Goal: Transaction & Acquisition: Purchase product/service

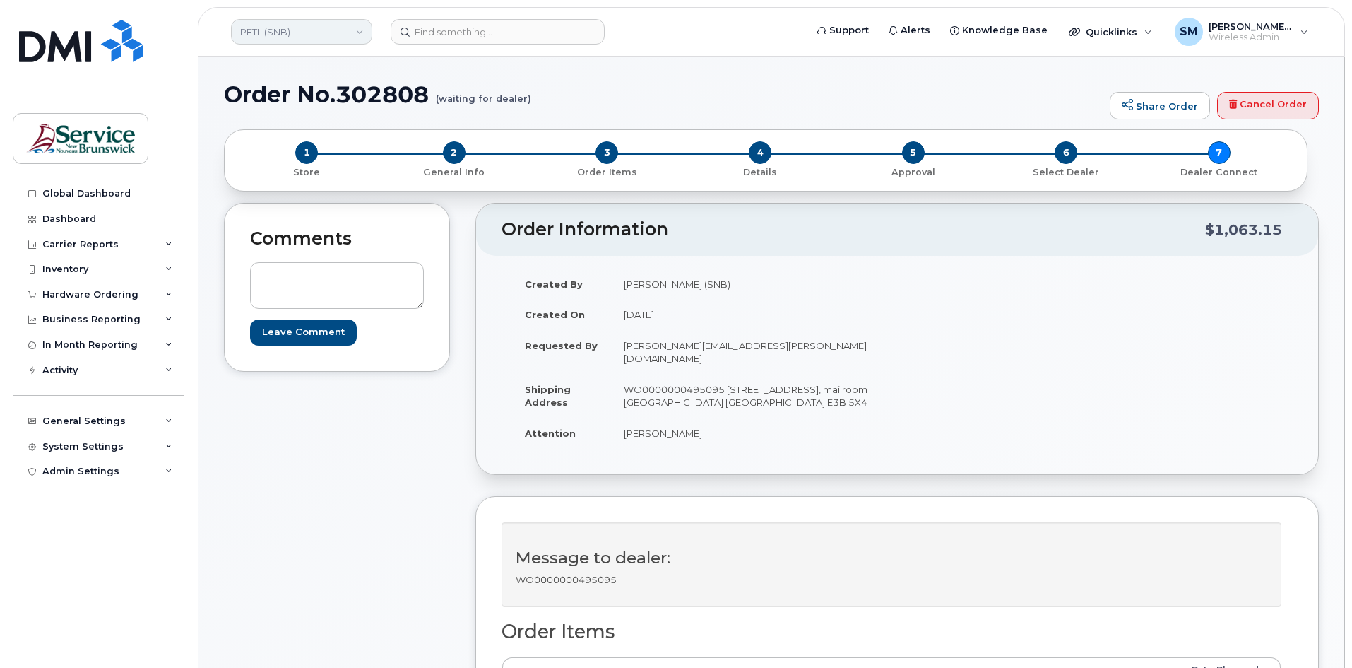
click at [344, 34] on link "PETL (SNB)" at bounding box center [301, 31] width 141 height 25
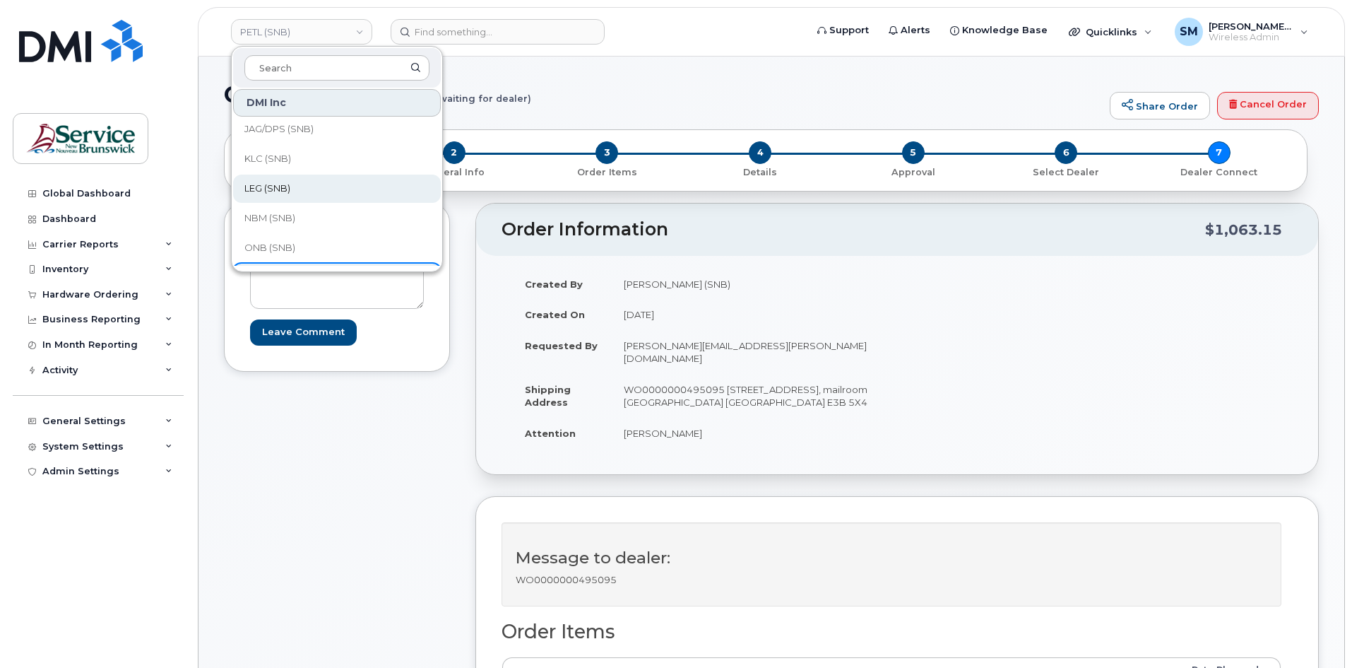
scroll to position [141, 0]
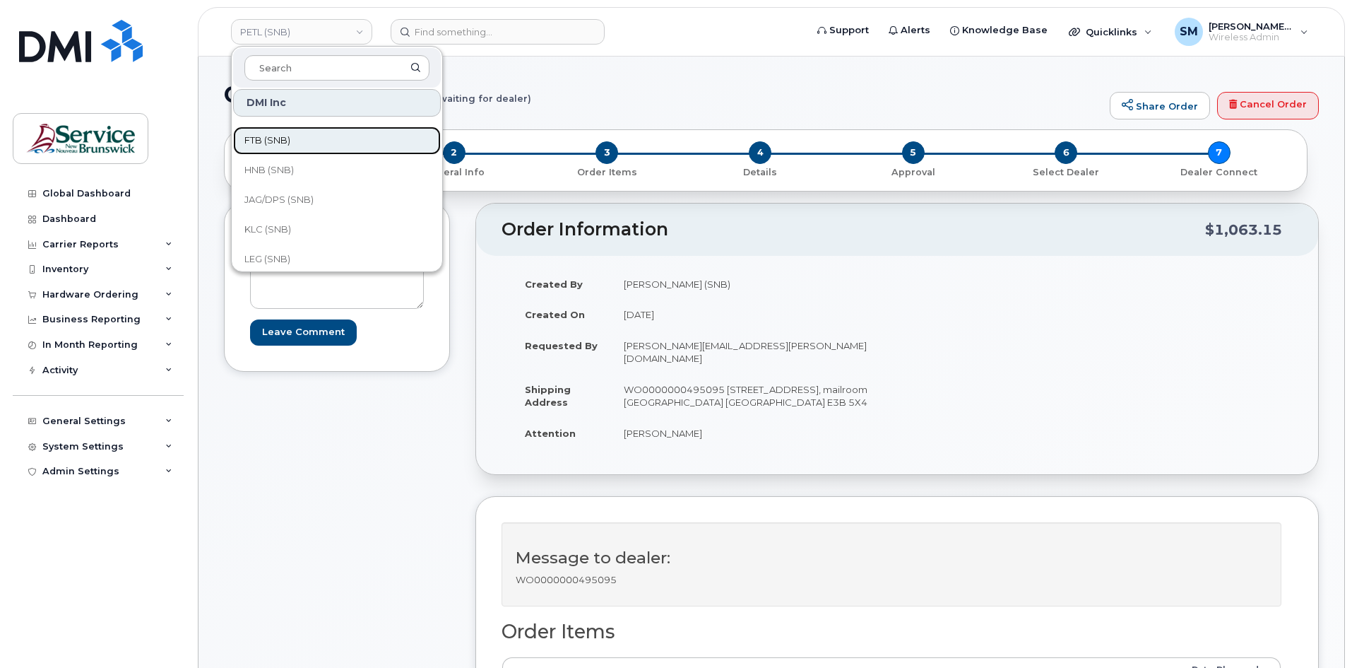
click at [300, 150] on link "FTB (SNB)" at bounding box center [337, 140] width 208 height 28
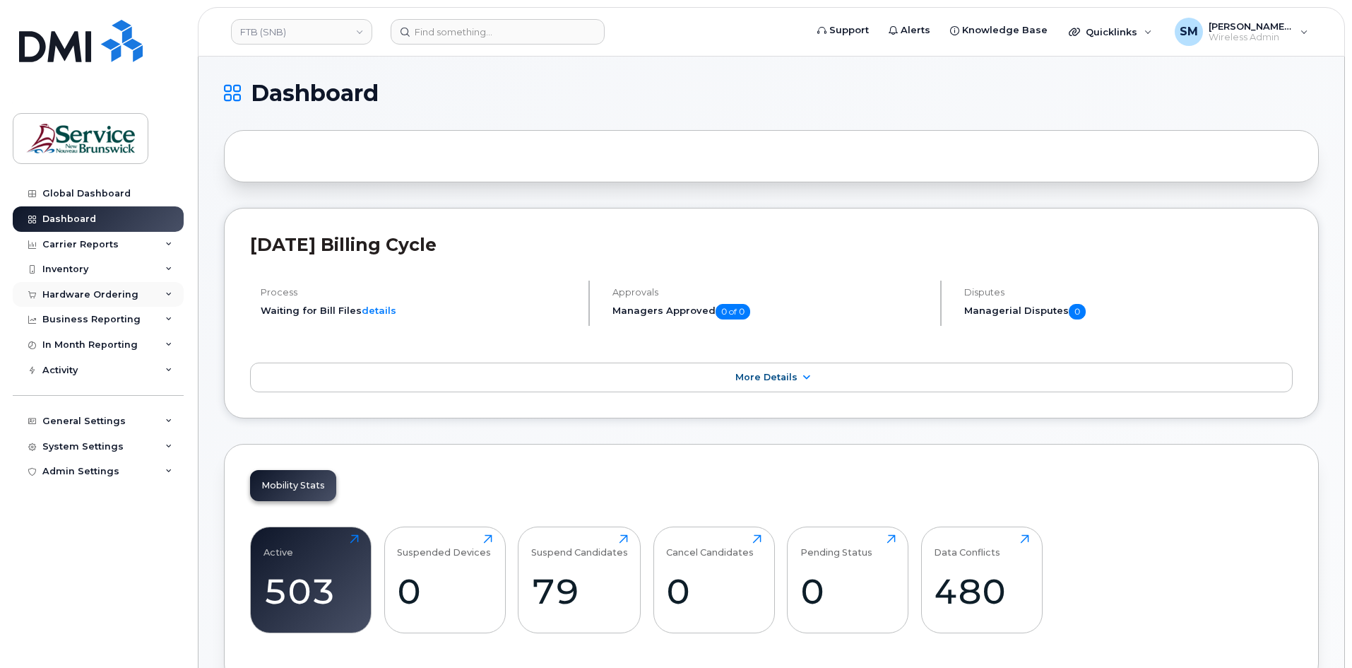
click at [81, 303] on div "Hardware Ordering" at bounding box center [98, 294] width 171 height 25
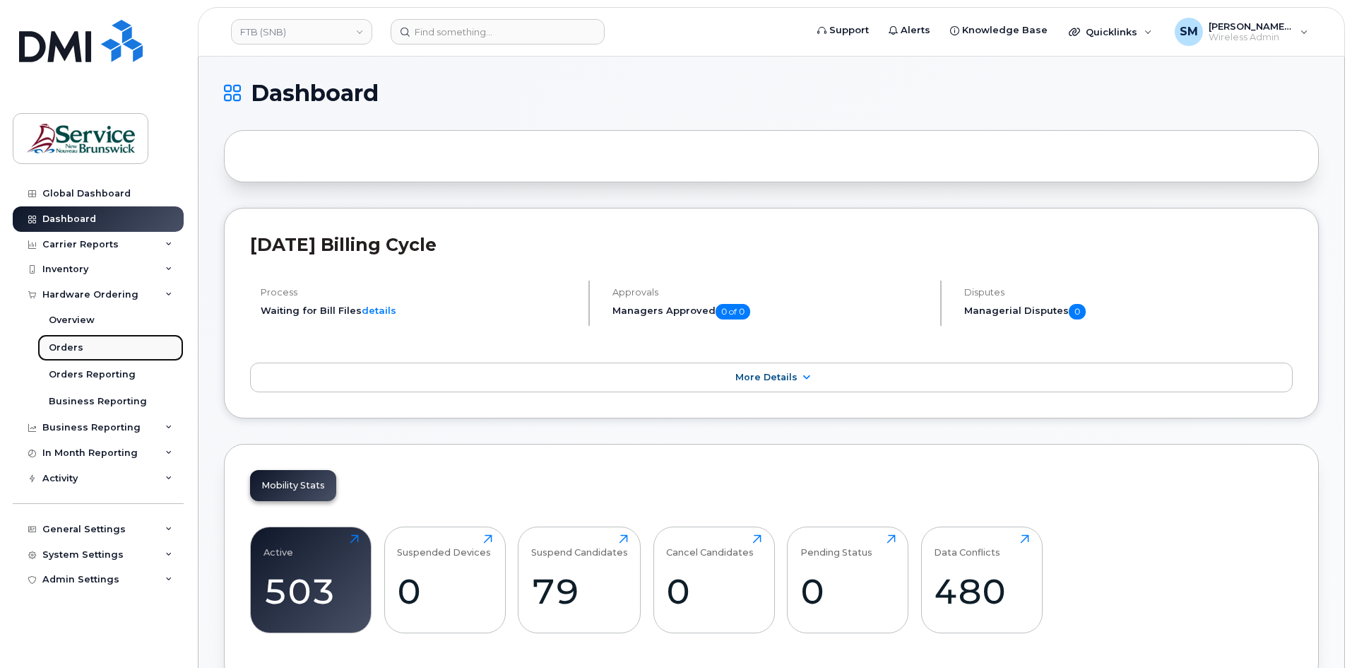
click at [81, 350] on link "Orders" at bounding box center [110, 347] width 146 height 27
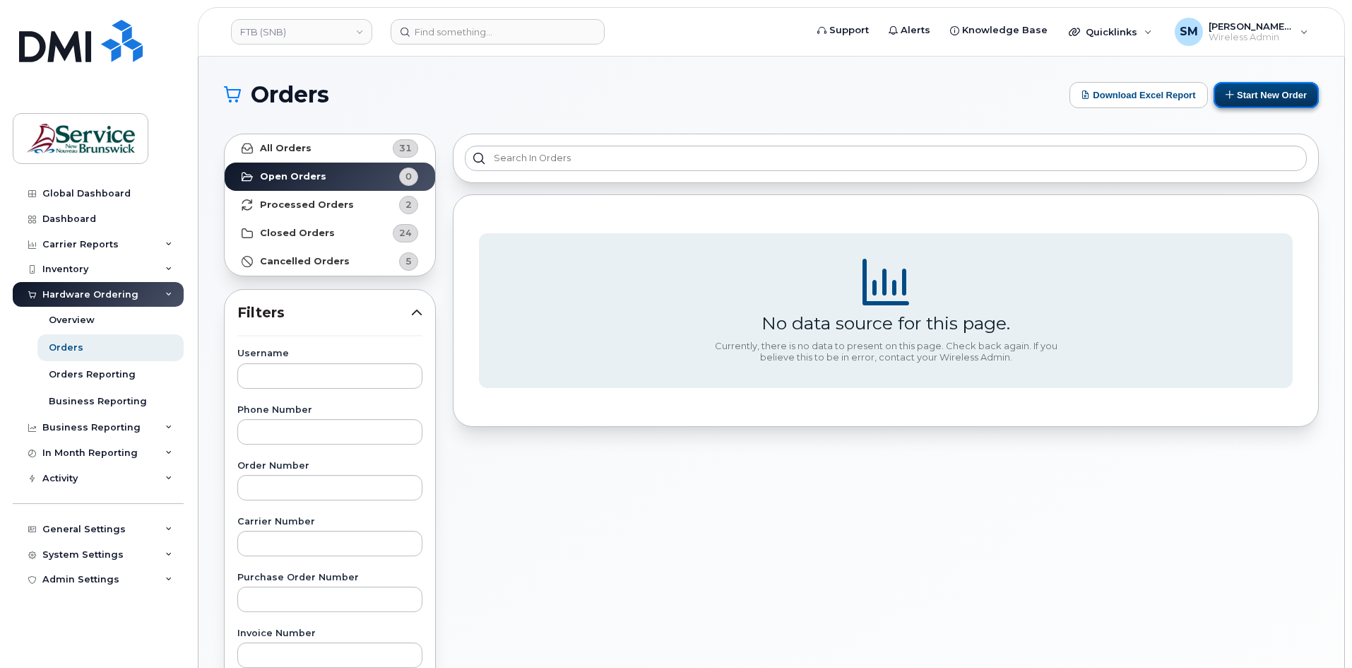
click at [1273, 85] on button "Start New Order" at bounding box center [1266, 95] width 105 height 26
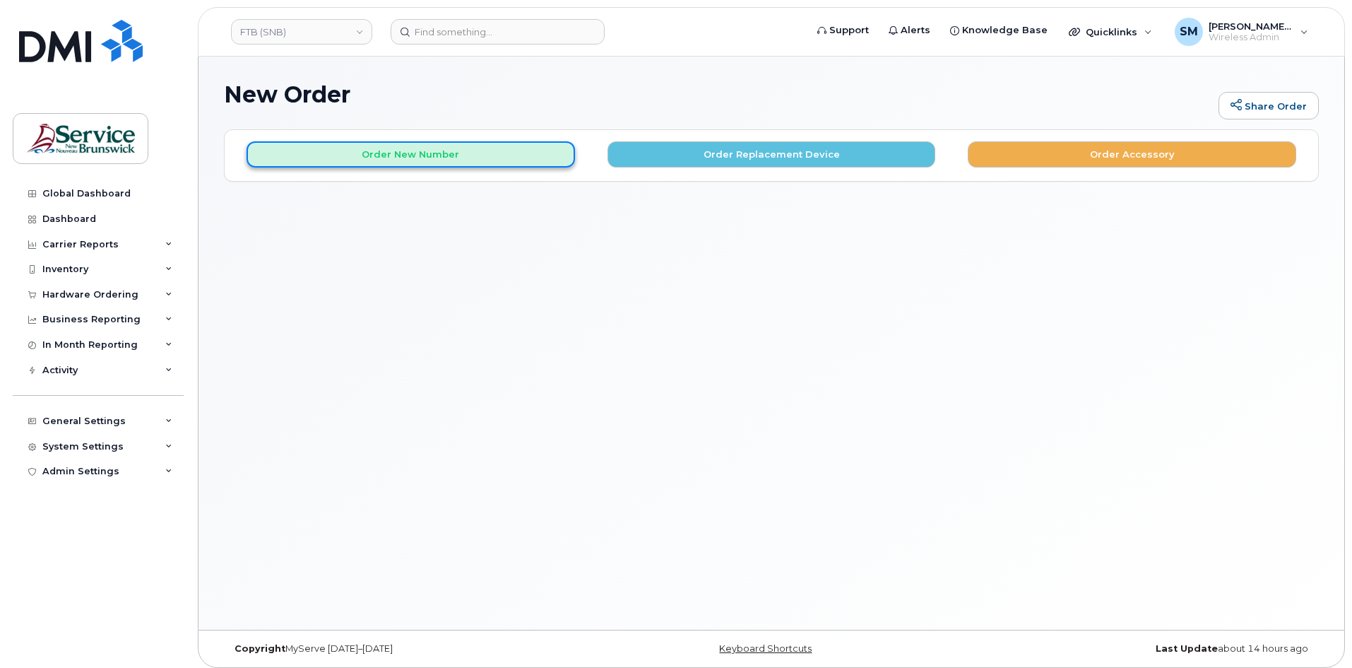
click at [461, 150] on button "Order New Number" at bounding box center [411, 154] width 329 height 26
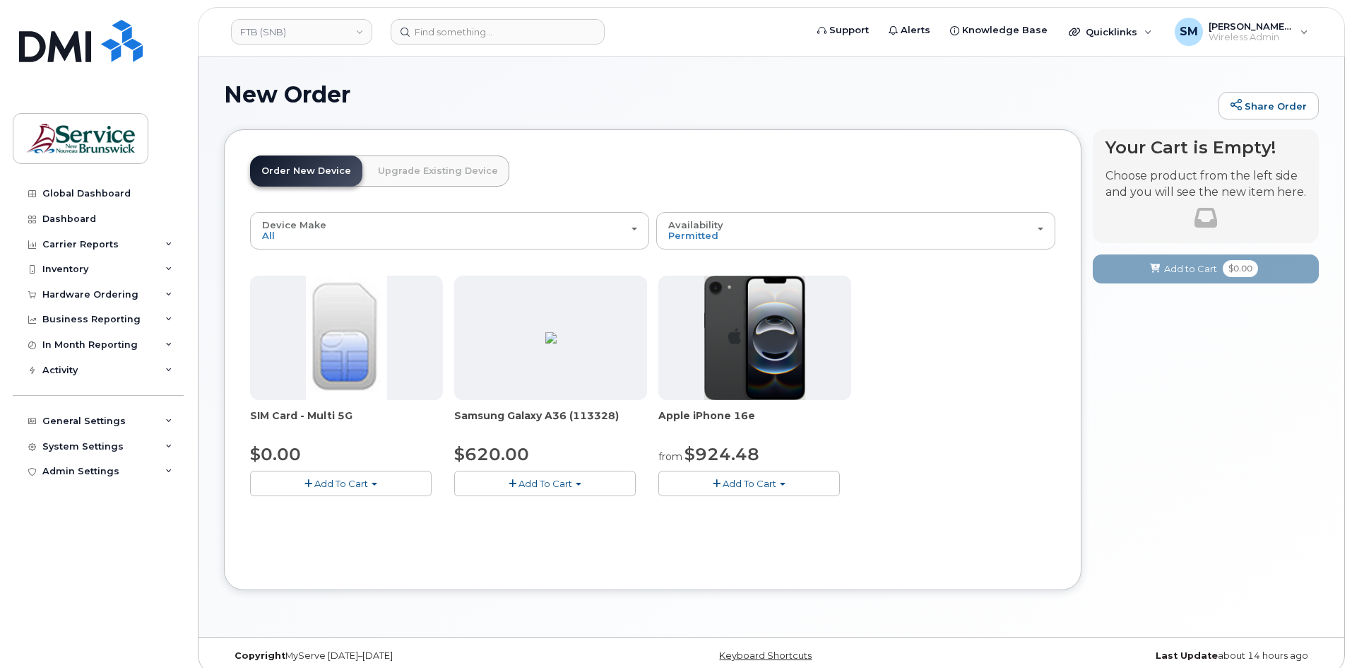
click at [707, 478] on button "Add To Cart" at bounding box center [750, 483] width 182 height 25
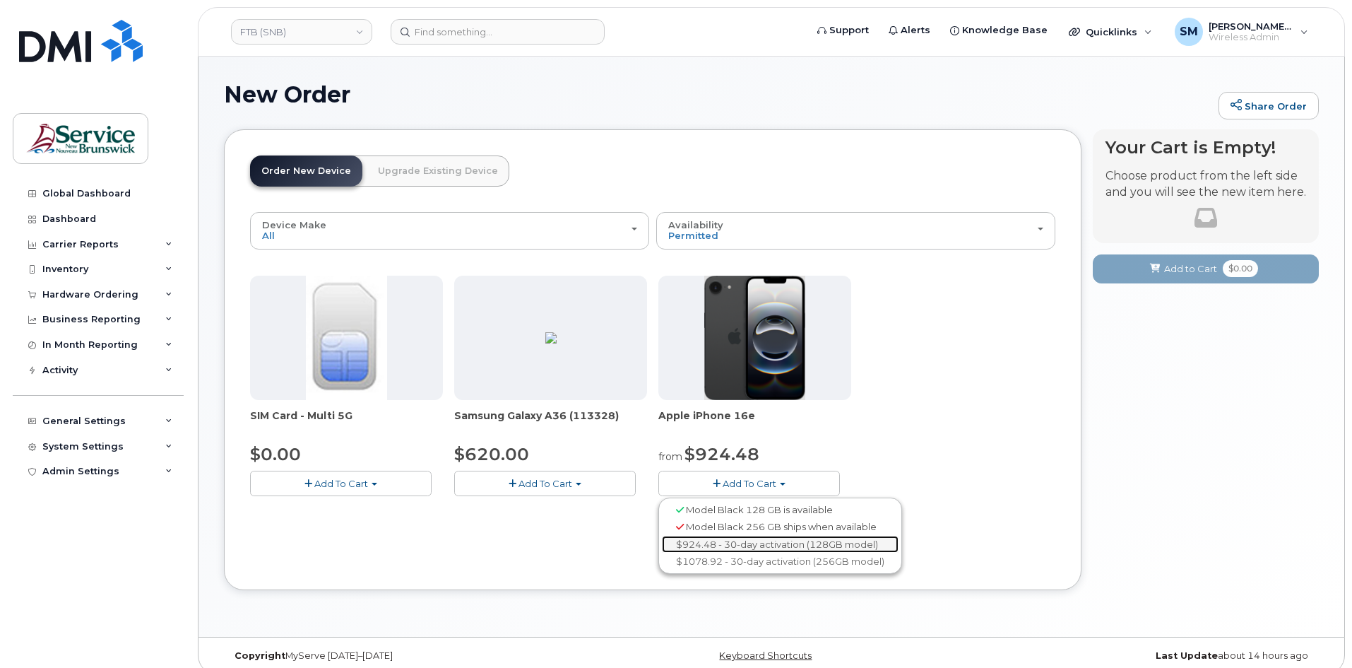
click at [756, 543] on link "$924.48 - 30-day activation (128GB model)" at bounding box center [780, 545] width 237 height 18
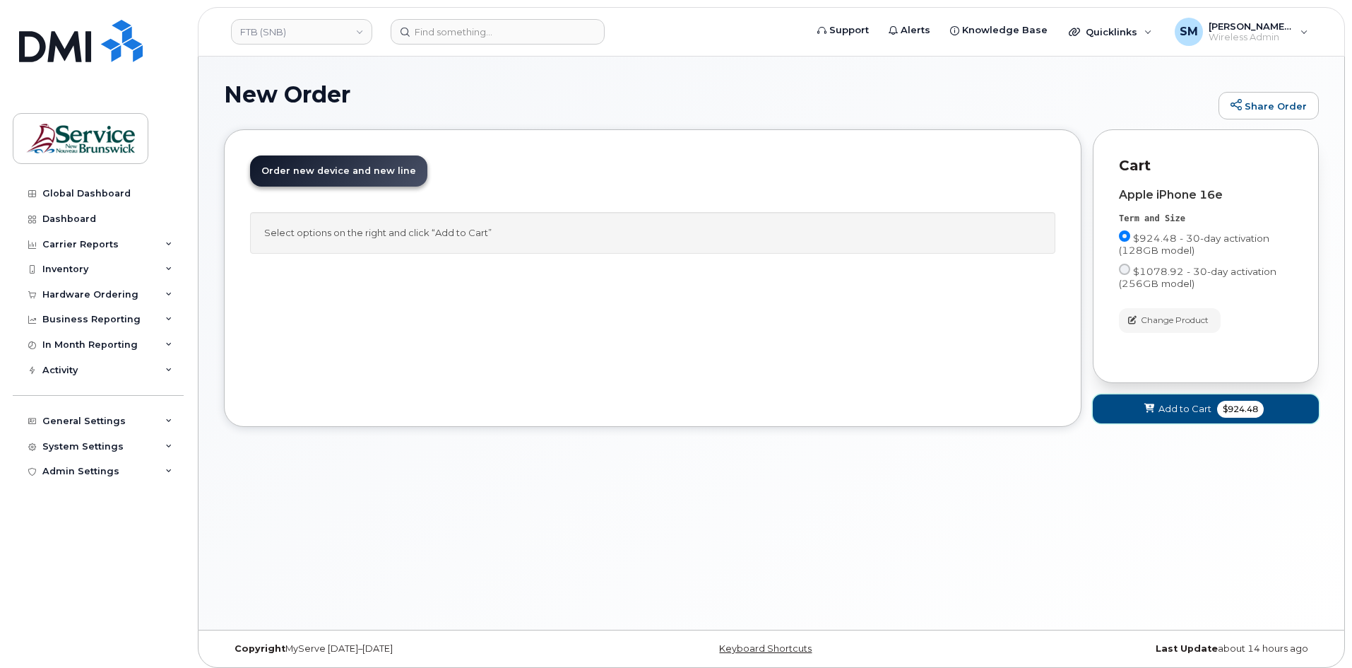
click at [1182, 408] on span "Add to Cart" at bounding box center [1185, 408] width 53 height 13
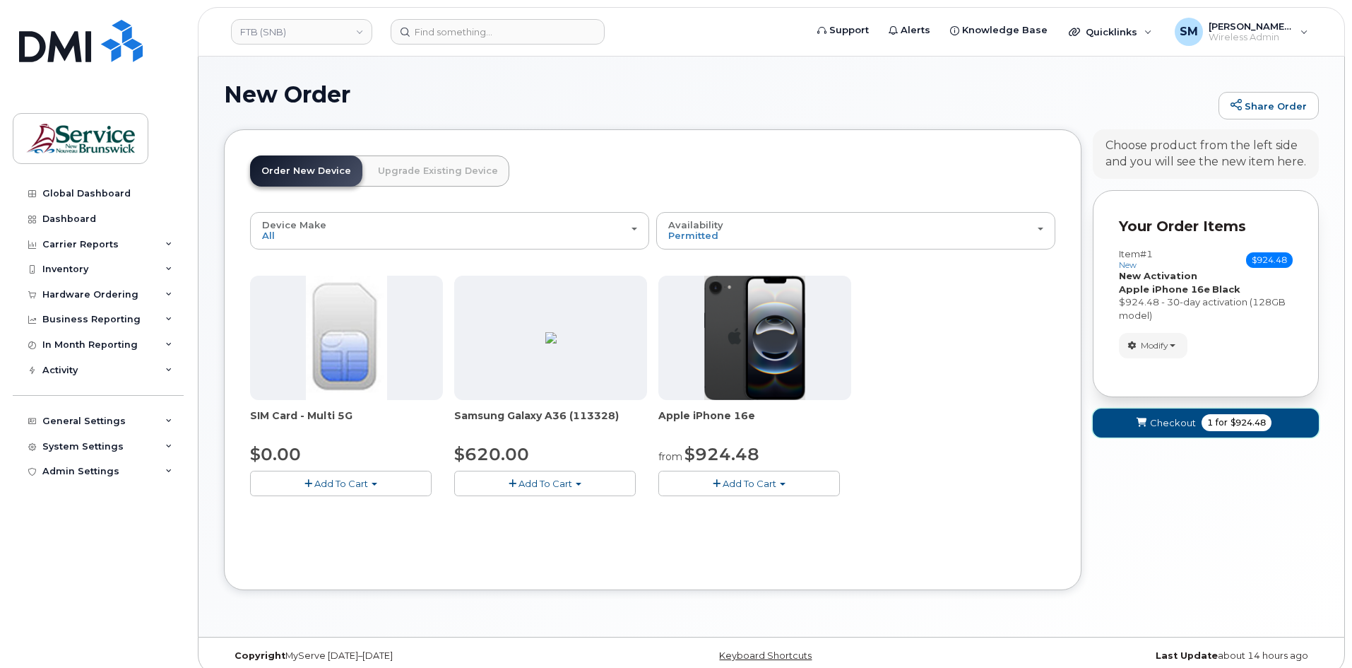
click at [1179, 420] on span "Checkout" at bounding box center [1173, 422] width 46 height 13
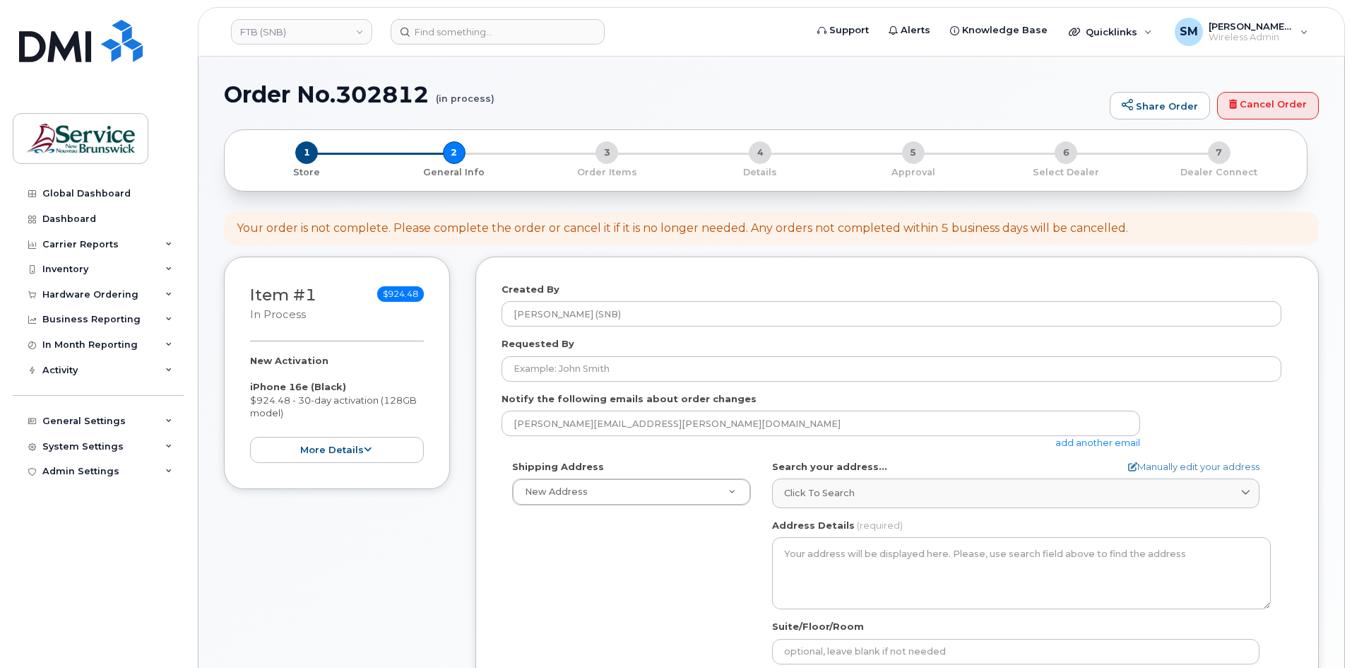
select select
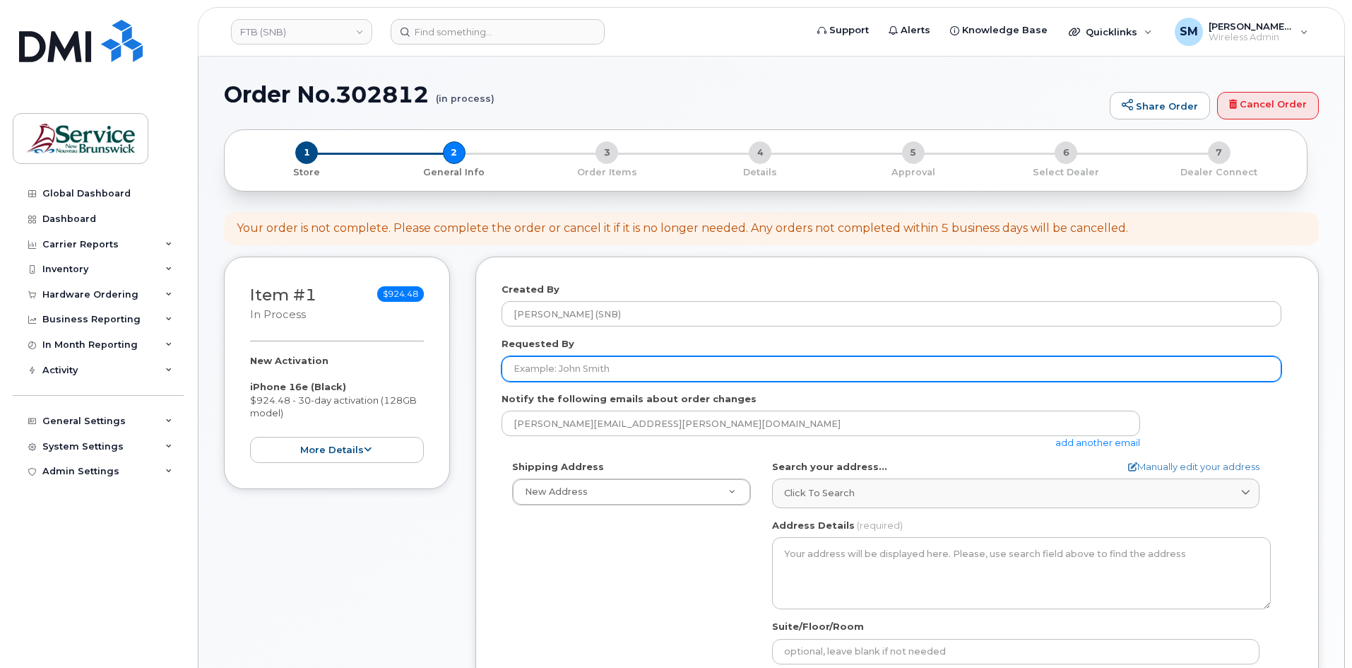
drag, startPoint x: 663, startPoint y: 375, endPoint x: 685, endPoint y: 381, distance: 23.3
click at [663, 375] on input "Requested By" at bounding box center [892, 368] width 780 height 25
paste input "Elizabeth.Jones@gnb.ca"
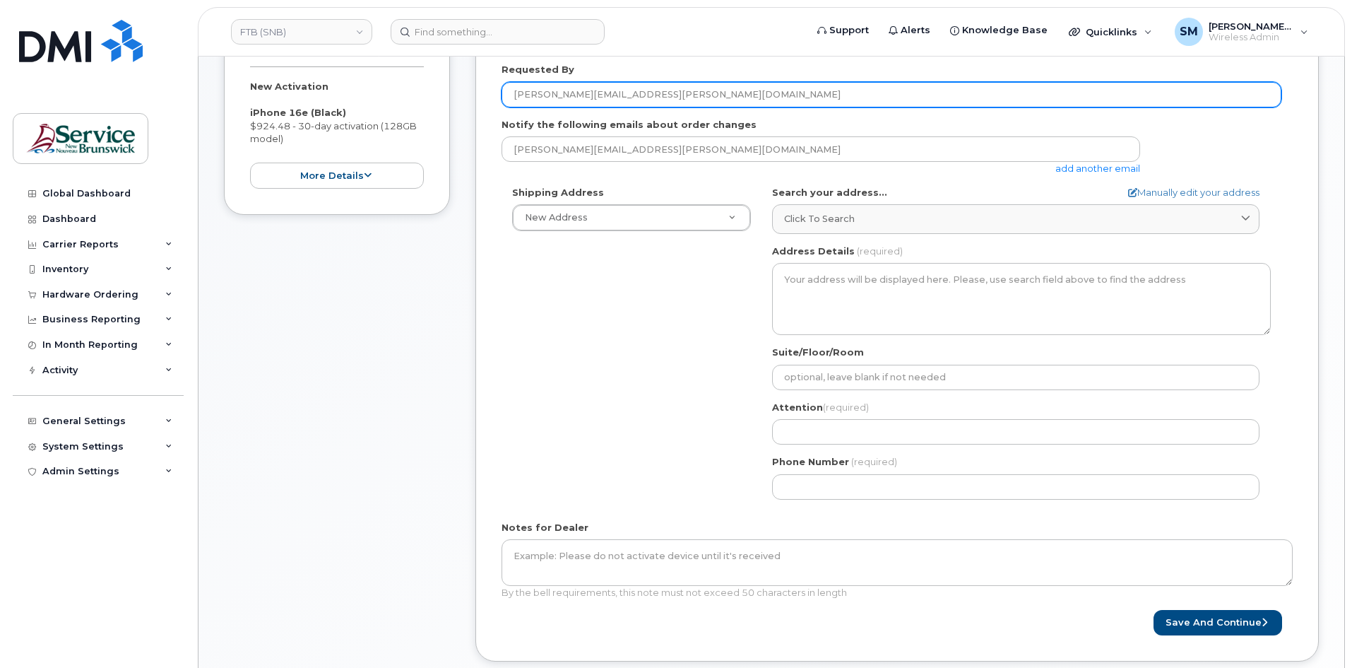
scroll to position [283, 0]
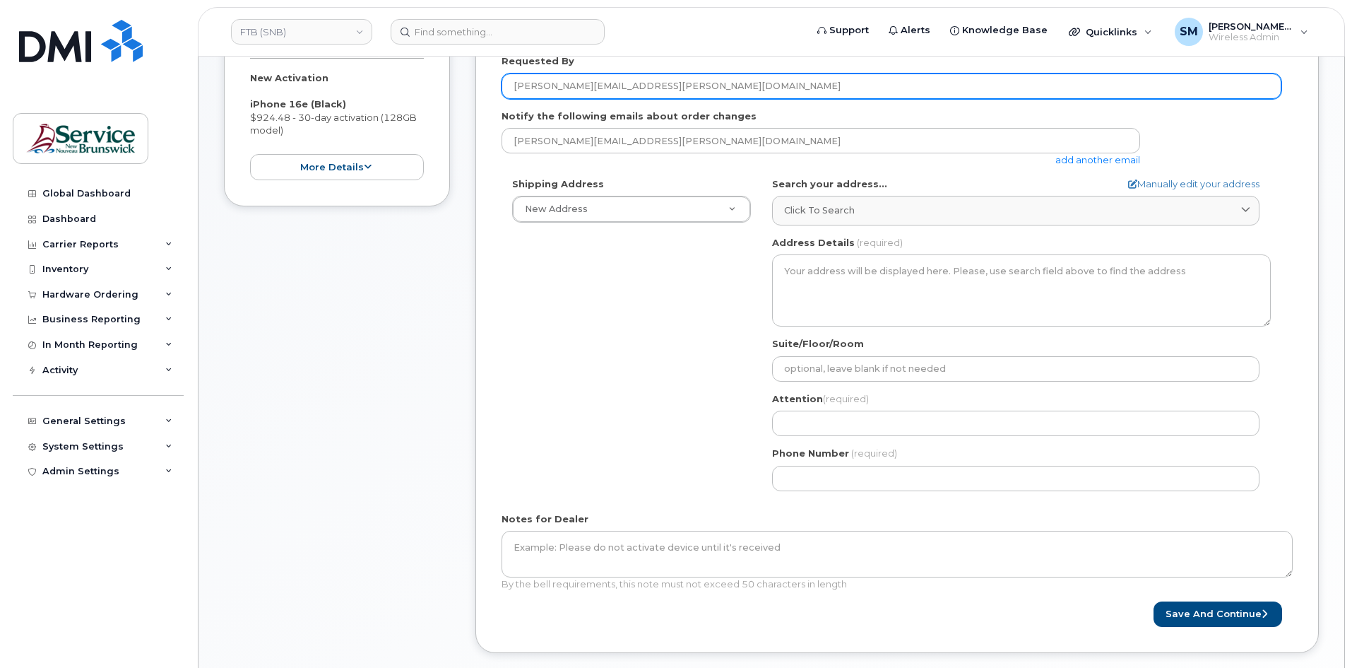
type input "Elizabeth.Jones@gnb.ca"
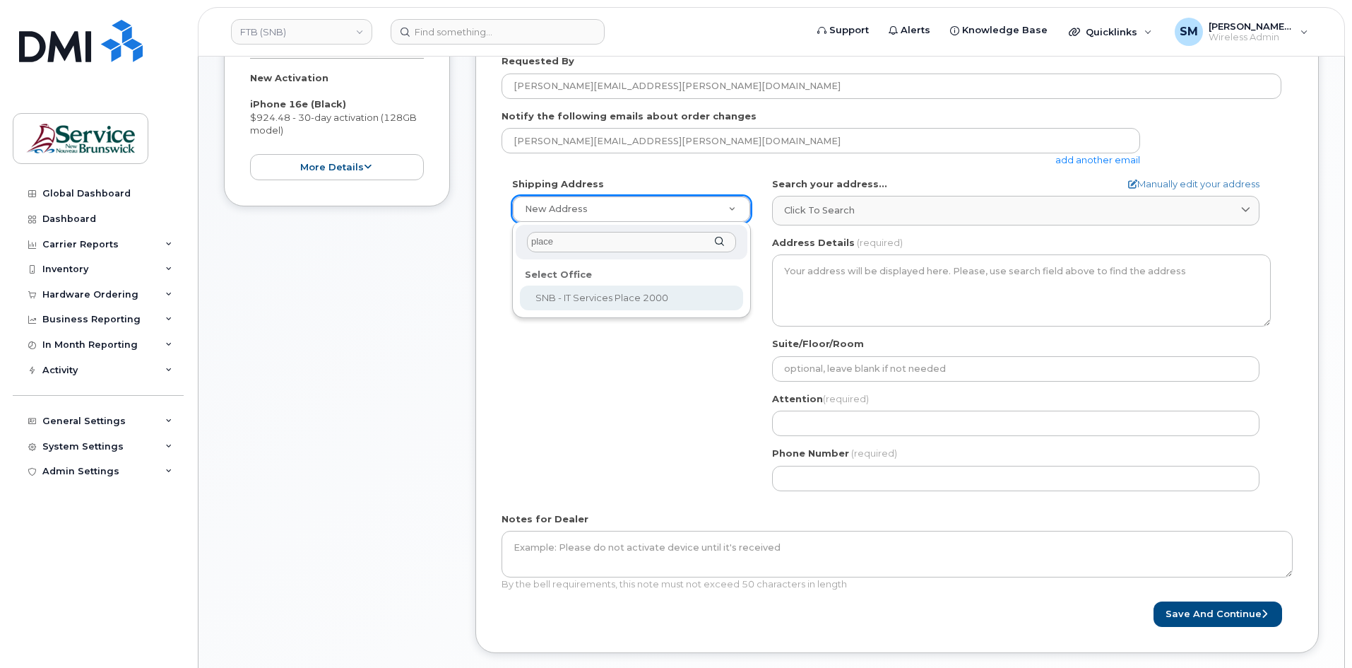
type input "place"
select select
type textarea "250 King St, Room 395 Fredericton New Brunswick E3B 9M9"
type input "Elizabeth Arbeau"
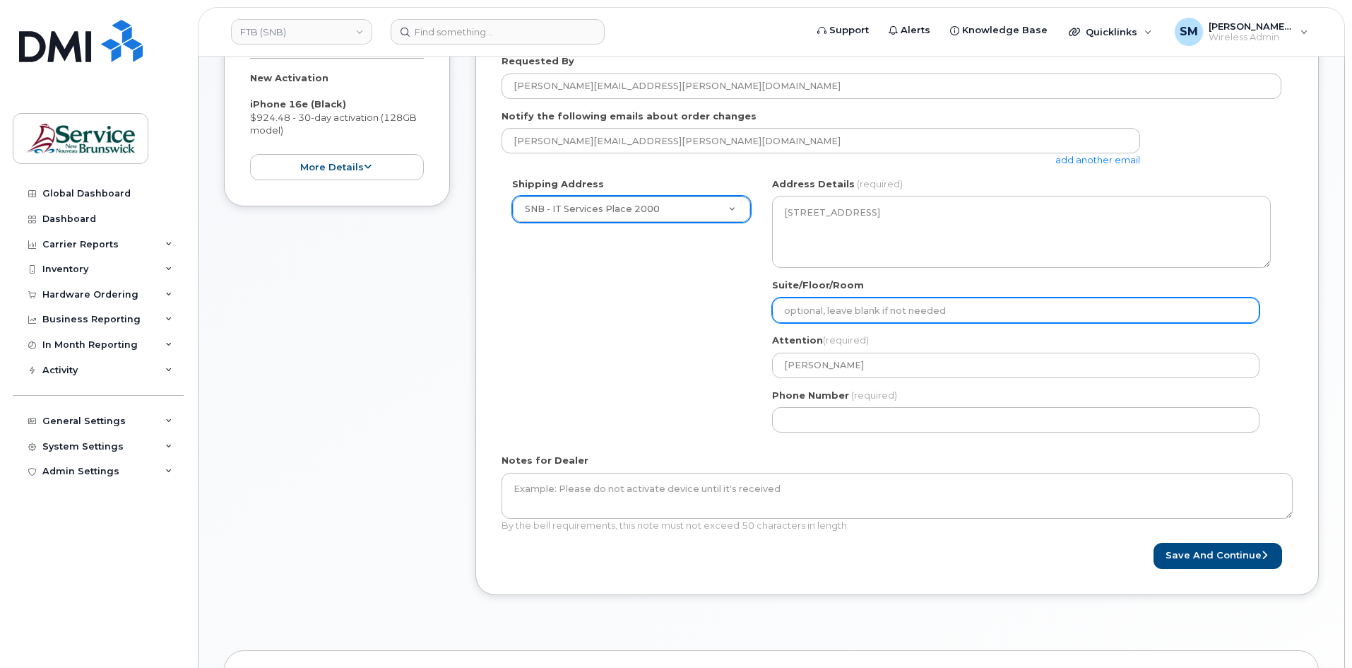
click at [837, 317] on input "Suite/Floor/Room" at bounding box center [1016, 309] width 488 height 25
paste input "WO0000000496210"
select select
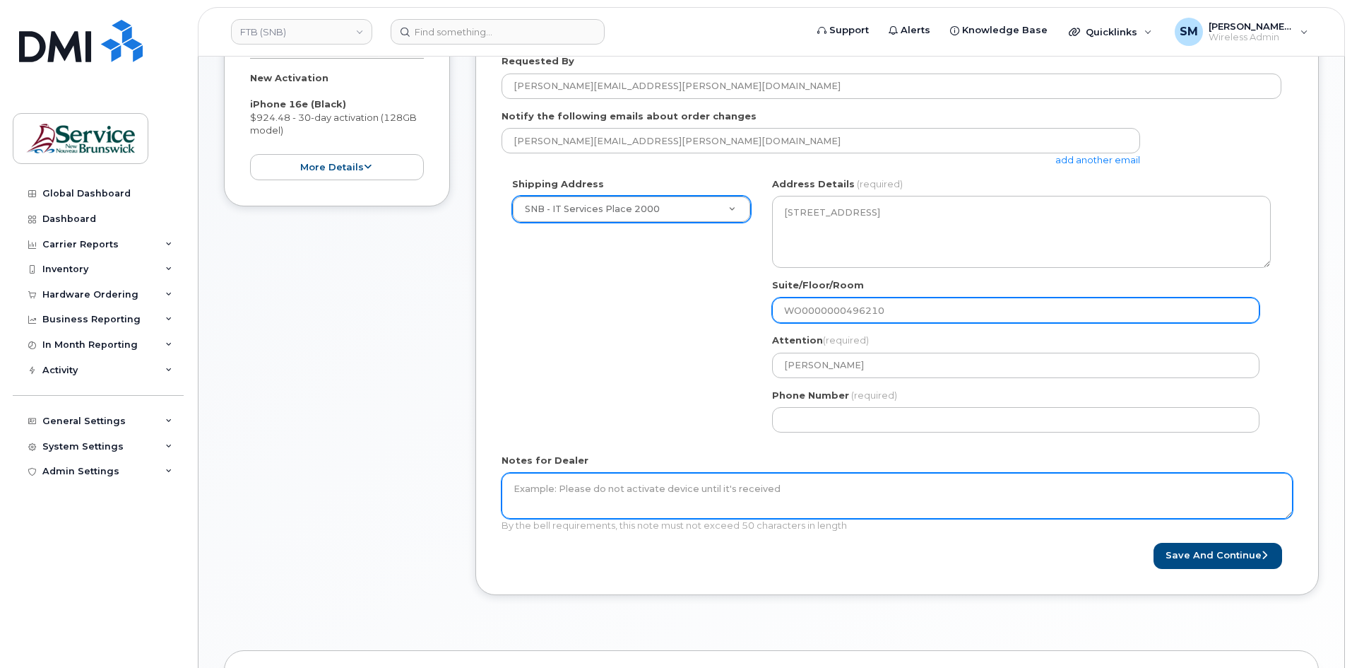
type input "WO0000000496210"
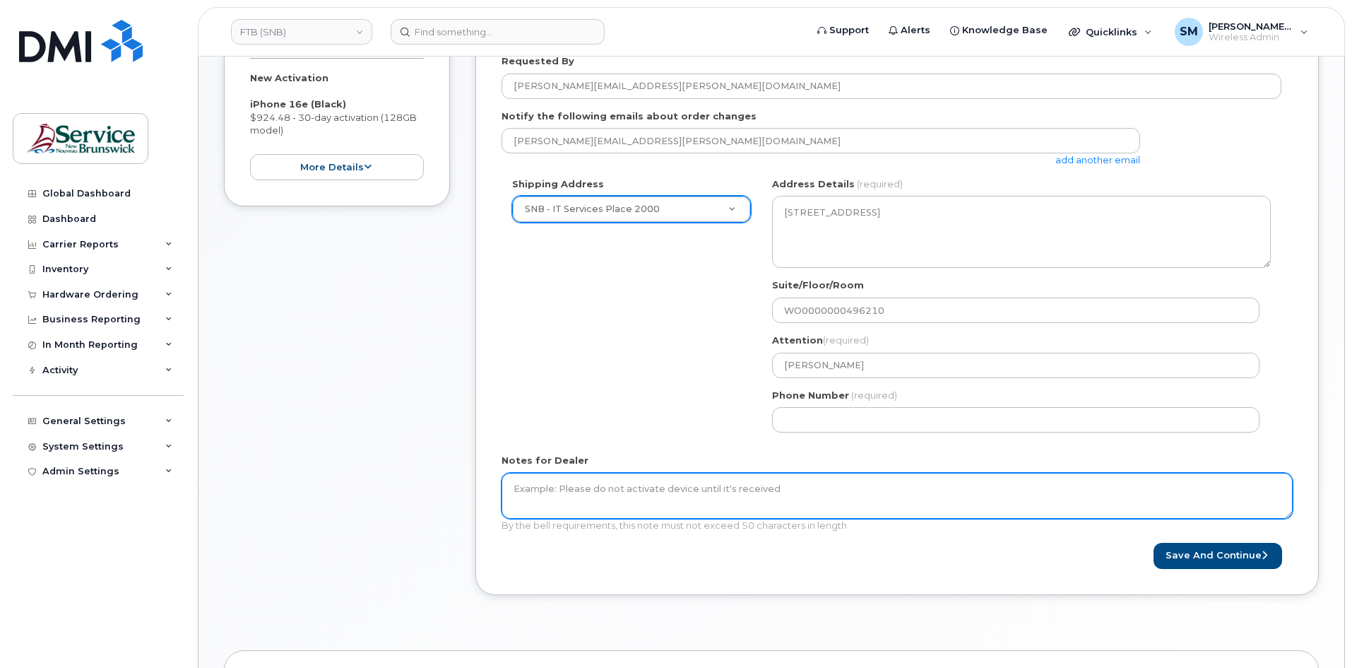
click at [706, 489] on textarea "Notes for Dealer" at bounding box center [897, 496] width 791 height 47
paste textarea "WO0000000496210"
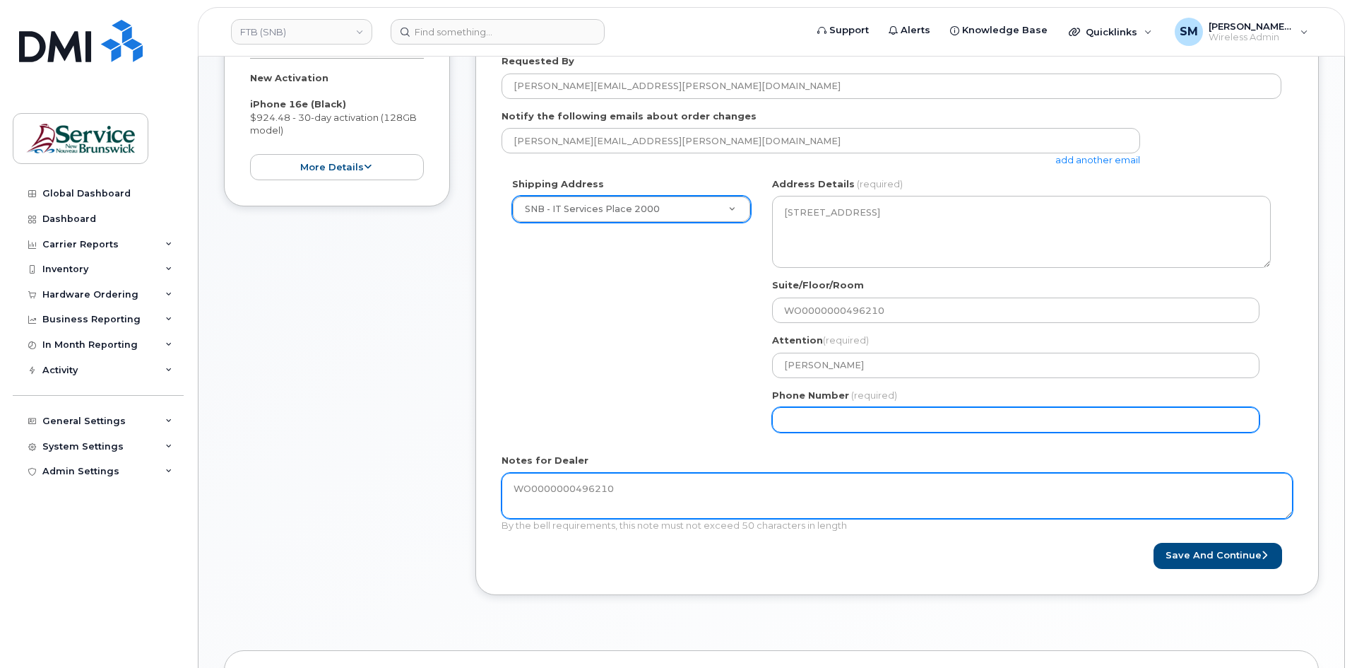
type textarea "WO0000000496210"
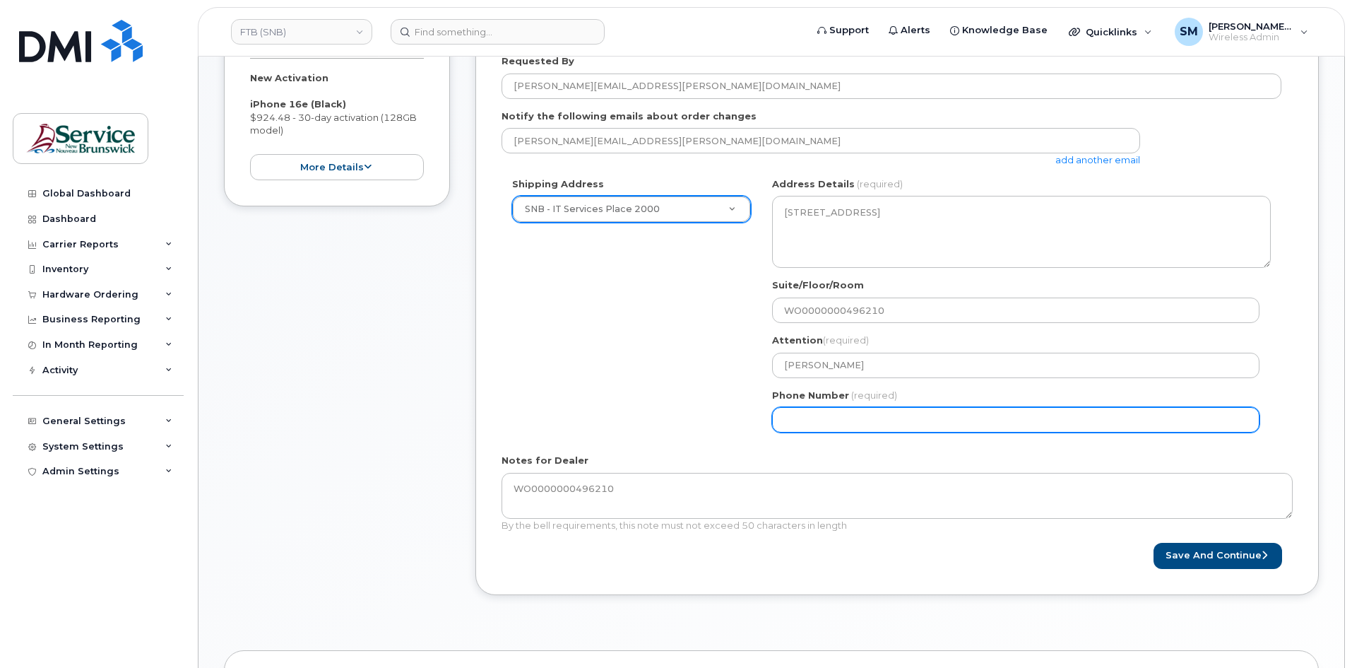
click at [873, 416] on input "Phone Number" at bounding box center [1016, 419] width 488 height 25
select select
type input "506639633"
select select
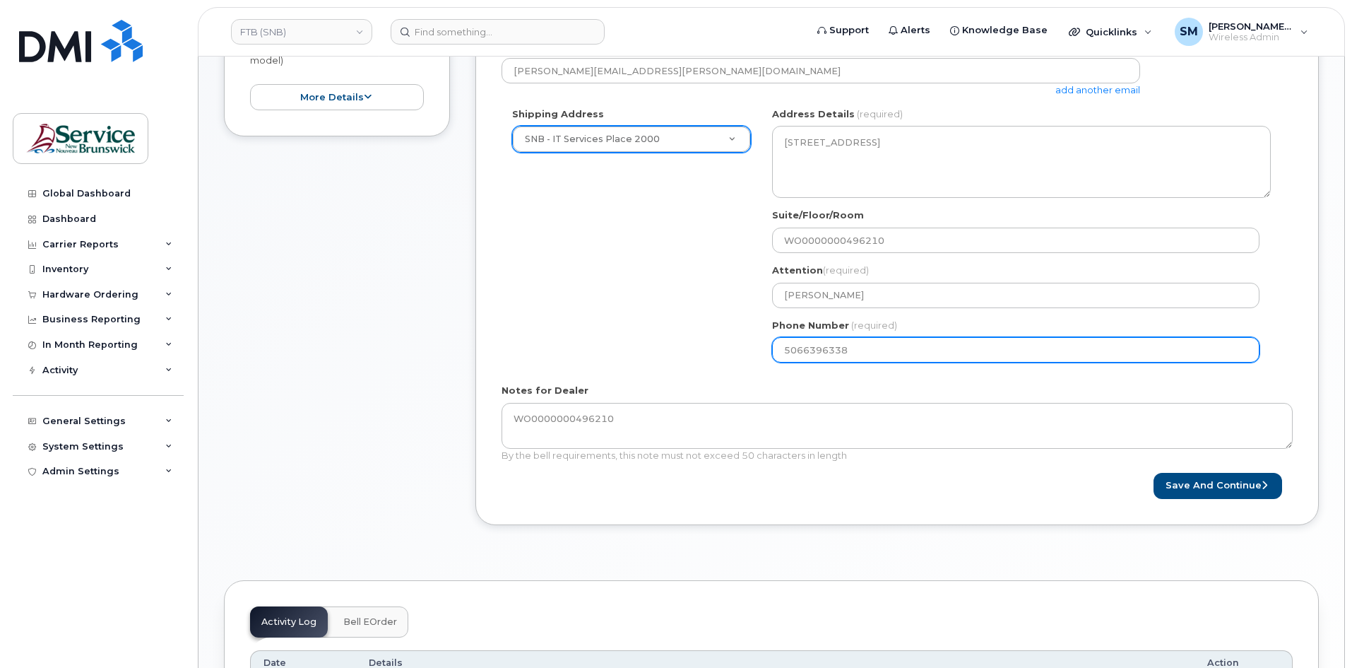
scroll to position [353, 0]
type input "5066396338"
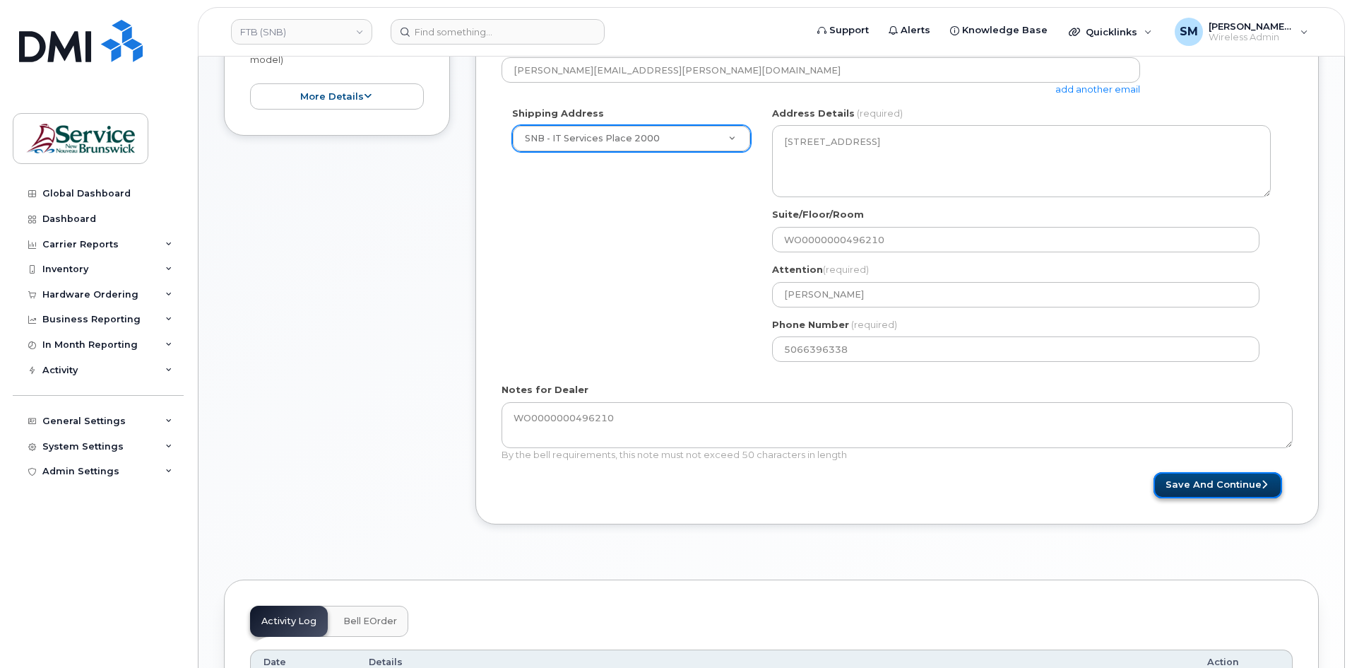
click at [1193, 485] on button "Save and Continue" at bounding box center [1218, 485] width 129 height 26
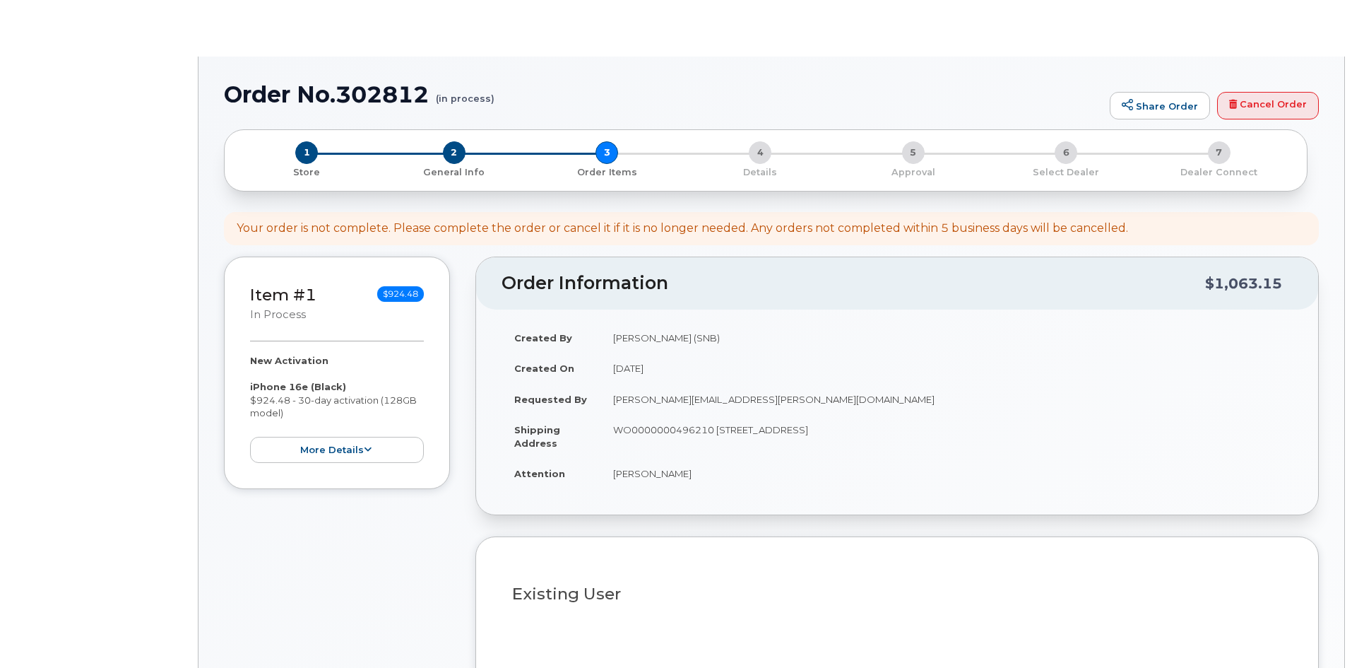
select select
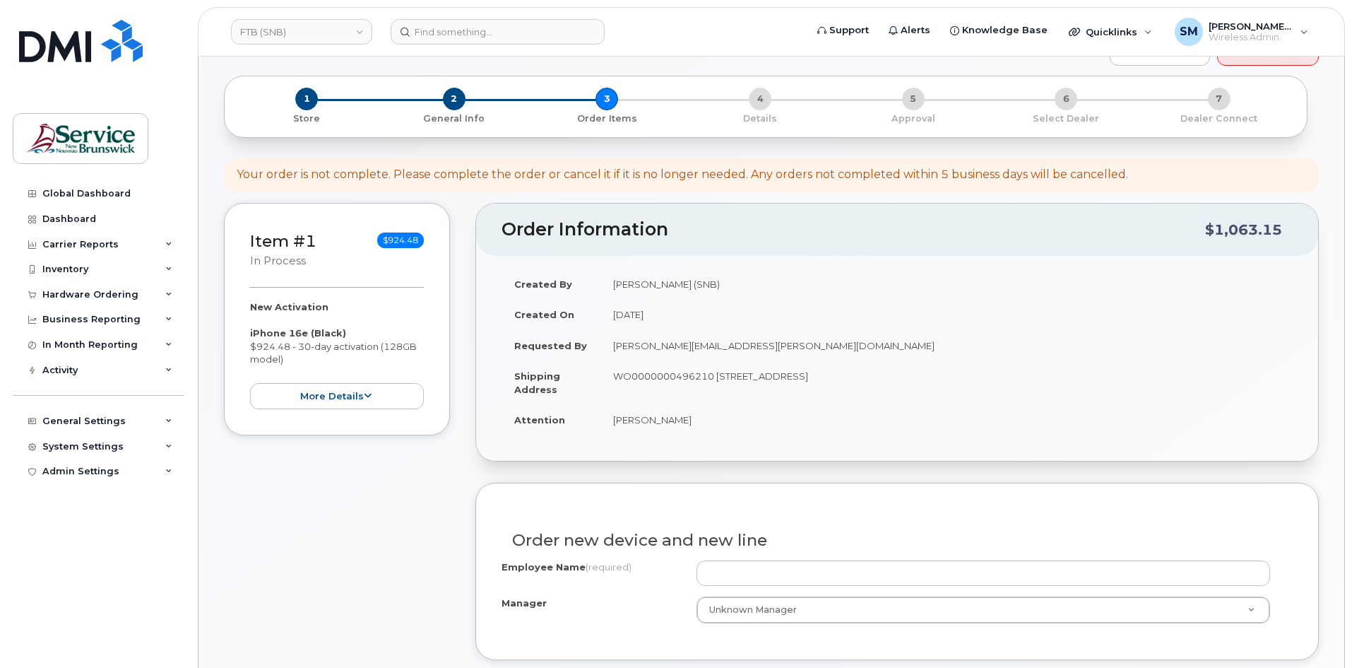
scroll to position [353, 0]
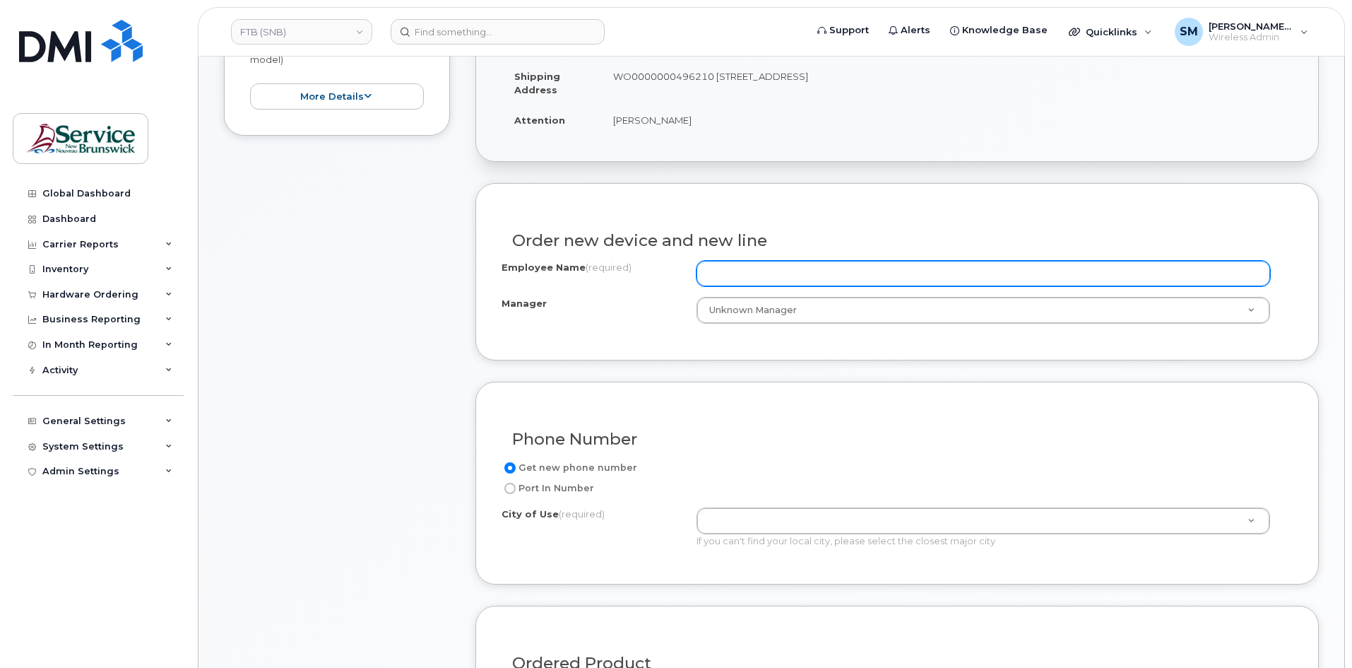
click at [743, 273] on input "Employee Name (required)" at bounding box center [984, 273] width 574 height 25
paste input "[PERSON_NAME]"
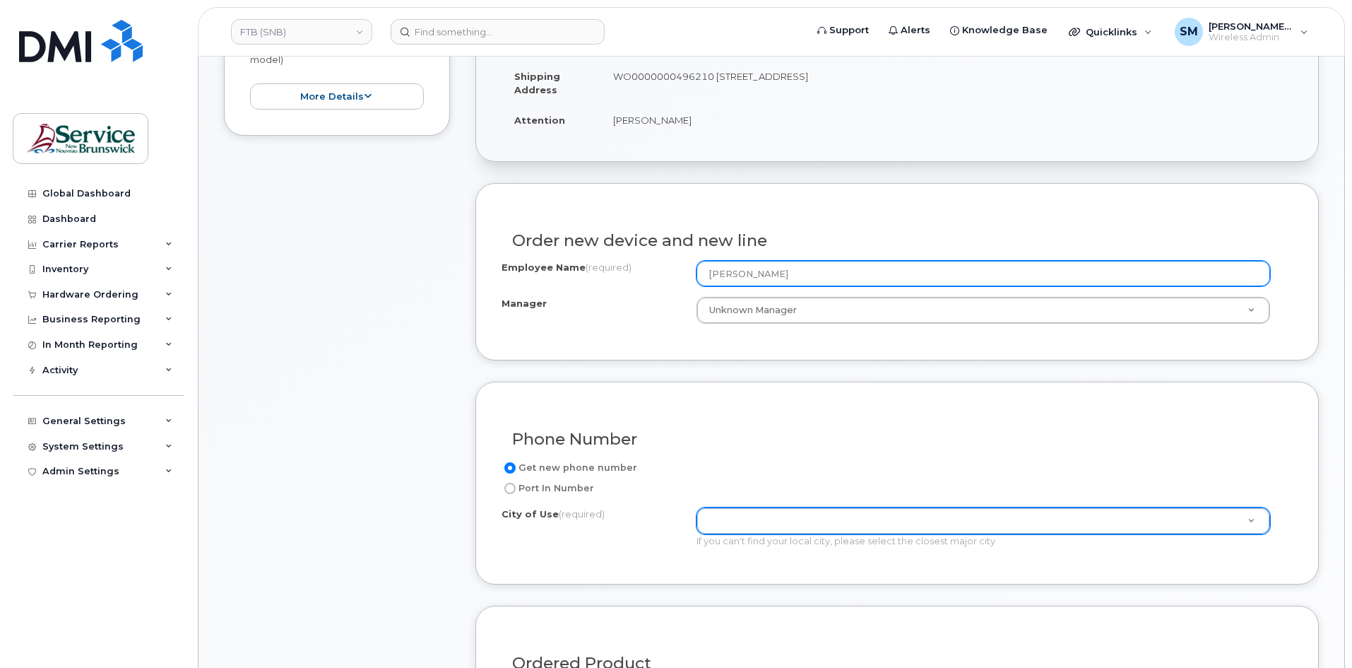
type input "[PERSON_NAME]"
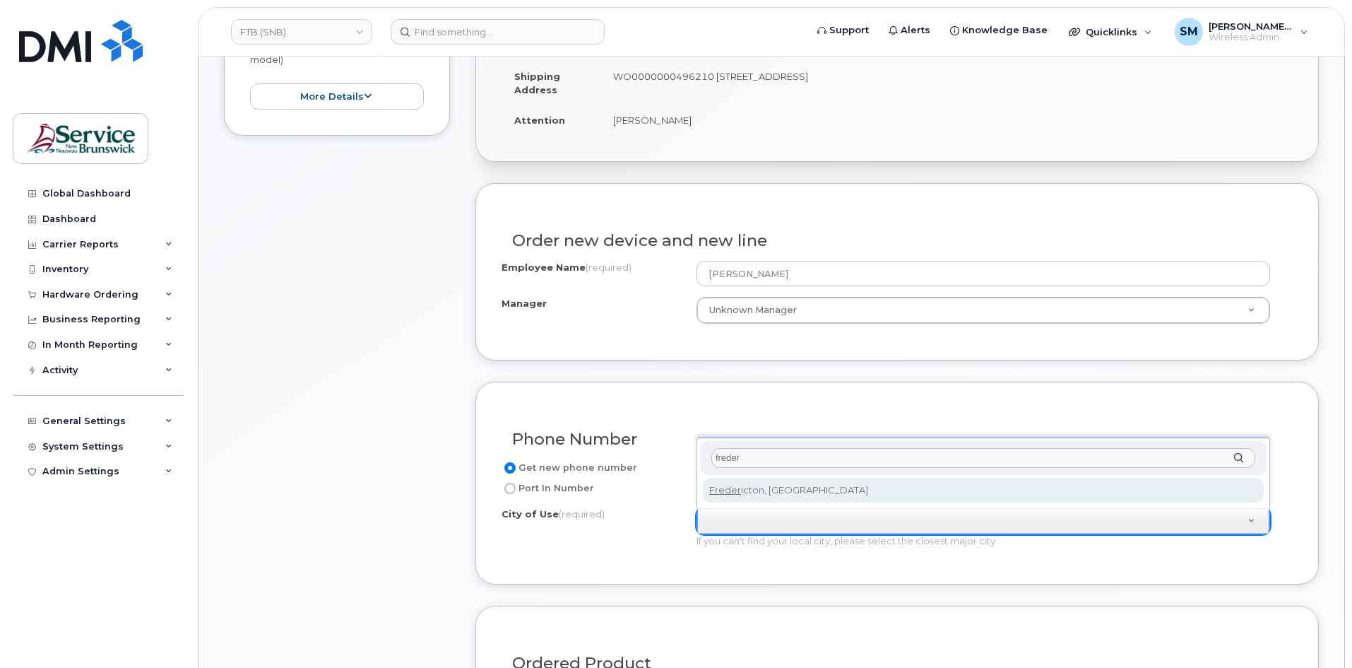
type input "freder"
type input "1578"
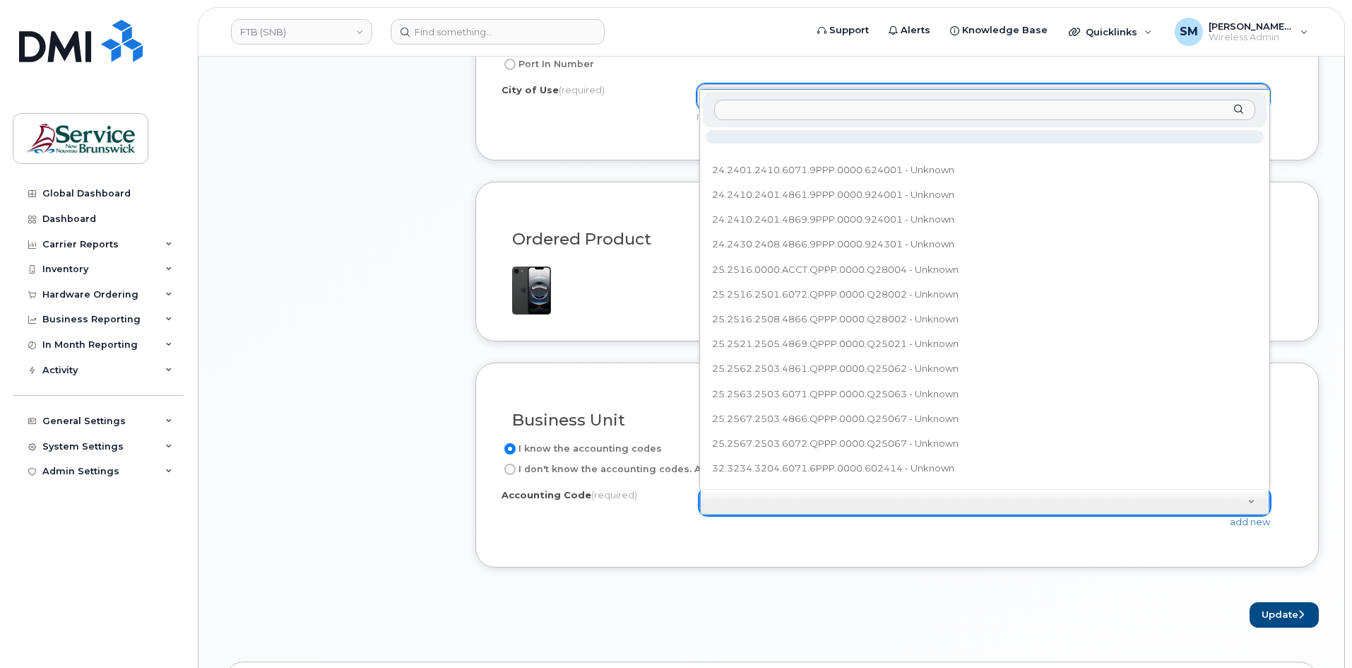
scroll to position [16, 0]
click at [893, 111] on input "text" at bounding box center [984, 110] width 541 height 20
type input "24.2430.2408.6071.9PPP.0000.924301"
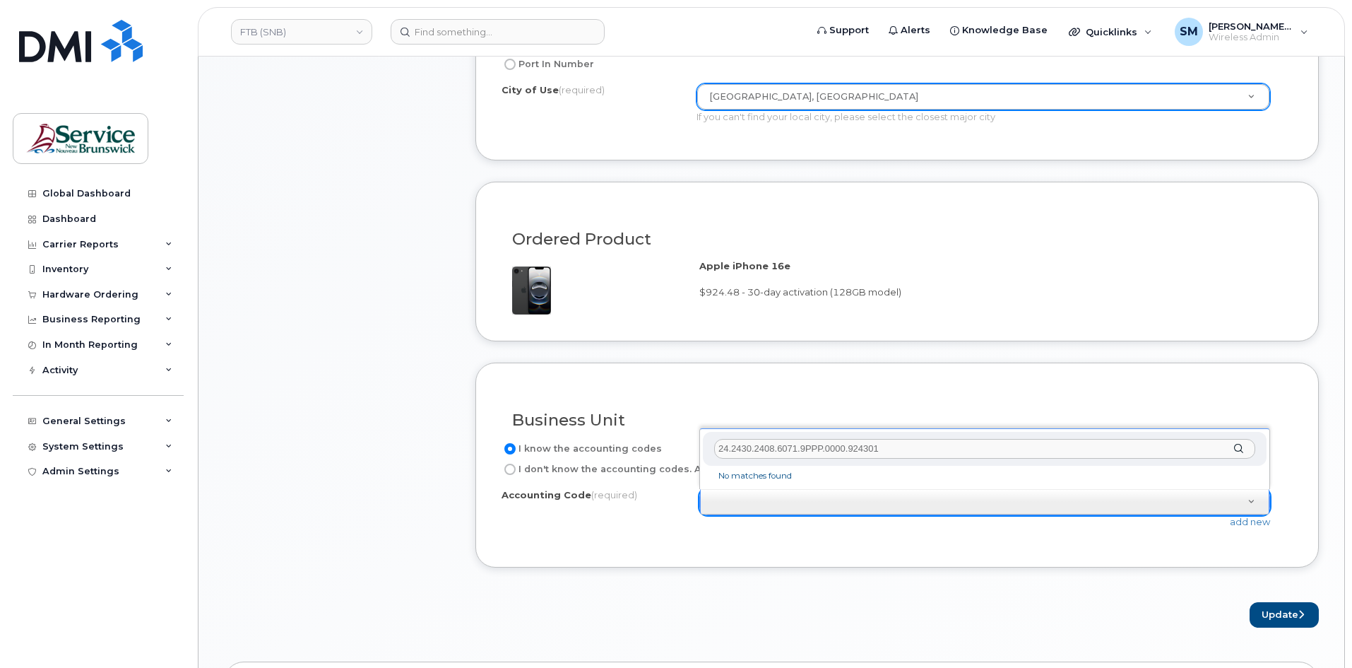
scroll to position [0, 0]
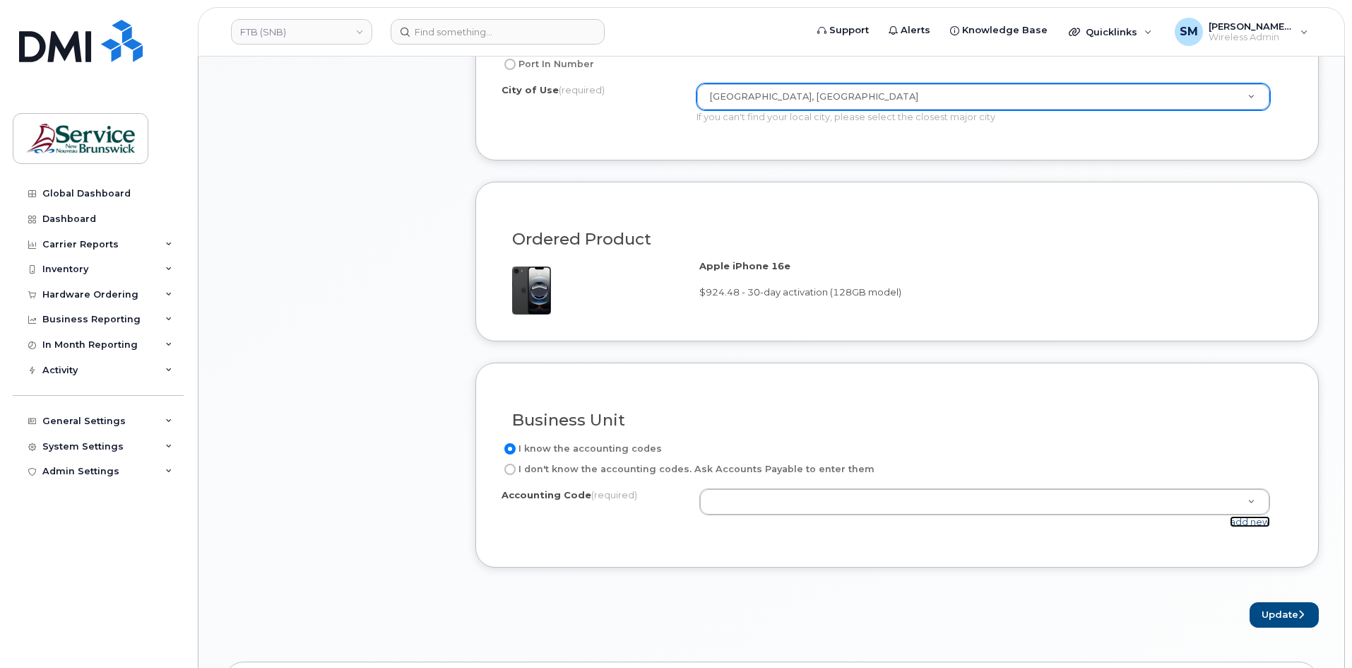
click at [1257, 522] on link "add new" at bounding box center [1250, 521] width 40 height 11
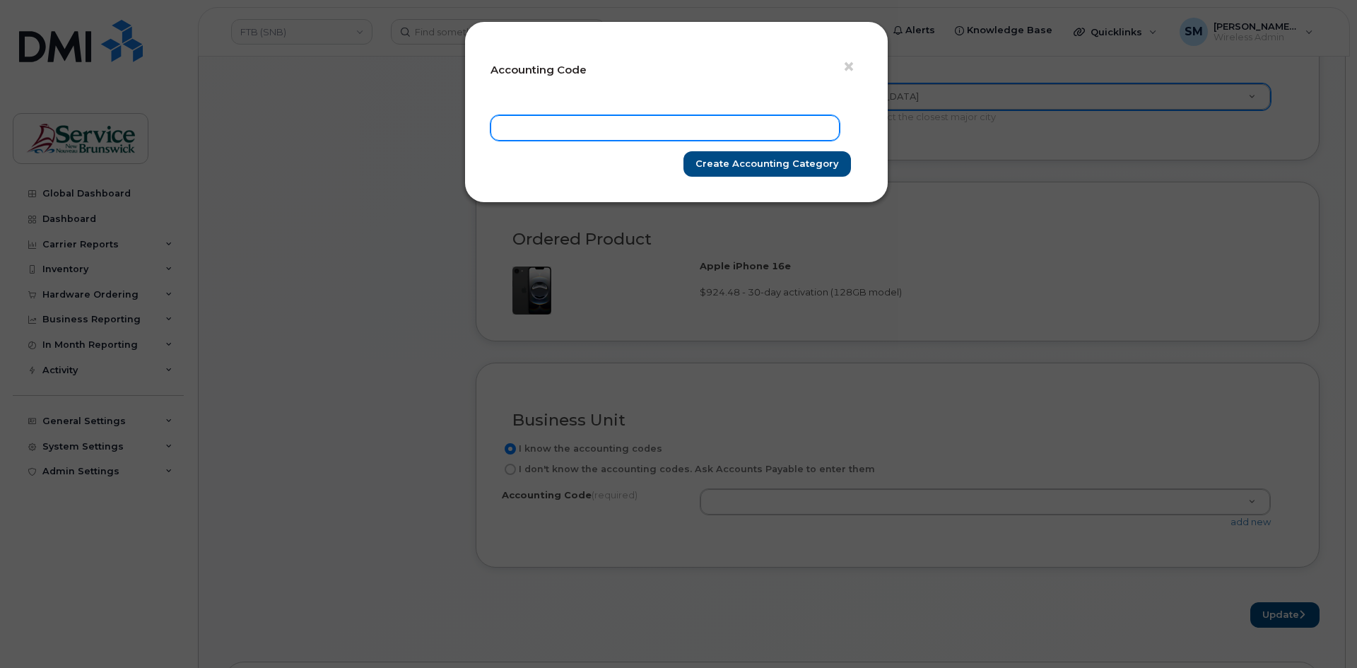
click at [782, 136] on input "text" at bounding box center [664, 127] width 349 height 25
paste input "24.2430.2408.6071.9PPP.0000.924301"
type input "24.2430.2408.6071.9PPP.0000.924301"
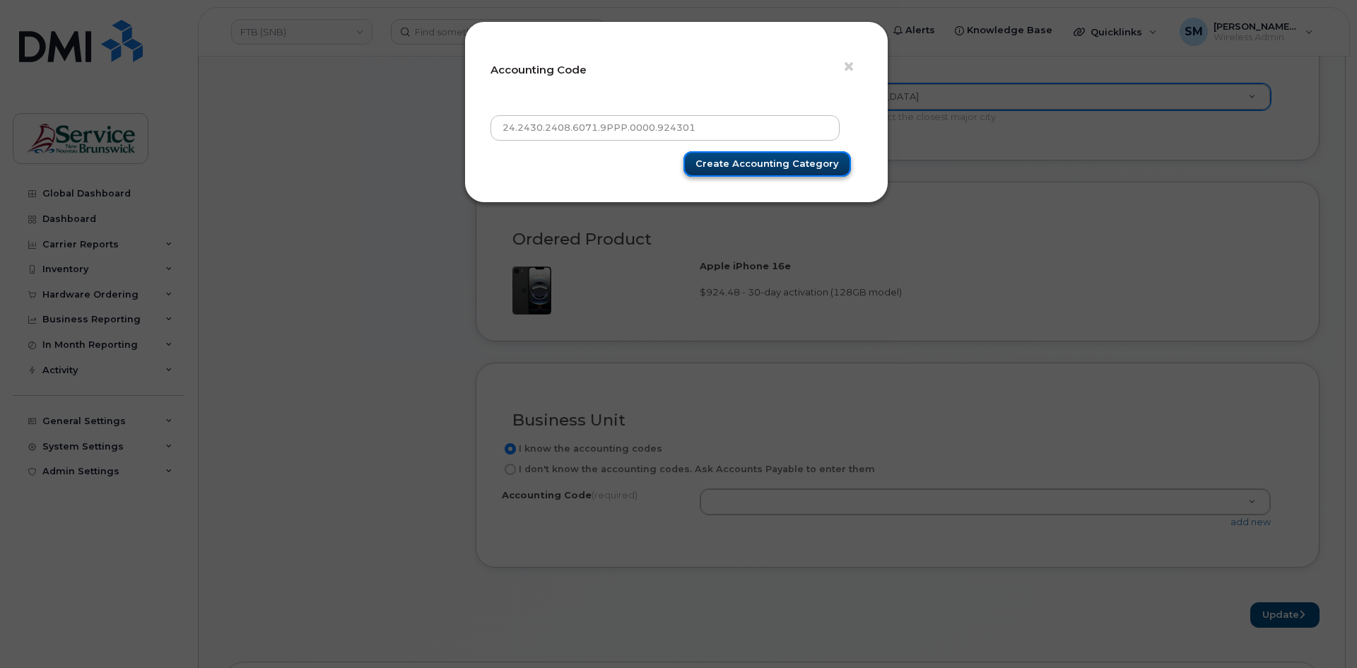
click at [803, 172] on input "Create Accounting category" at bounding box center [766, 164] width 167 height 26
type input "Create Accounting category"
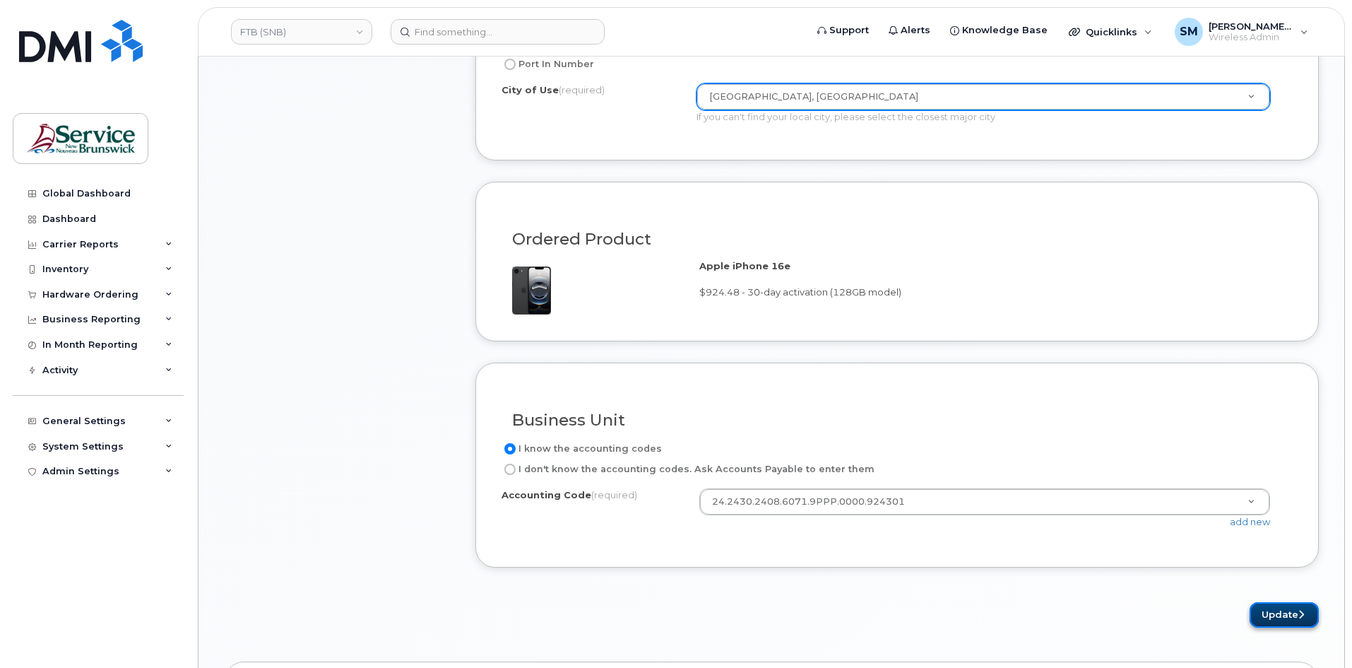
click at [1299, 613] on icon "submit" at bounding box center [1302, 614] width 6 height 9
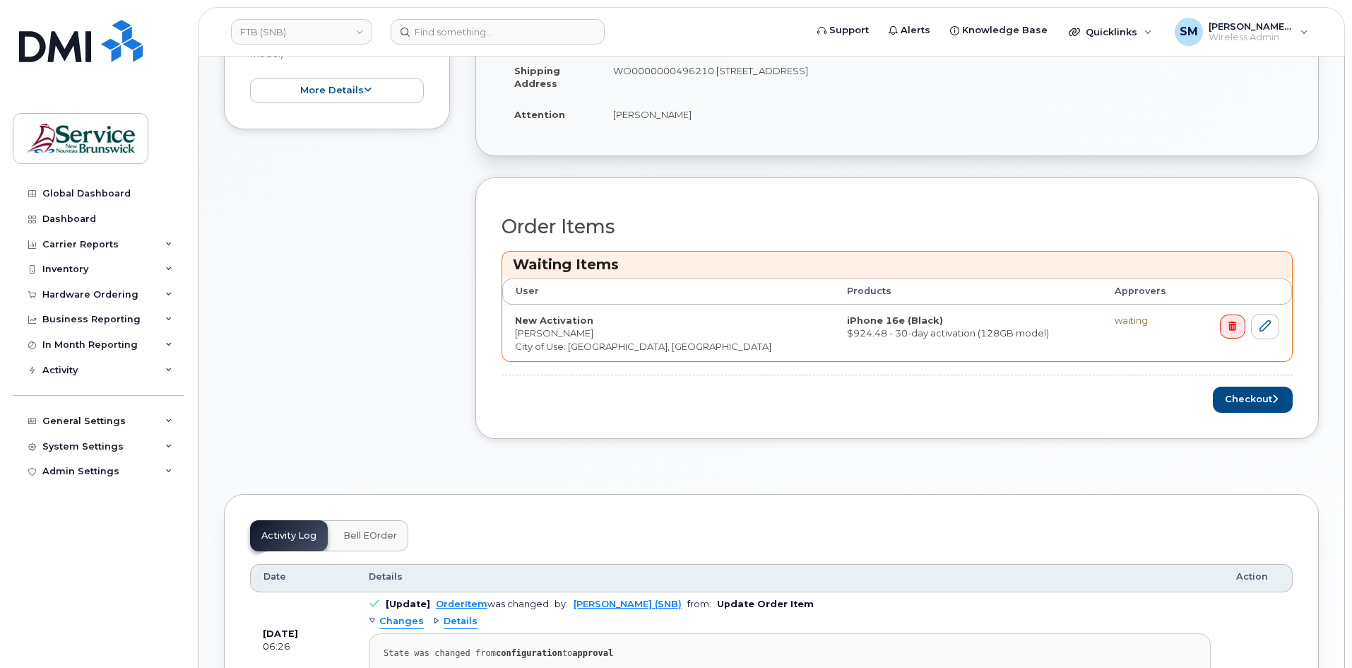
scroll to position [495, 0]
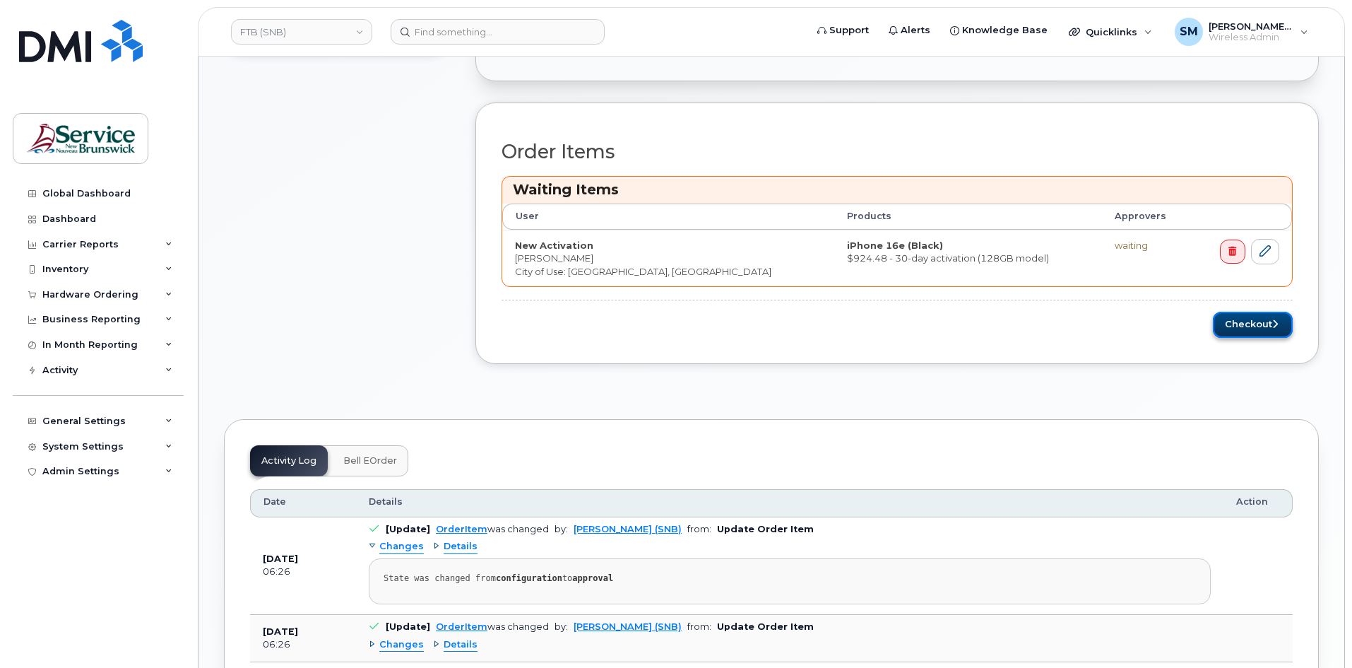
click at [1268, 330] on button "Checkout" at bounding box center [1253, 325] width 80 height 26
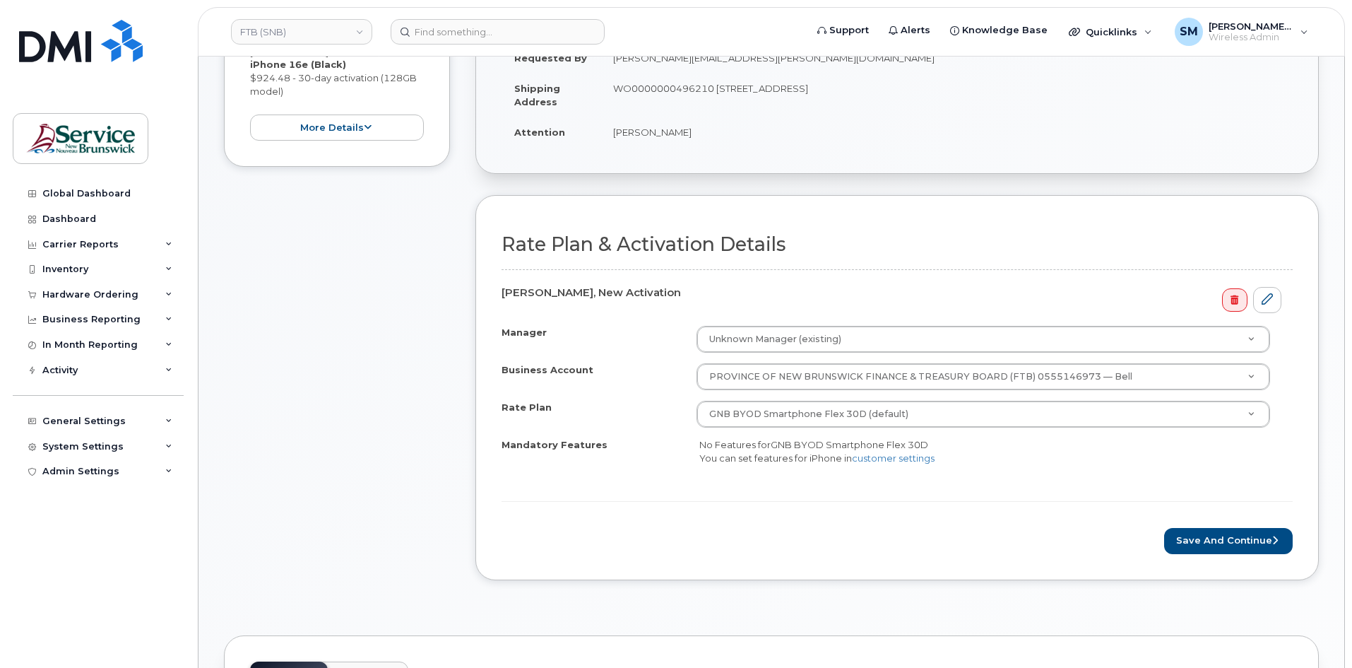
scroll to position [353, 0]
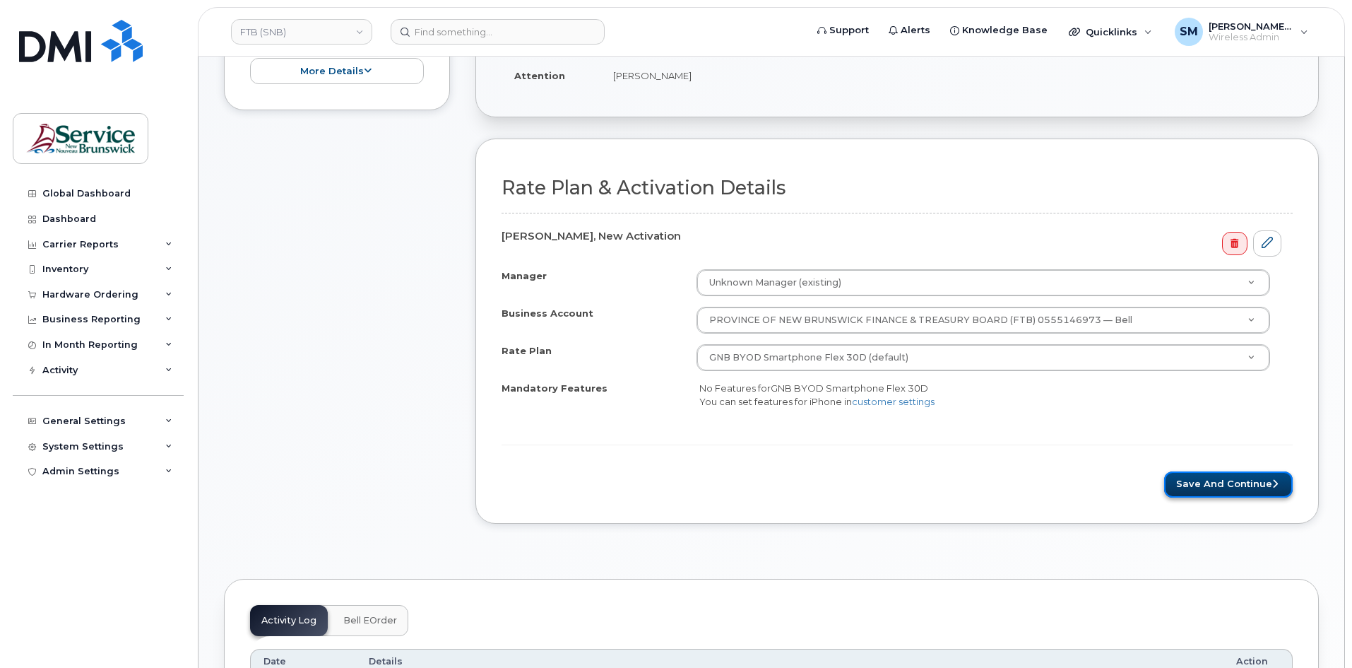
click at [1248, 478] on button "Save and Continue" at bounding box center [1228, 484] width 129 height 26
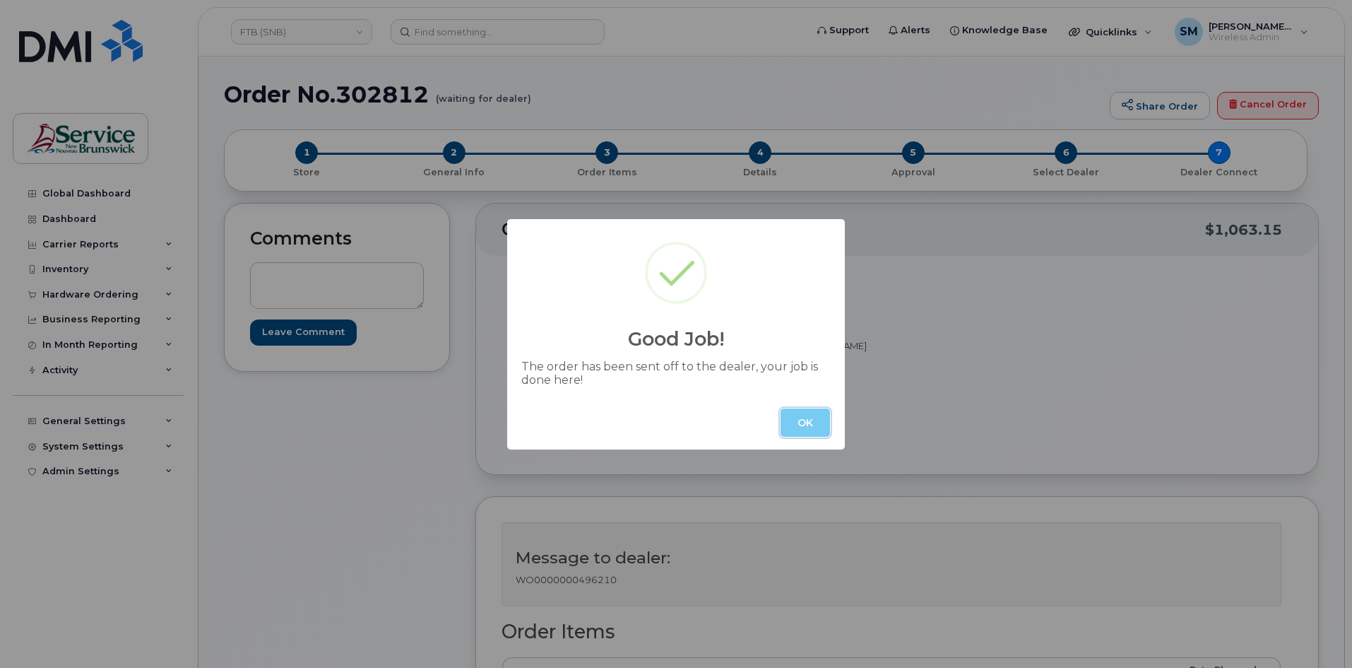
click at [820, 415] on button "OK" at bounding box center [805, 422] width 49 height 28
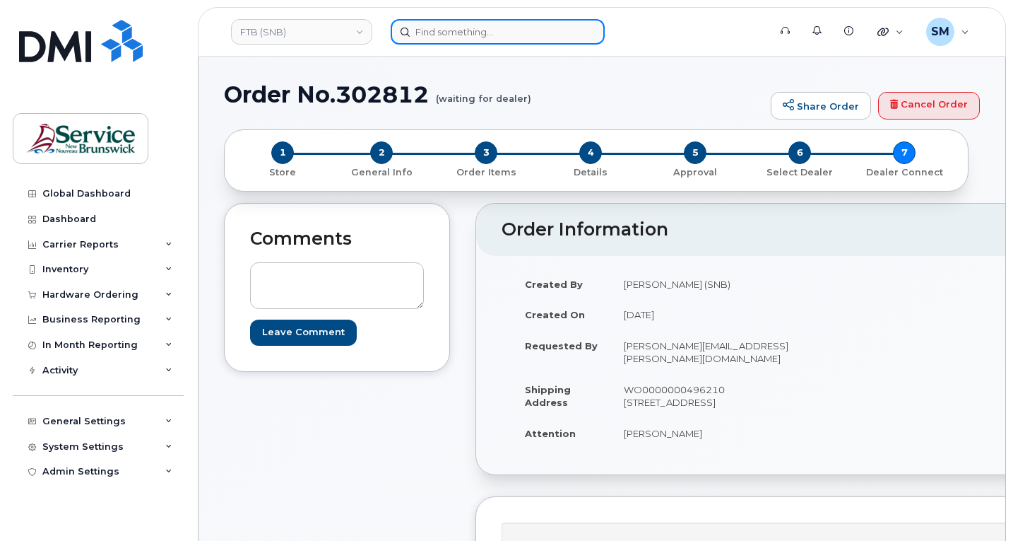
click at [426, 30] on input at bounding box center [498, 31] width 214 height 25
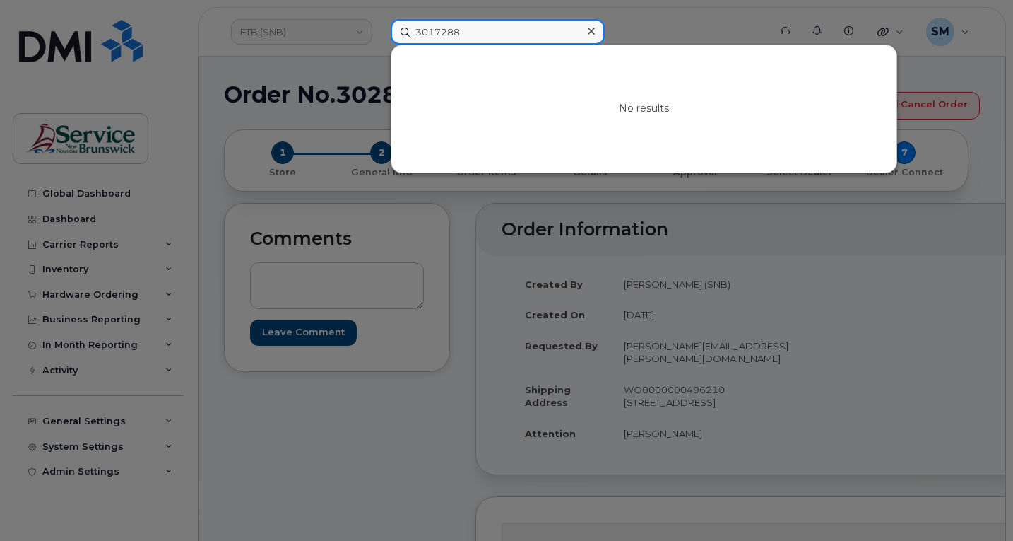
drag, startPoint x: 488, startPoint y: 20, endPoint x: 308, endPoint y: 23, distance: 180.2
click at [379, 23] on div "3017288 No results" at bounding box center [574, 31] width 391 height 25
paste input "0972"
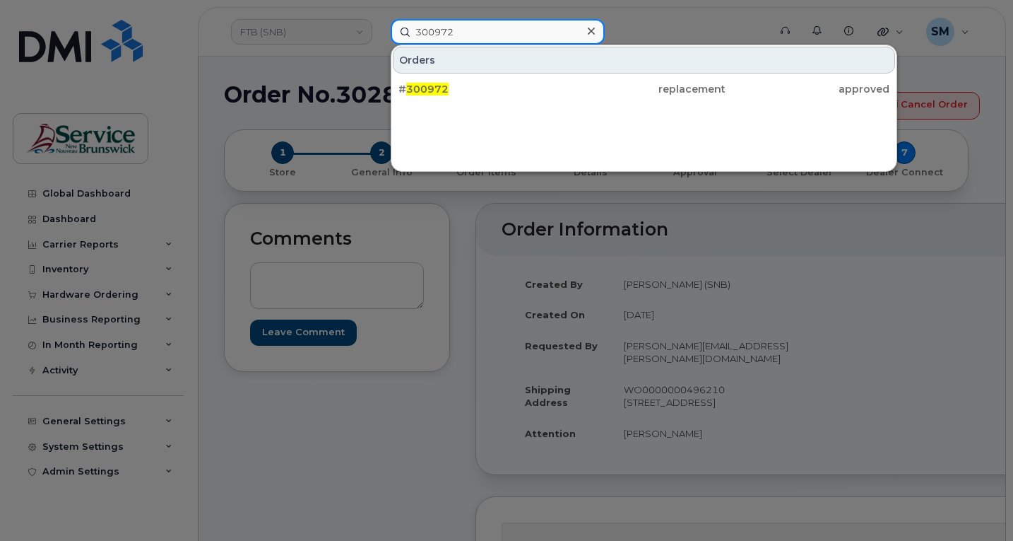
type input "300972"
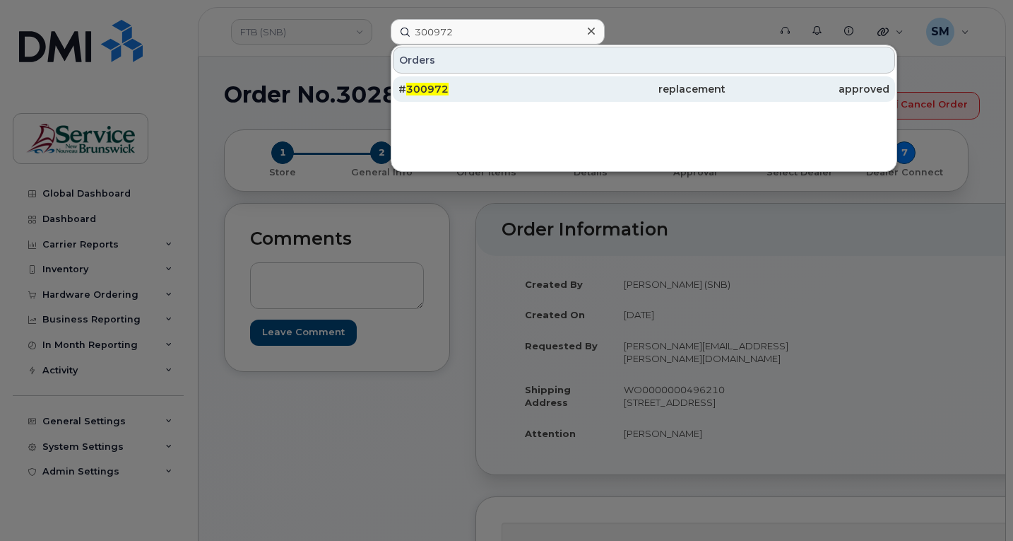
click at [442, 93] on span "300972" at bounding box center [427, 89] width 42 height 13
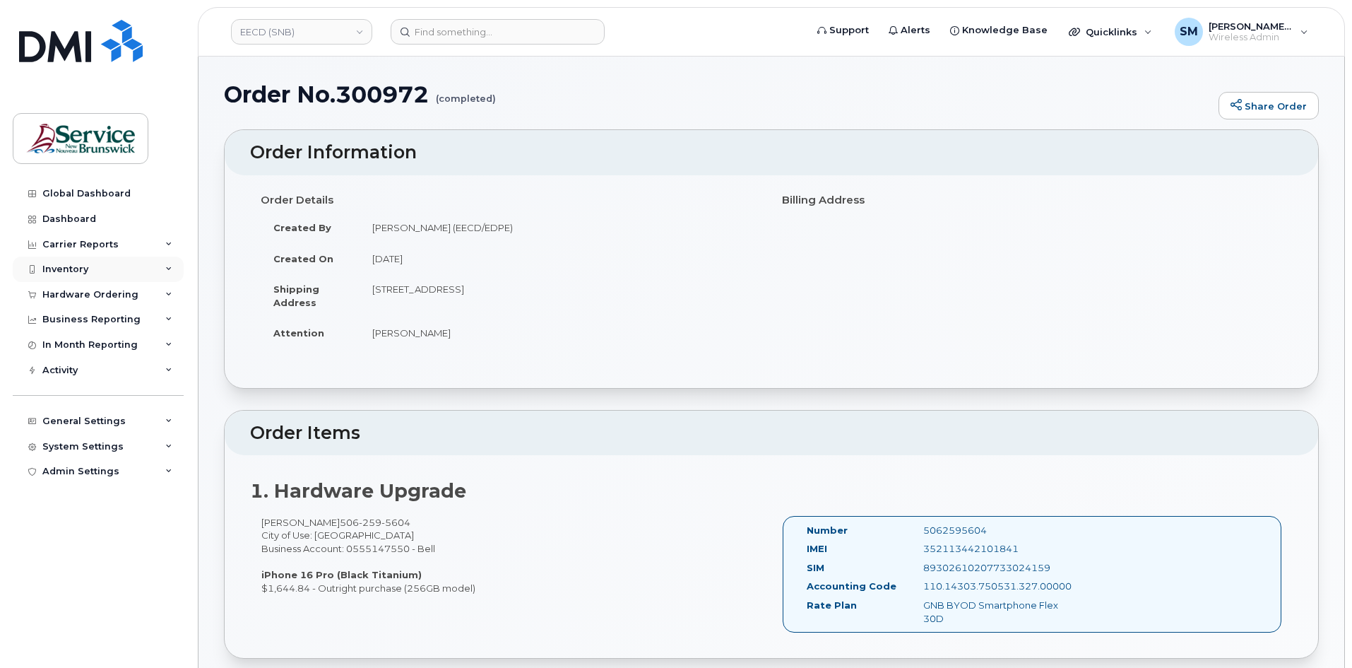
click at [75, 276] on div "Inventory" at bounding box center [98, 268] width 171 height 25
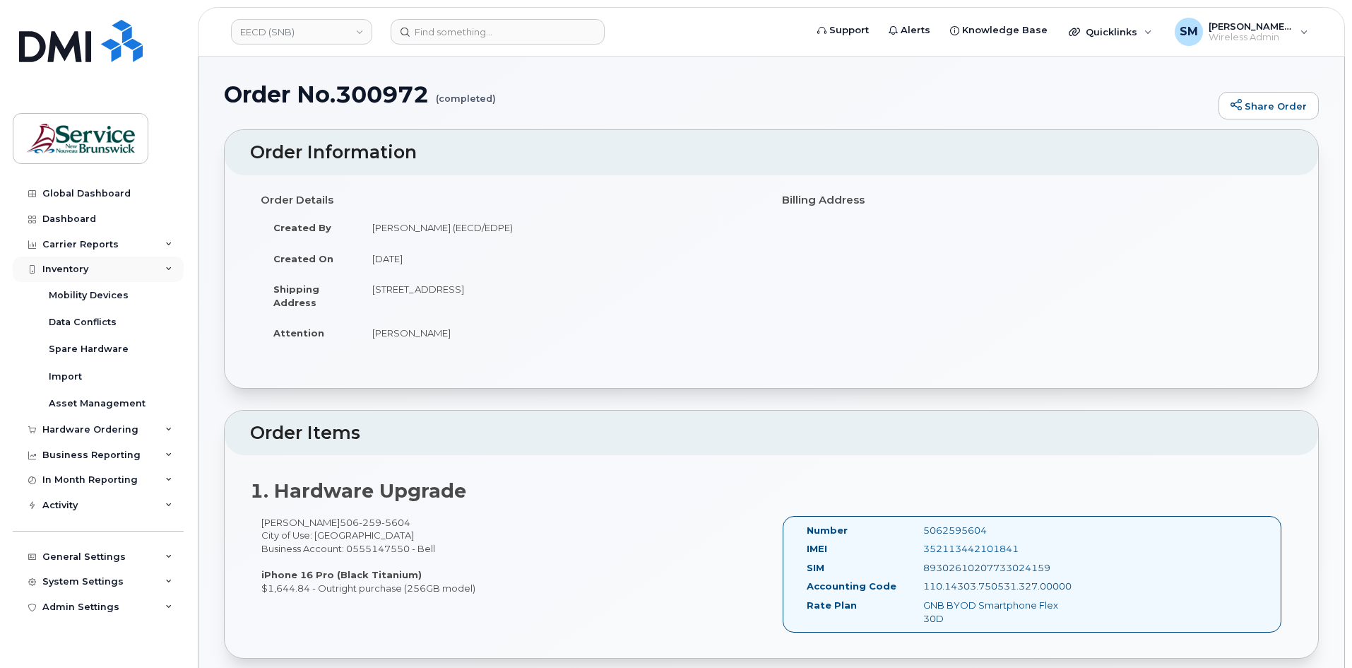
click at [81, 273] on div "Inventory" at bounding box center [65, 269] width 46 height 11
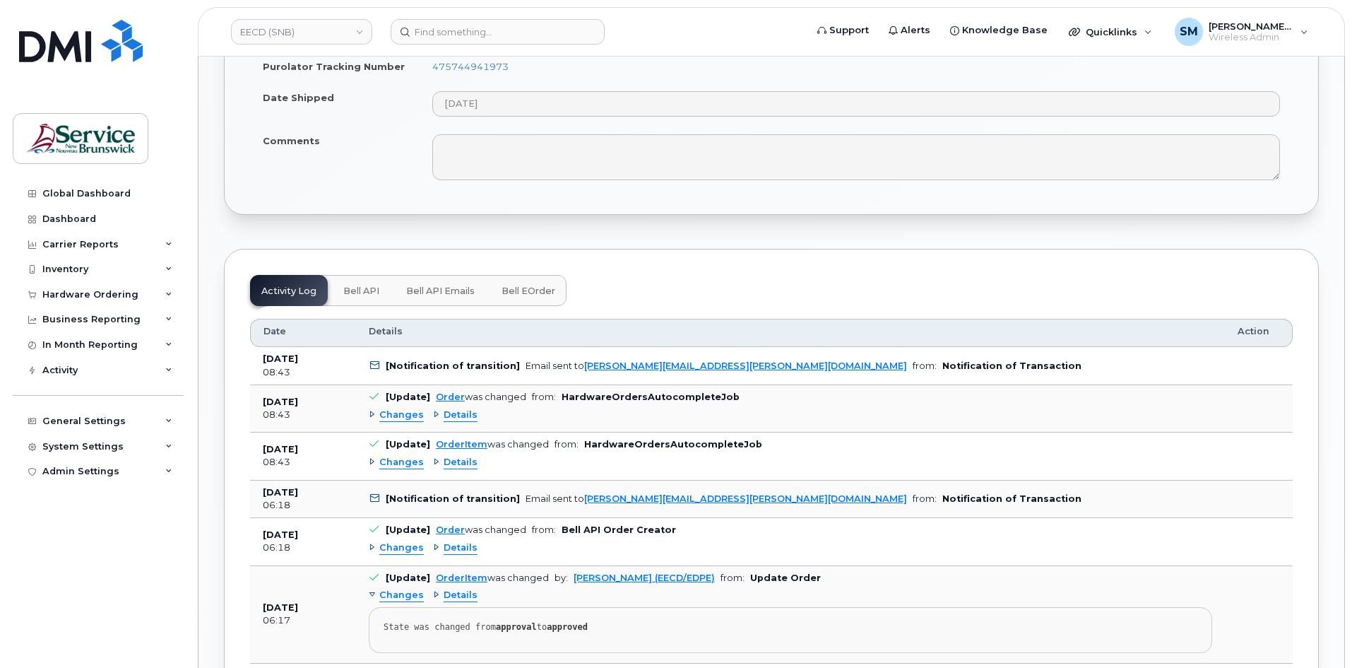
scroll to position [777, 0]
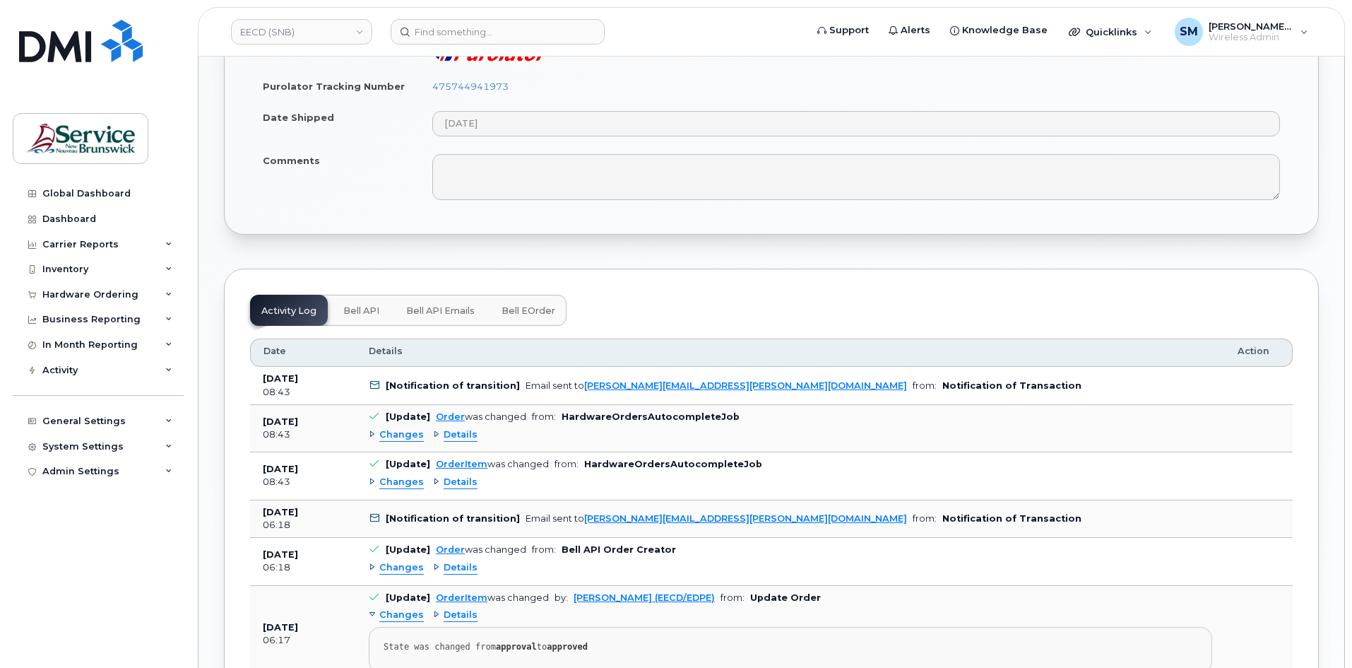
click at [461, 434] on span "Details" at bounding box center [461, 434] width 34 height 13
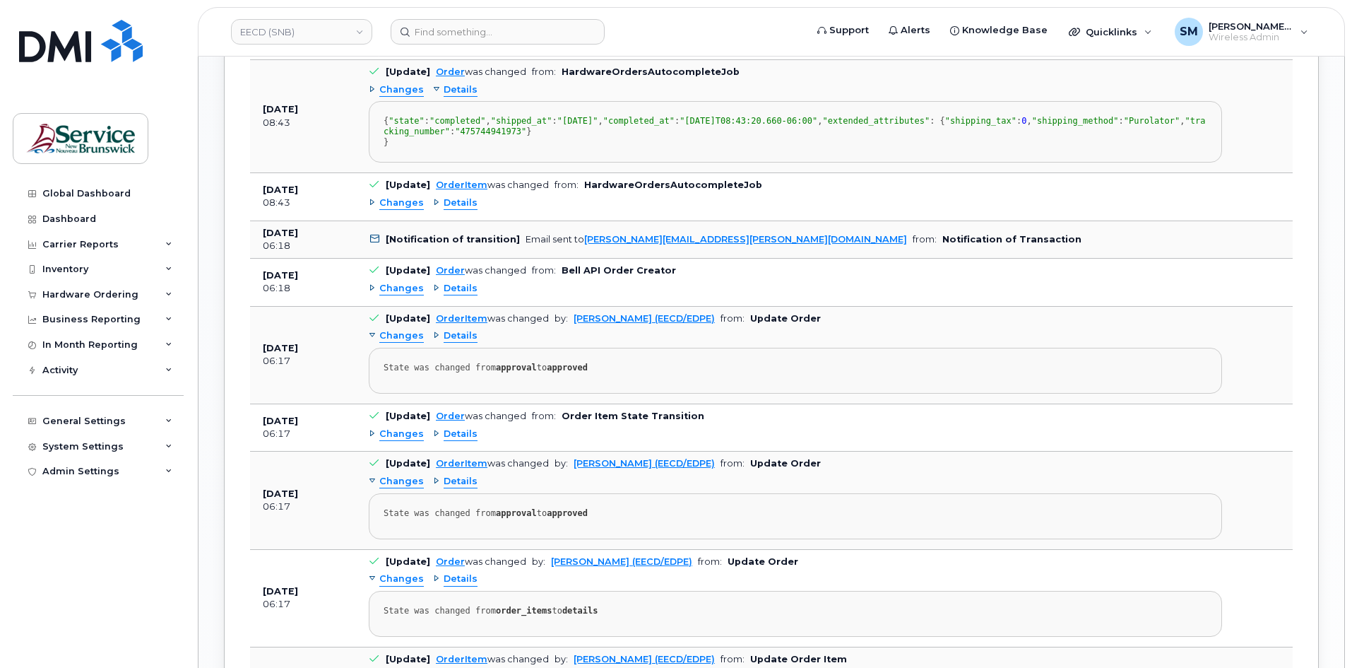
scroll to position [1131, 0]
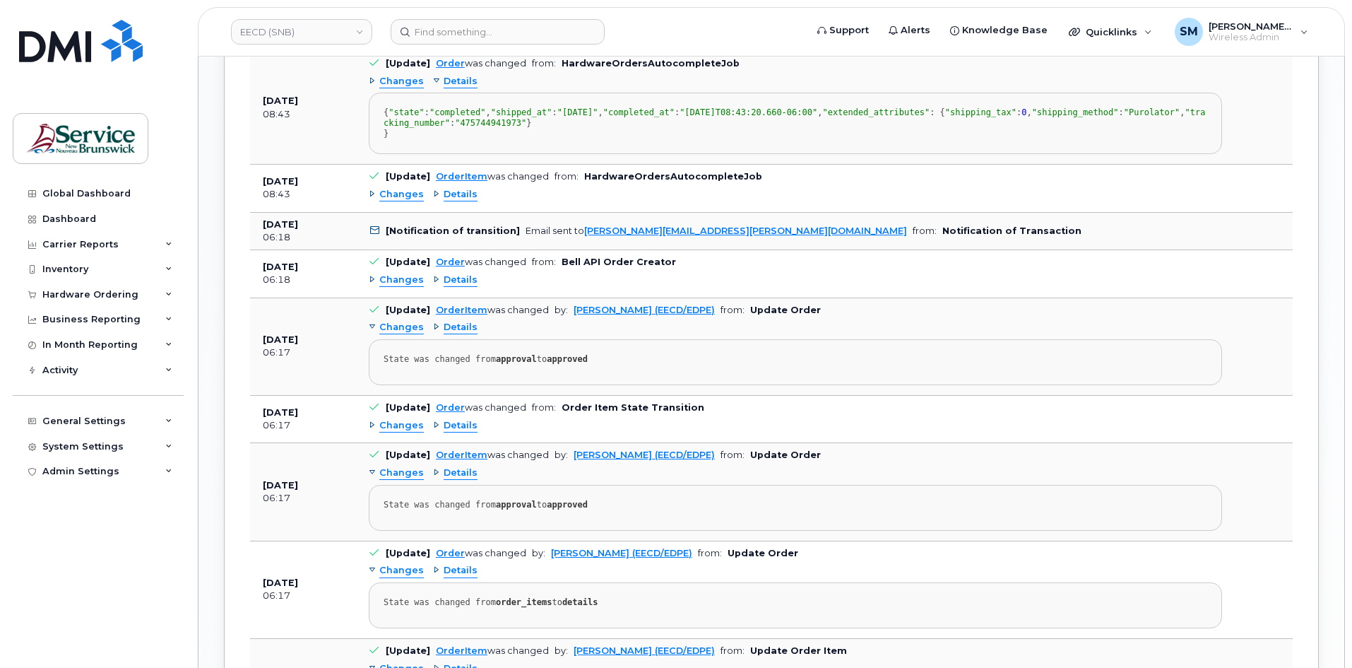
click at [465, 201] on span "Details" at bounding box center [461, 194] width 34 height 13
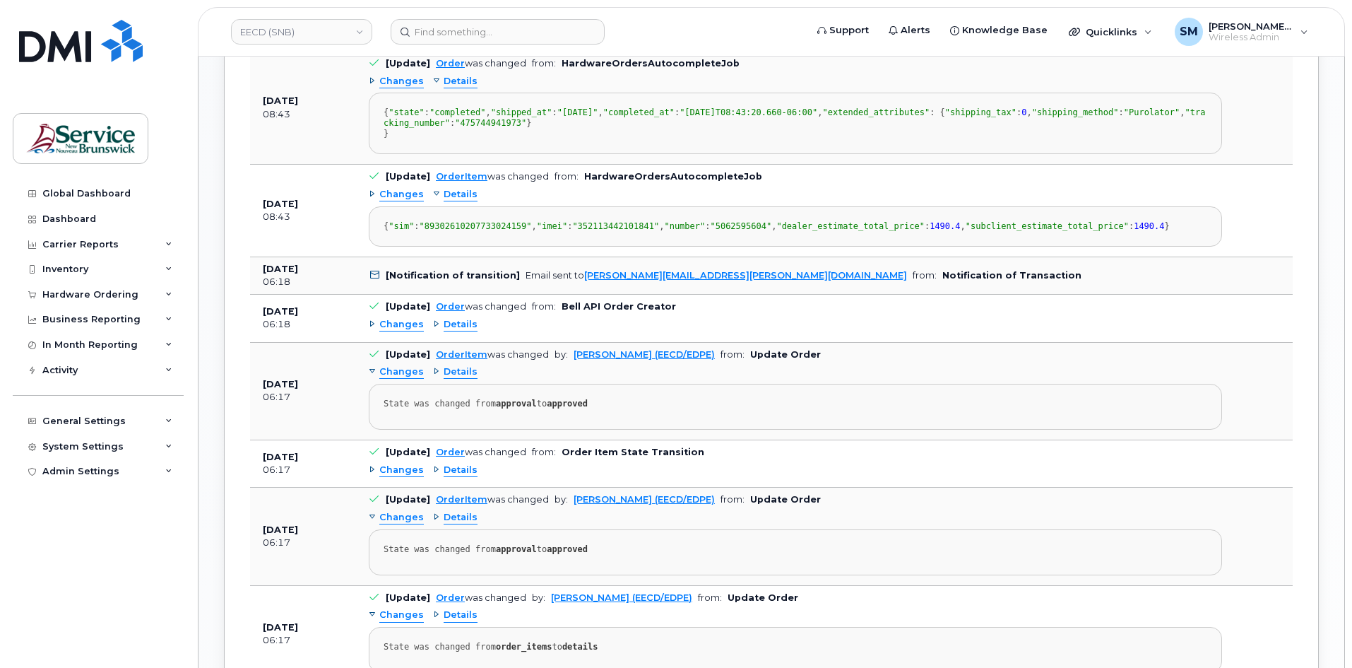
click at [459, 331] on span "Details" at bounding box center [461, 324] width 34 height 13
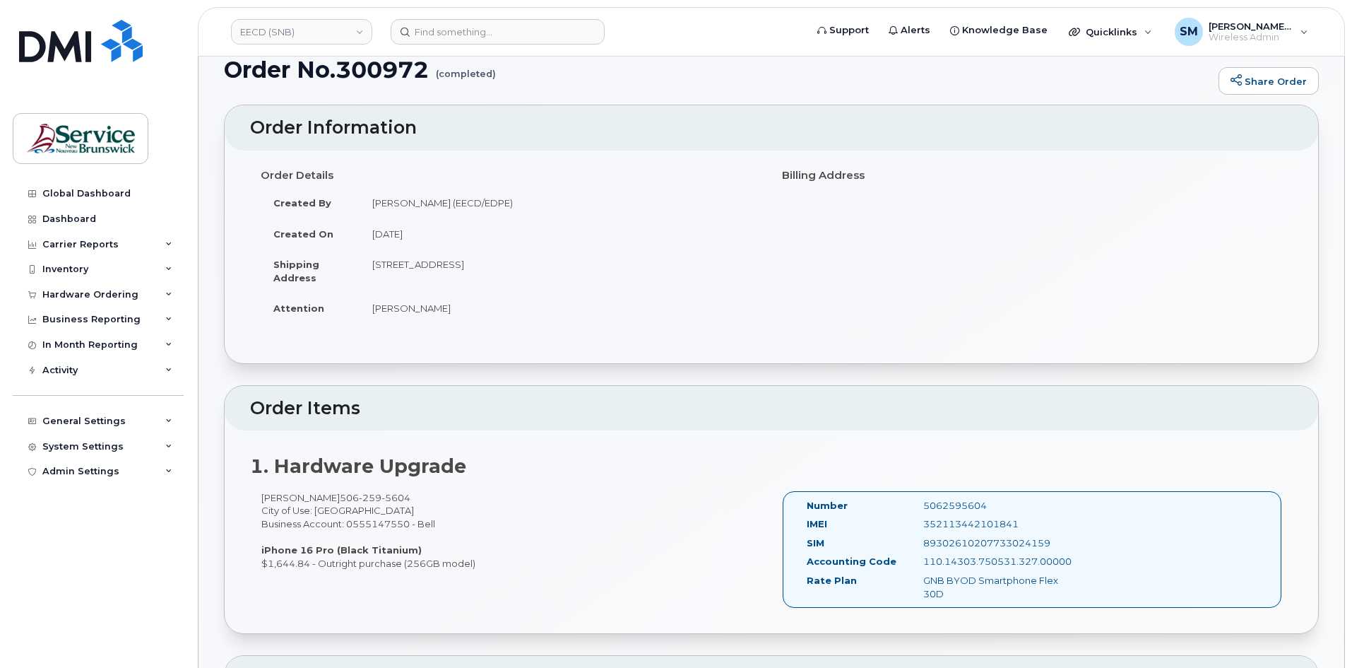
scroll to position [0, 0]
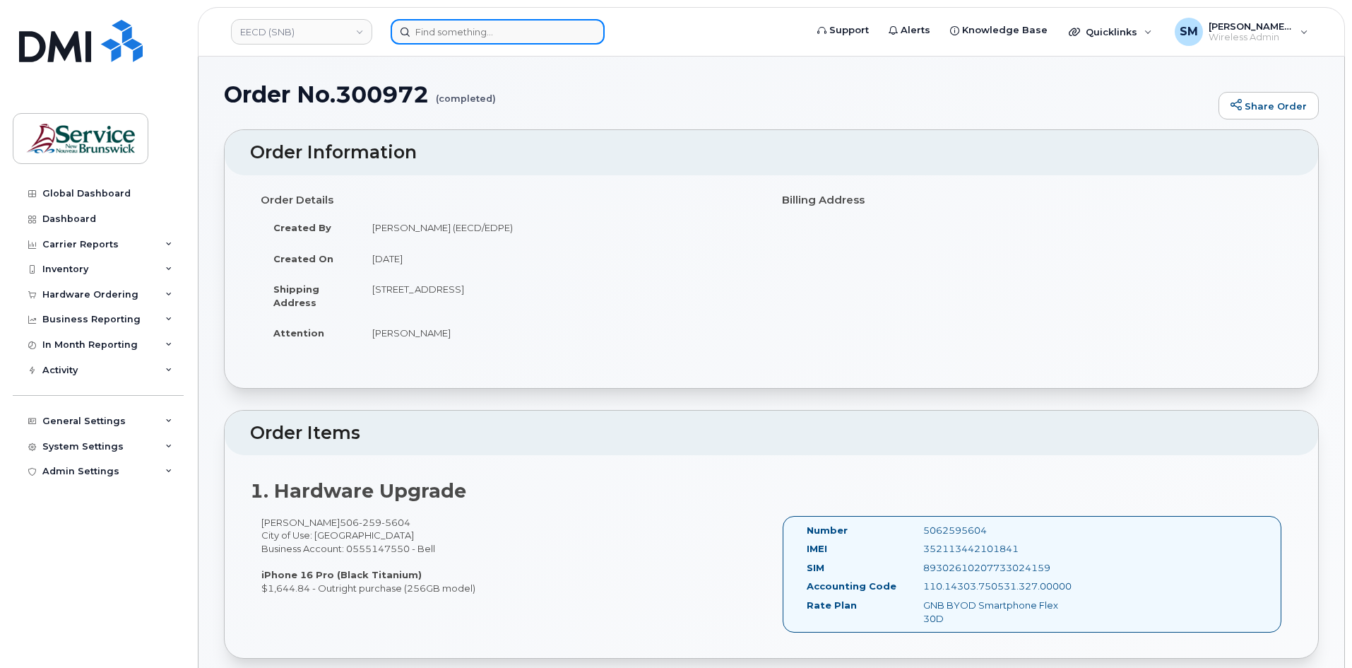
click at [488, 29] on input at bounding box center [498, 31] width 214 height 25
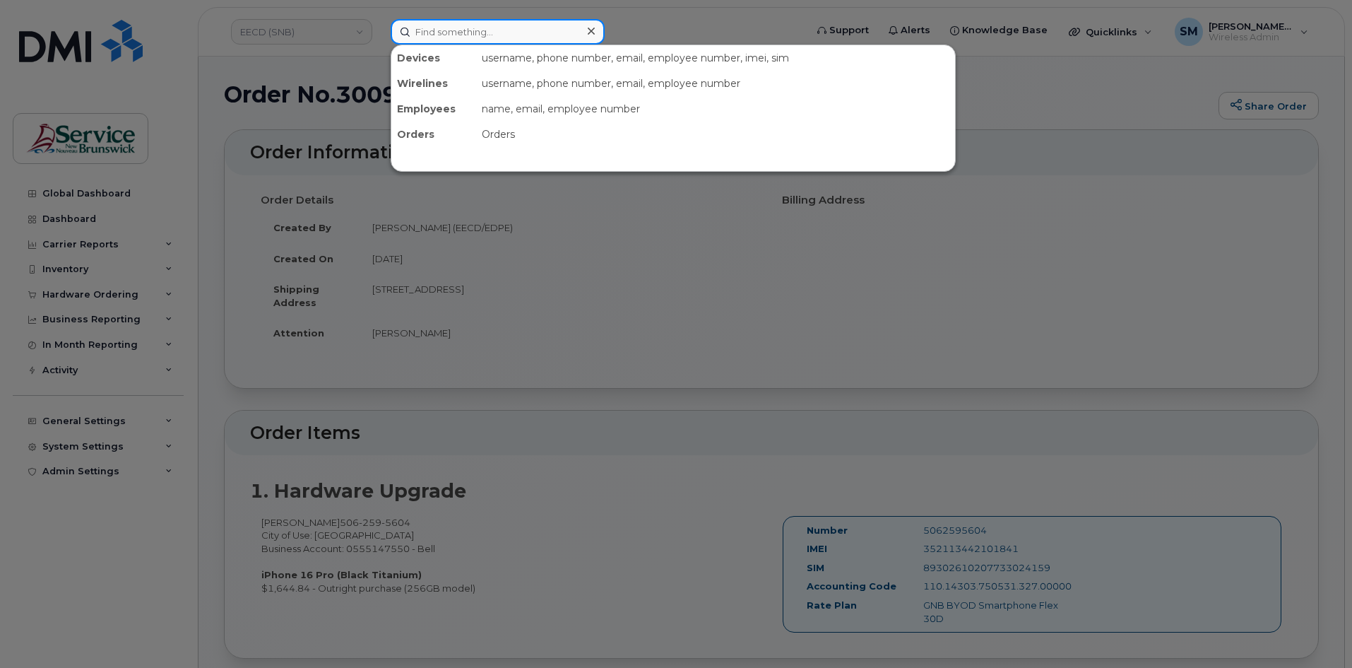
paste input "5064612036"
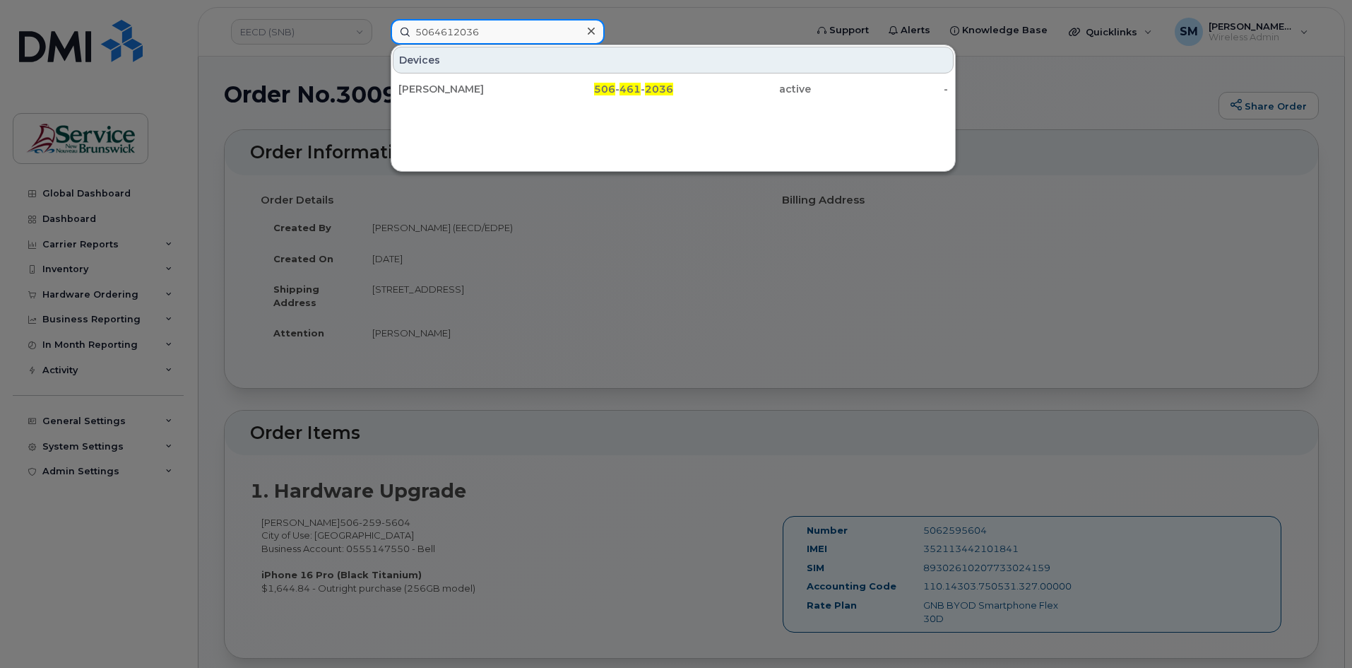
type input "5064612036"
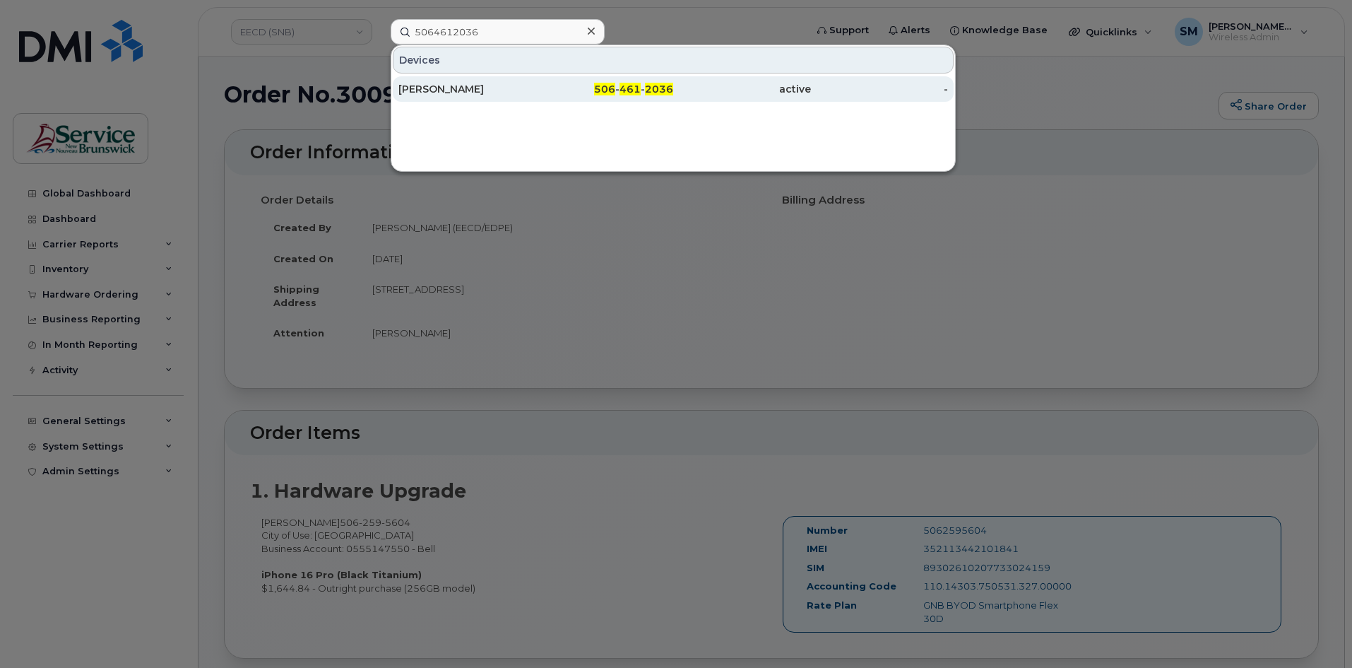
click at [609, 81] on div "506 - 461 - 2036" at bounding box center [605, 88] width 138 height 25
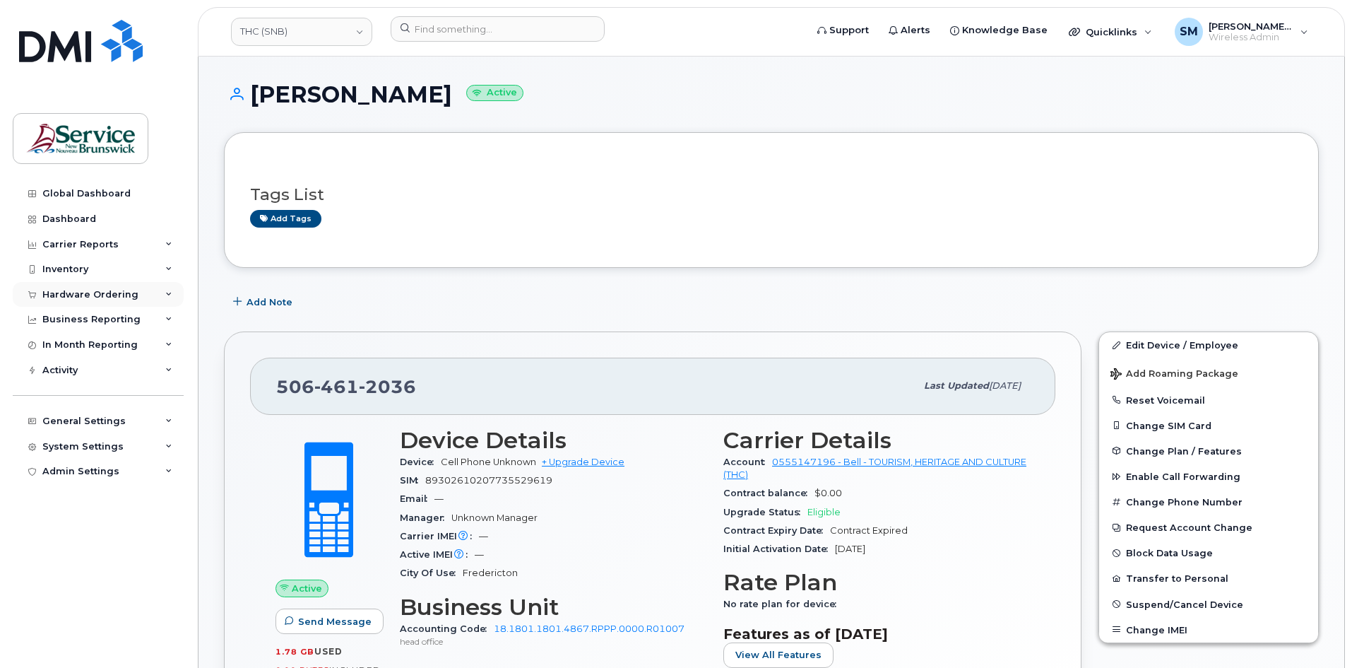
click at [100, 297] on div "Hardware Ordering" at bounding box center [90, 294] width 96 height 11
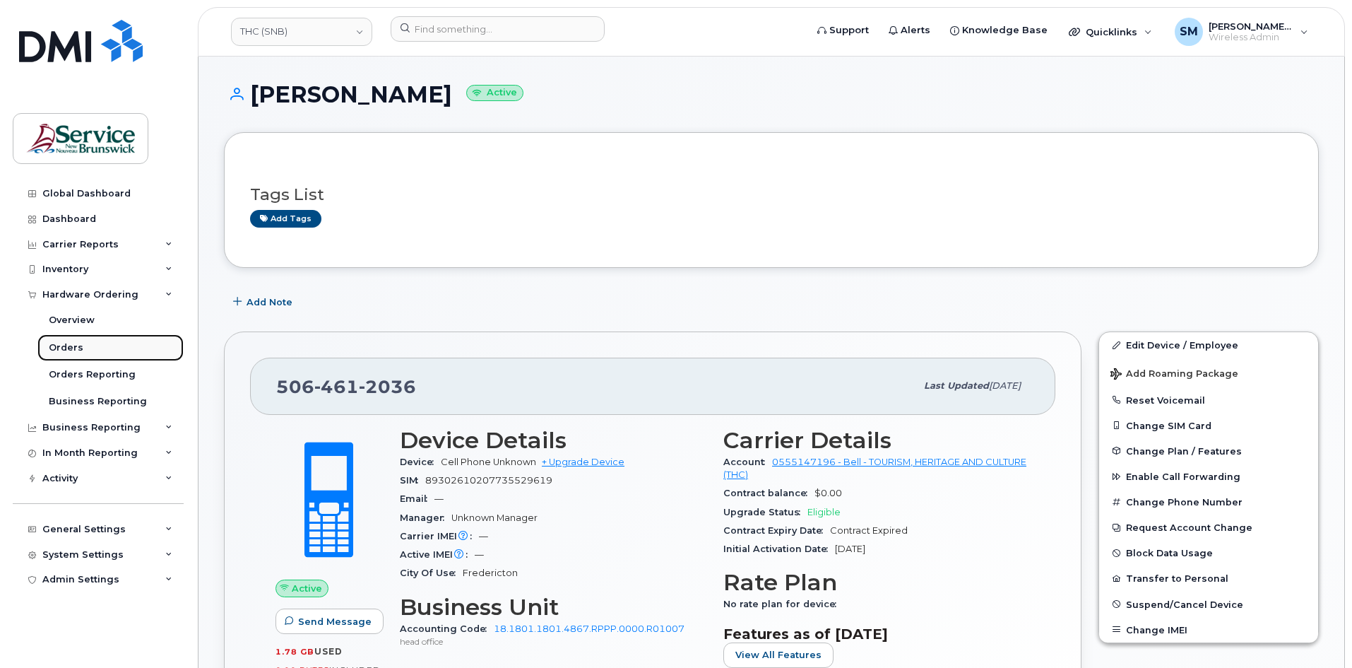
click at [109, 353] on link "Orders" at bounding box center [110, 347] width 146 height 27
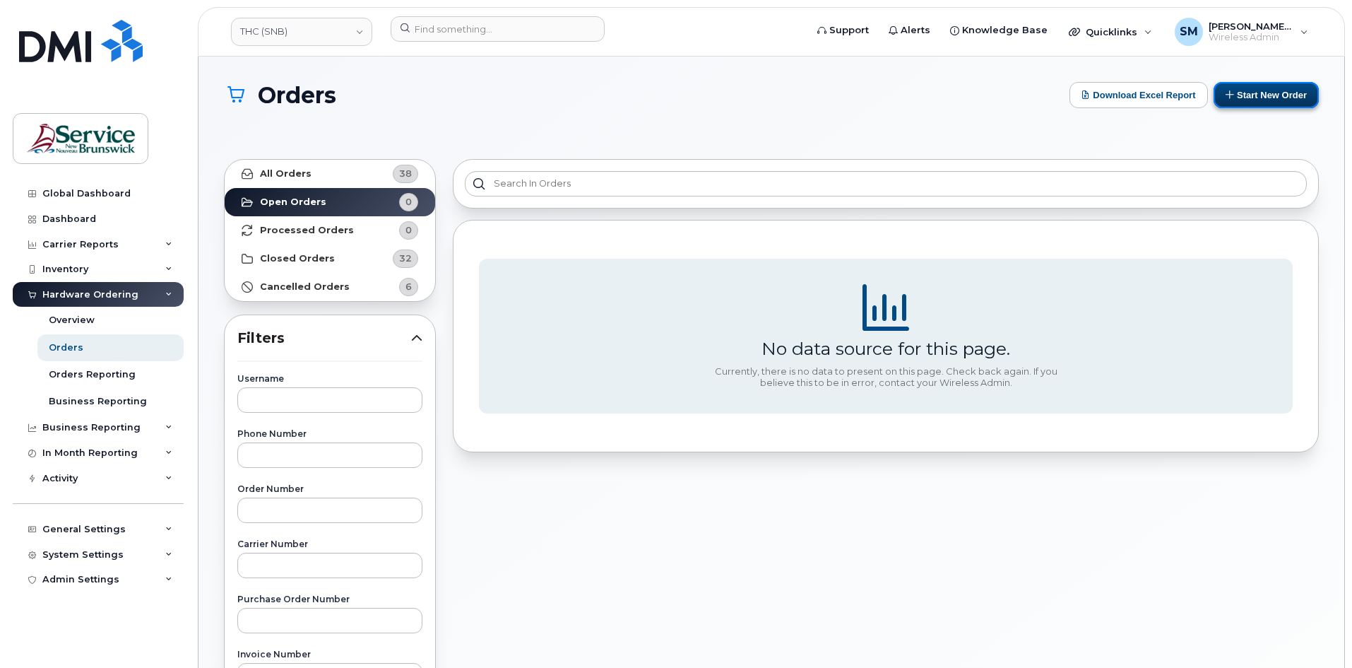
click at [1280, 100] on button "Start New Order" at bounding box center [1266, 95] width 105 height 26
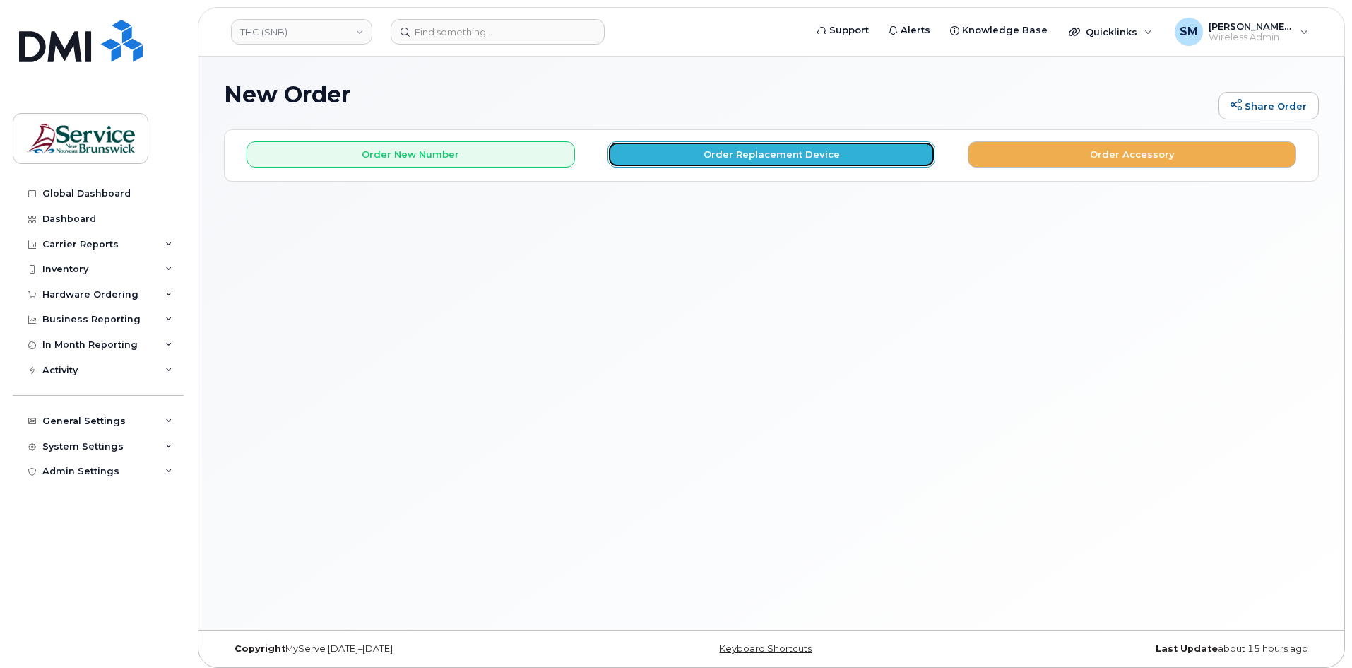
click at [721, 160] on button "Order Replacement Device" at bounding box center [772, 154] width 329 height 26
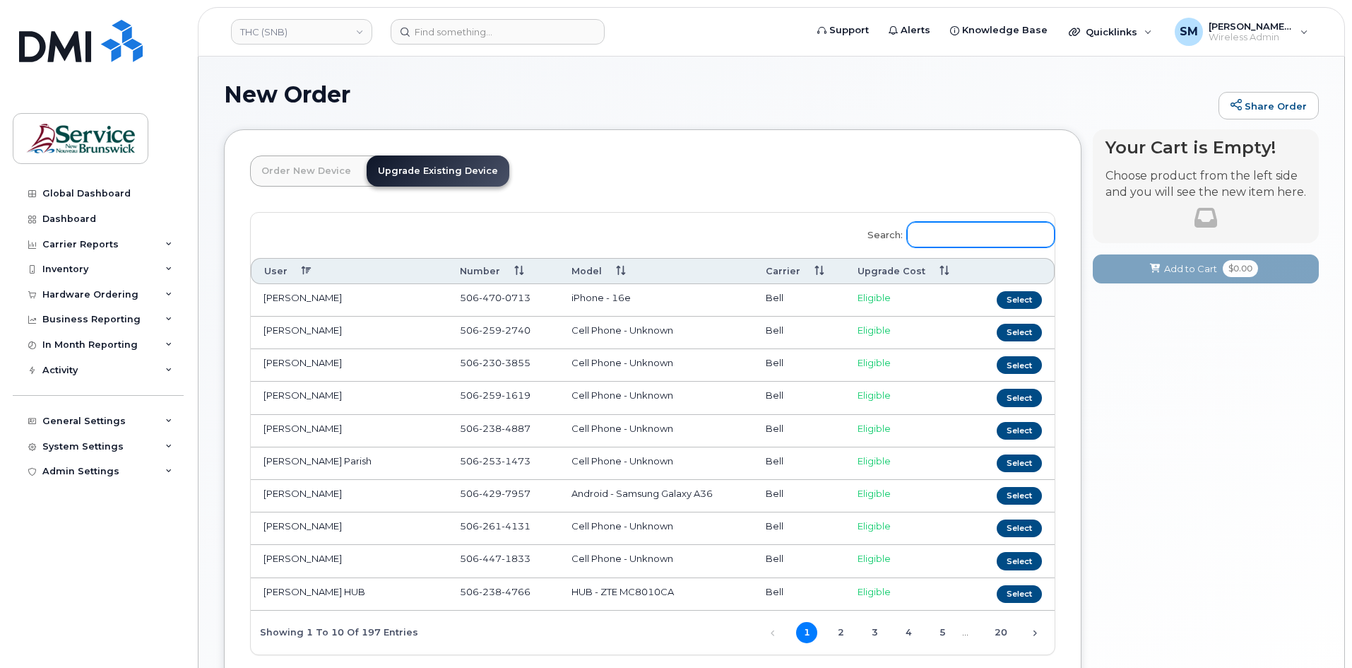
click at [957, 225] on input "Search:" at bounding box center [981, 234] width 148 height 25
paste input "5064612036"
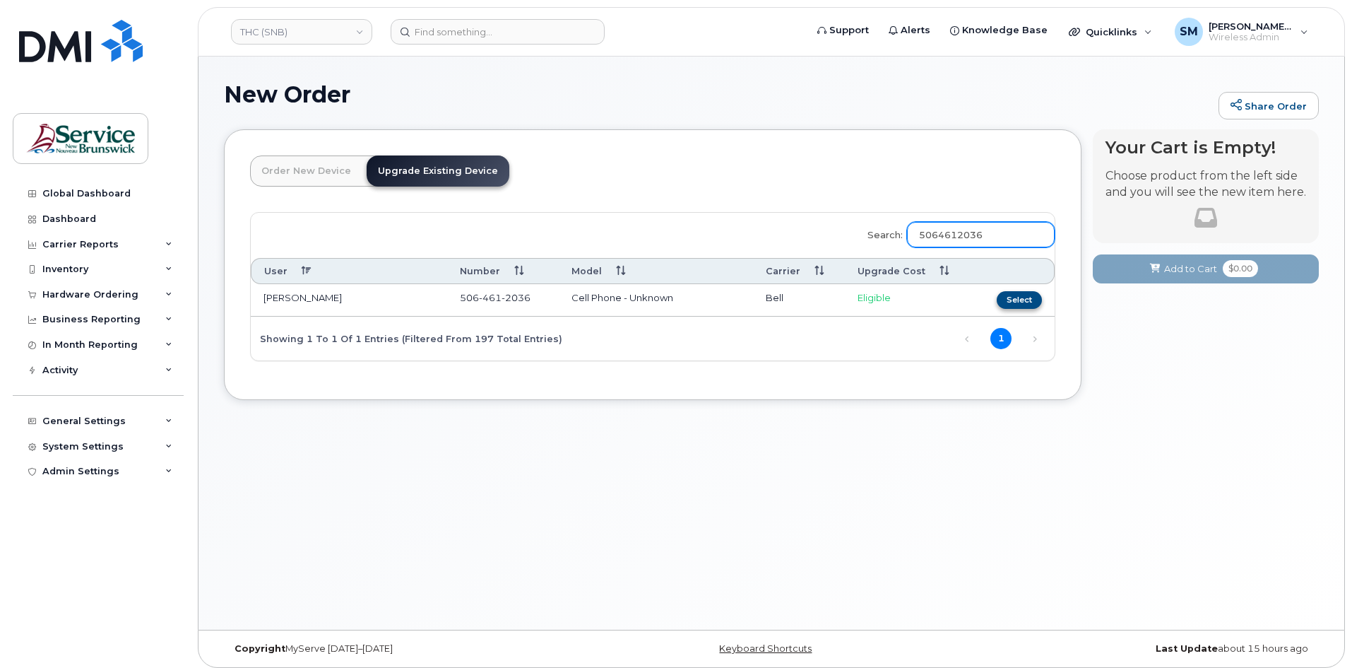
type input "5064612036"
click at [1017, 296] on button "Select" at bounding box center [1019, 300] width 45 height 18
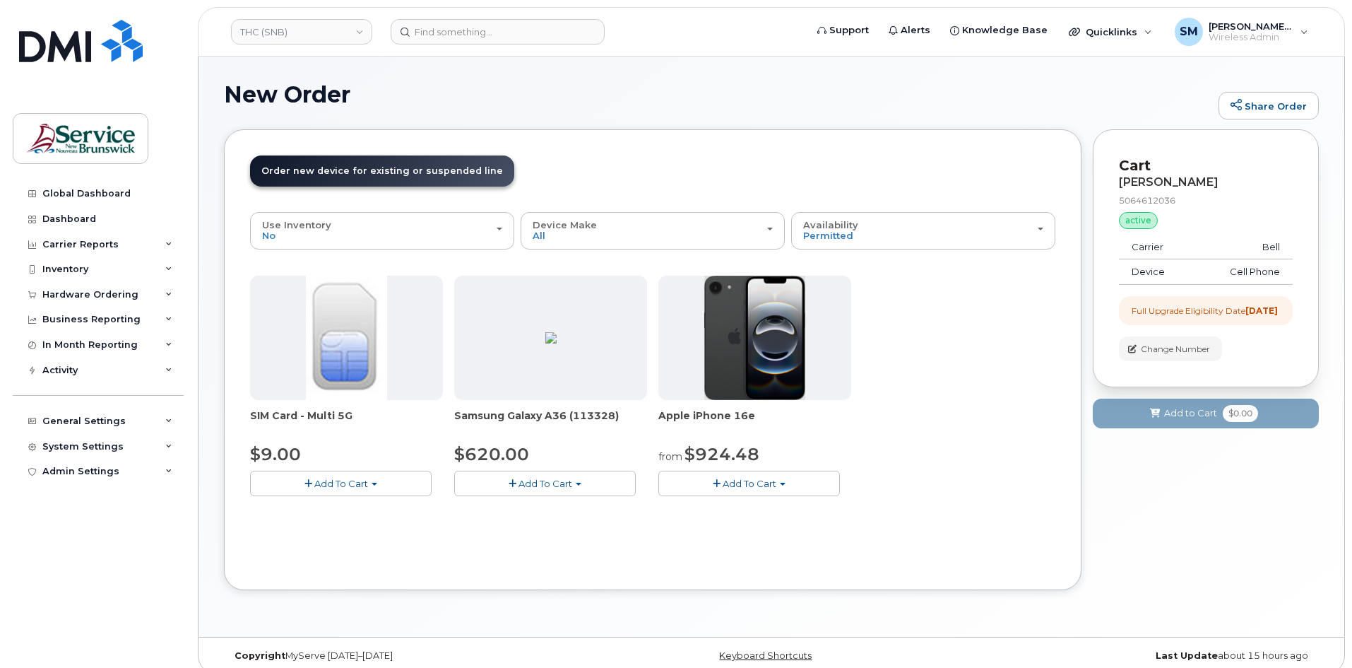
scroll to position [14, 0]
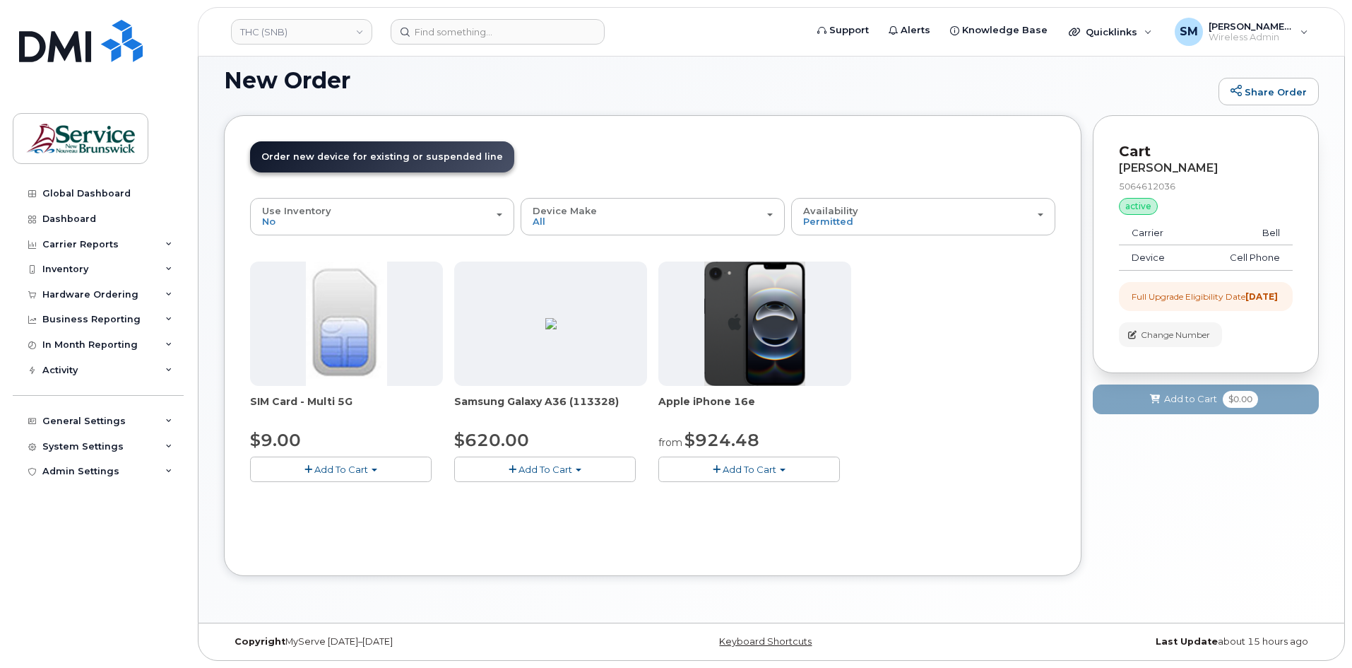
click at [762, 472] on span "Add To Cart" at bounding box center [750, 469] width 54 height 11
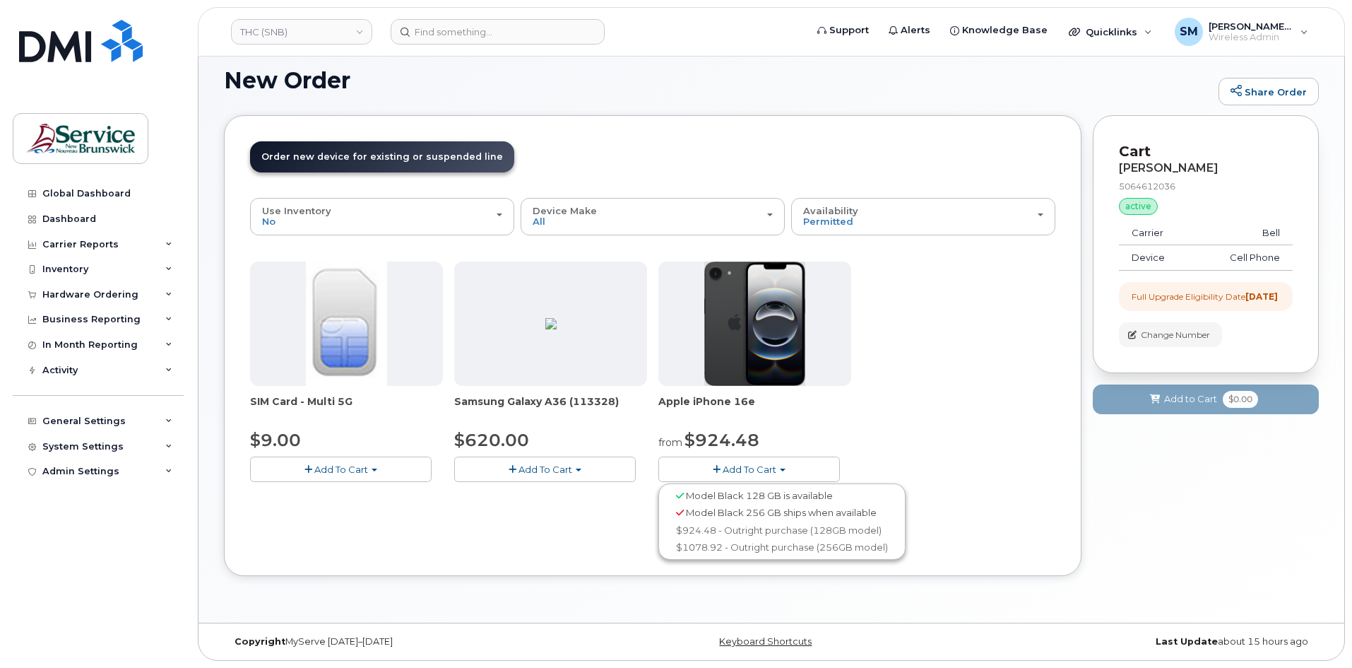
click at [767, 520] on div "Model Black 256 GB ships when available" at bounding box center [782, 513] width 240 height 18
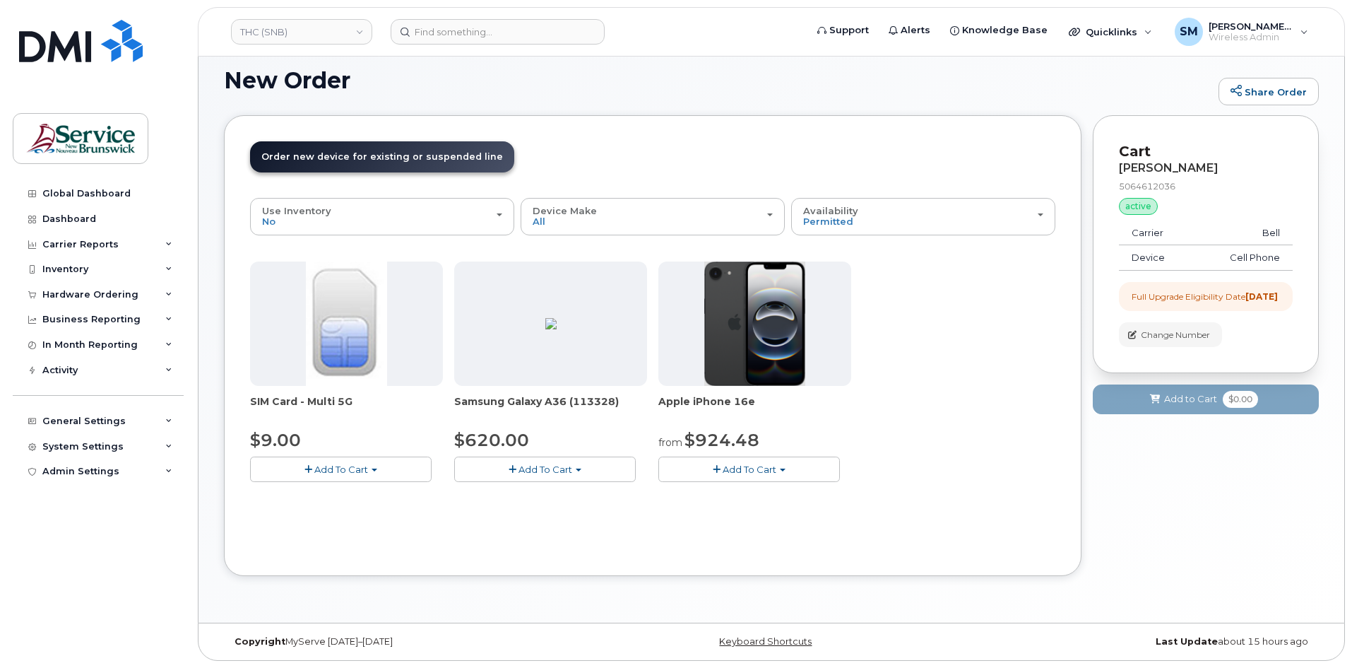
click at [767, 475] on button "Add To Cart" at bounding box center [750, 468] width 182 height 25
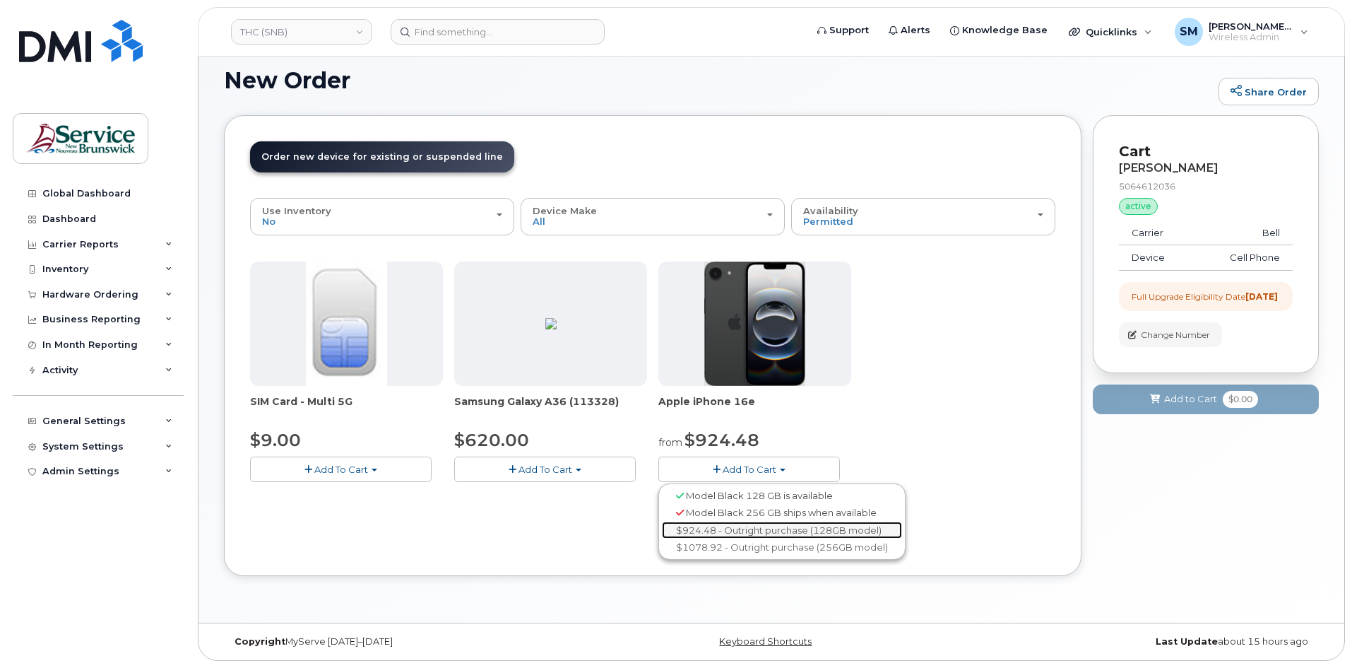
click at [760, 529] on link "$924.48 - Outright purchase (128GB model)" at bounding box center [782, 530] width 240 height 18
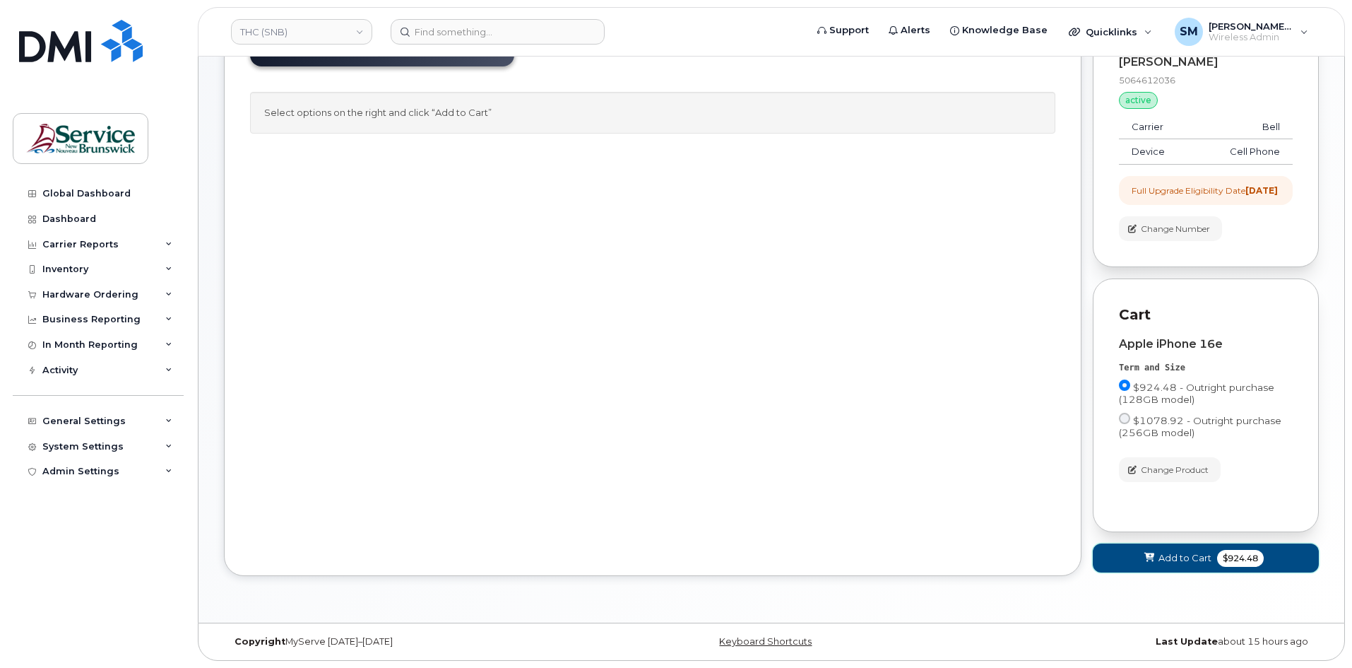
click at [1174, 560] on span "Add to Cart" at bounding box center [1185, 557] width 53 height 13
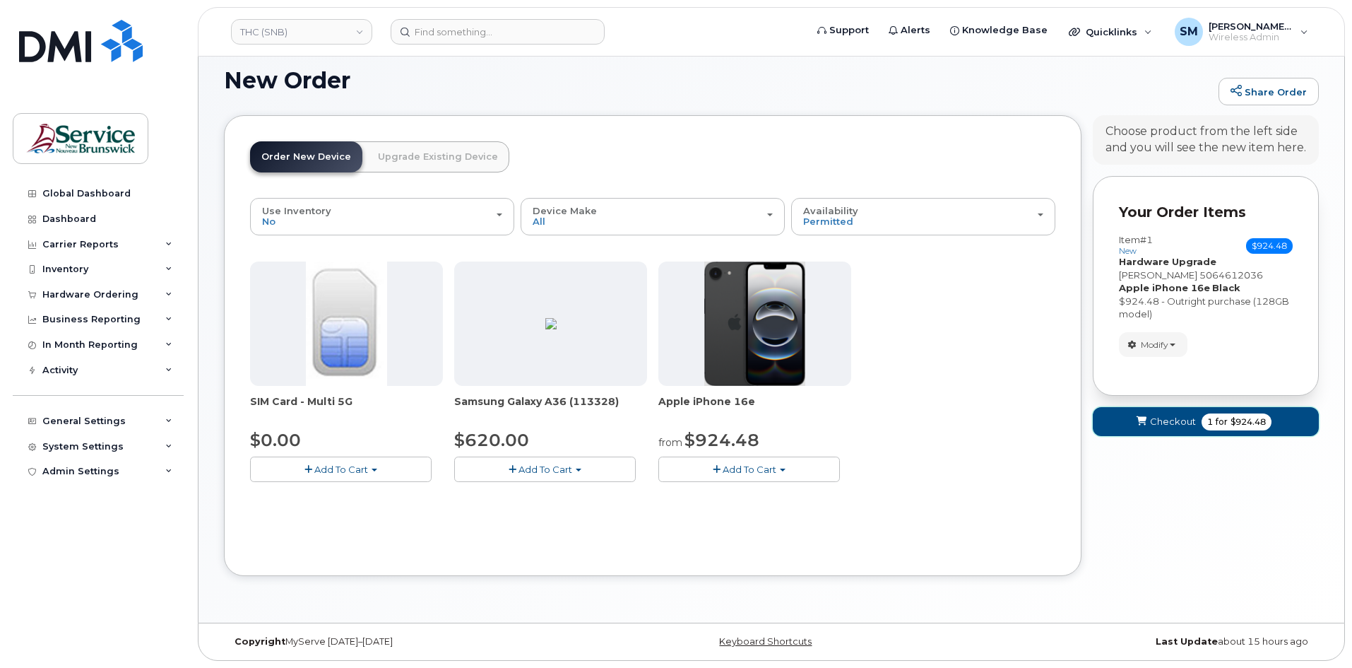
click at [1123, 415] on button "Checkout 1 for $924.48" at bounding box center [1206, 421] width 226 height 29
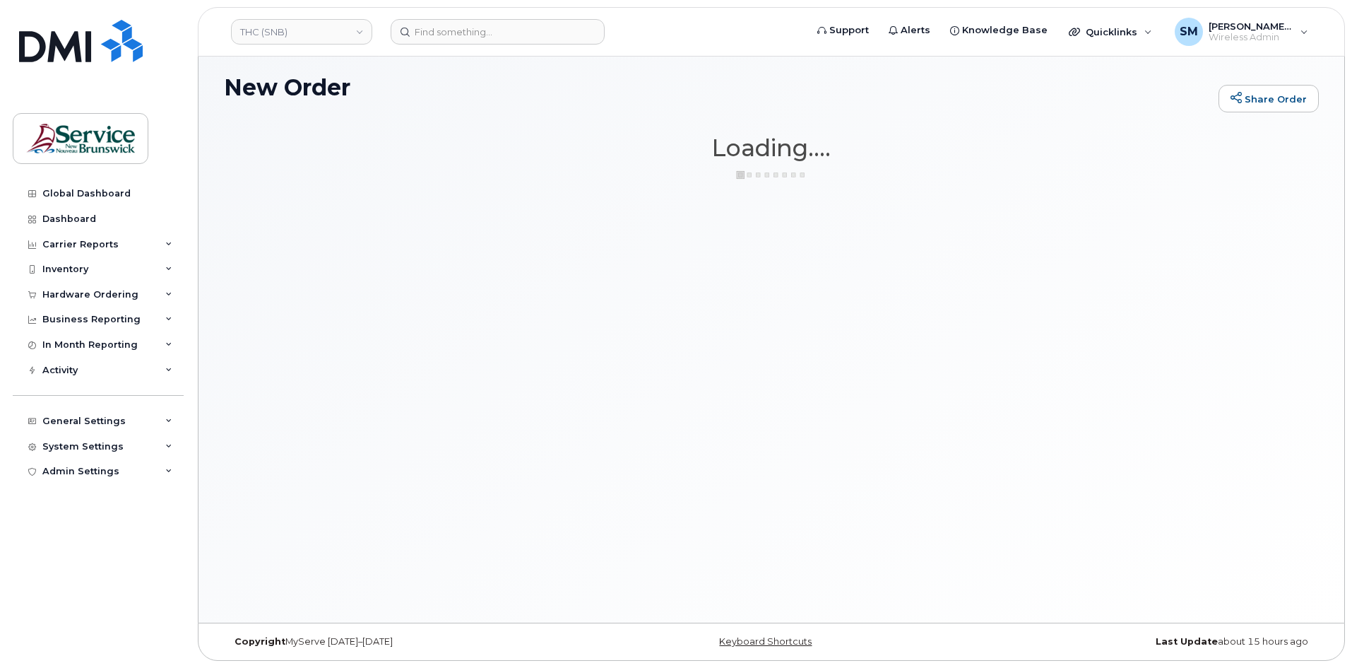
scroll to position [7, 0]
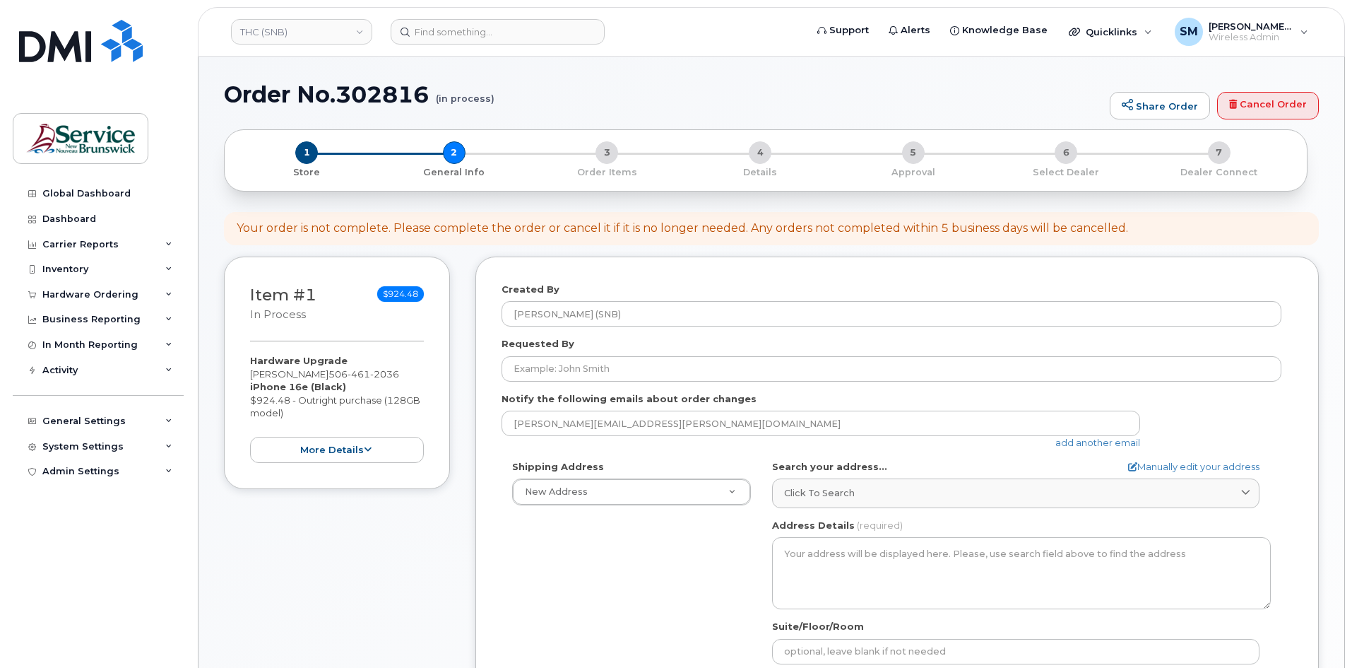
select select
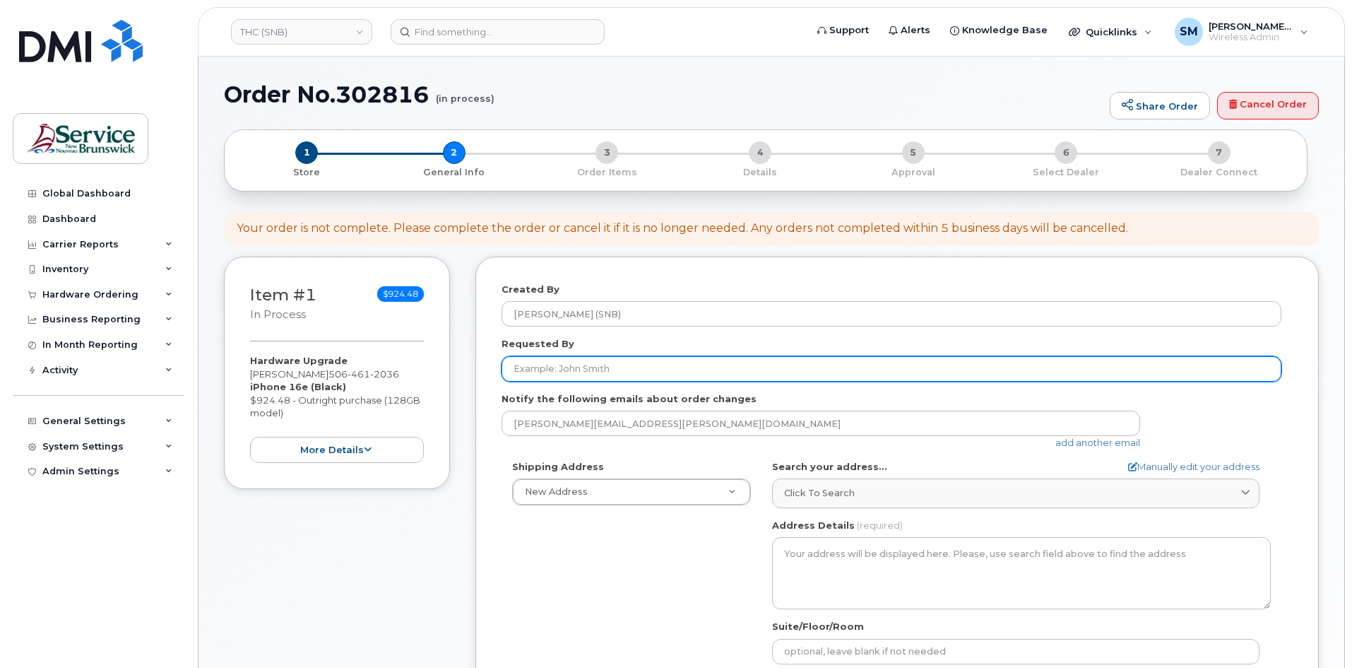
click at [570, 379] on input "Requested By" at bounding box center [892, 368] width 780 height 25
paste input "[PERSON_NAME][EMAIL_ADDRESS][DOMAIN_NAME]"
type input "[PERSON_NAME][EMAIL_ADDRESS][DOMAIN_NAME]"
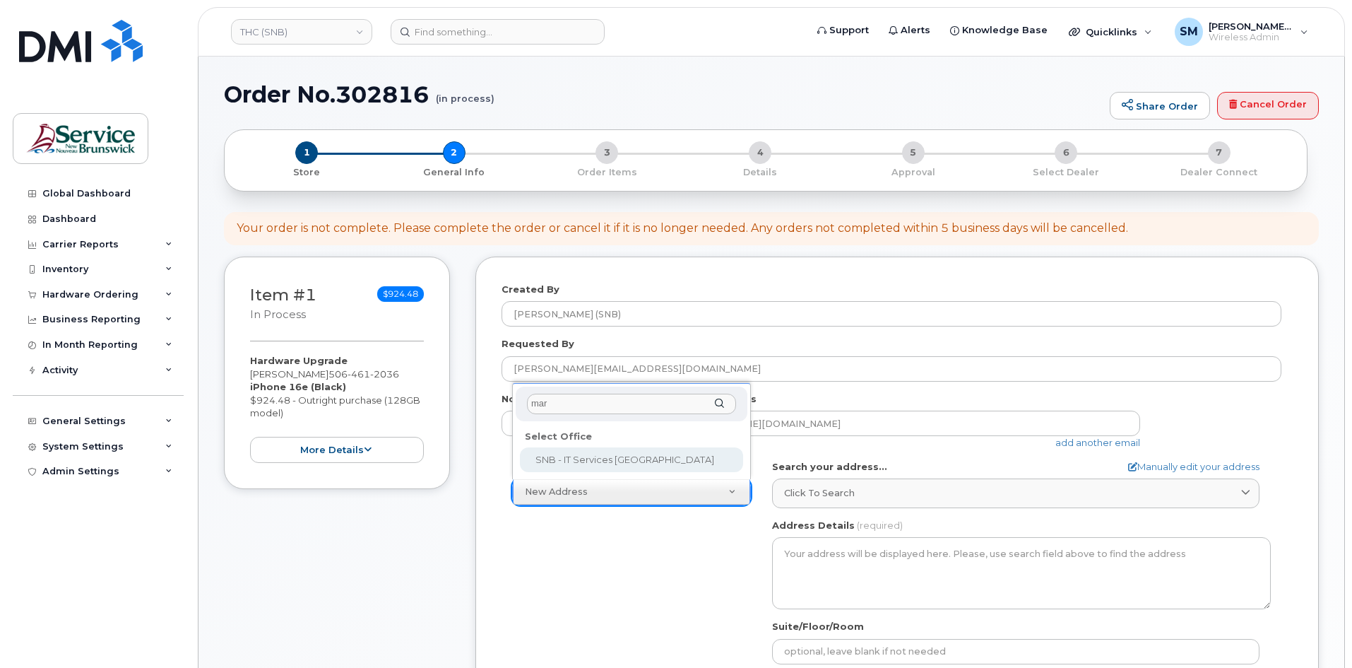
type input "mary"
select select
type textarea "20 McGloin St Fredericton New Brunswick E3A 5T8"
type input "[PERSON_NAME]"
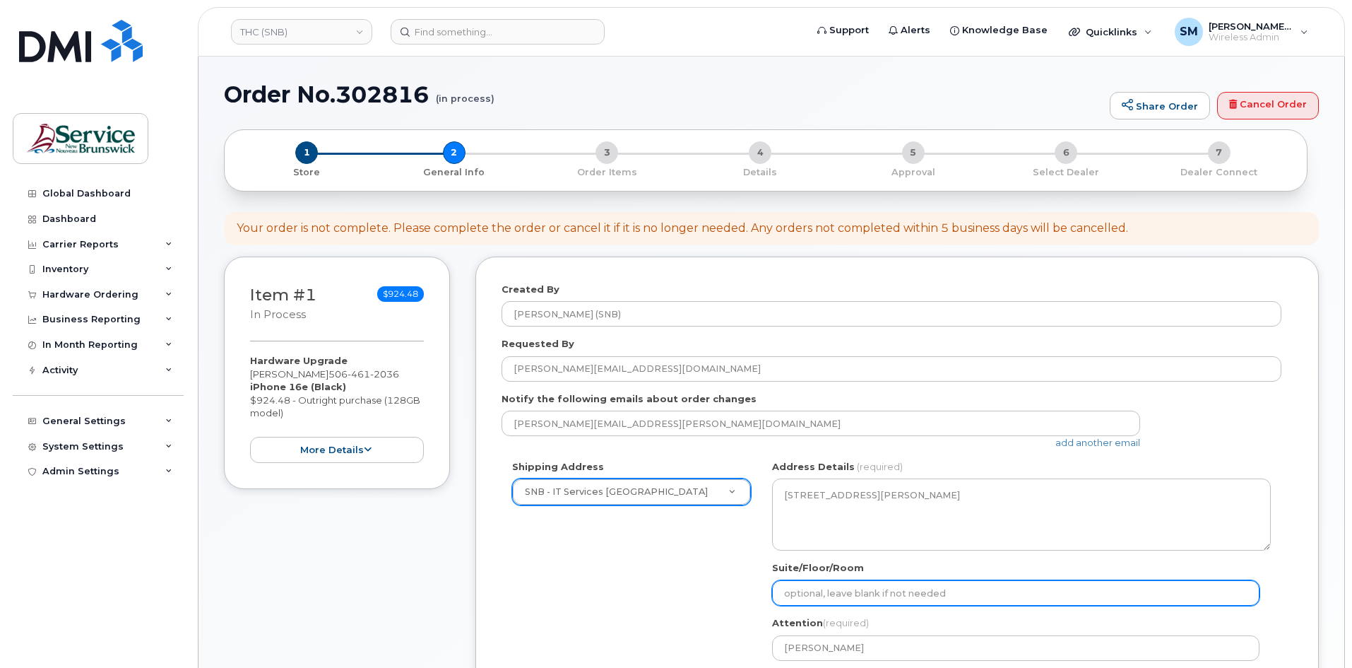
click at [983, 586] on input "Suite/Floor/Room" at bounding box center [1016, 592] width 488 height 25
paste input "WO0000000495102"
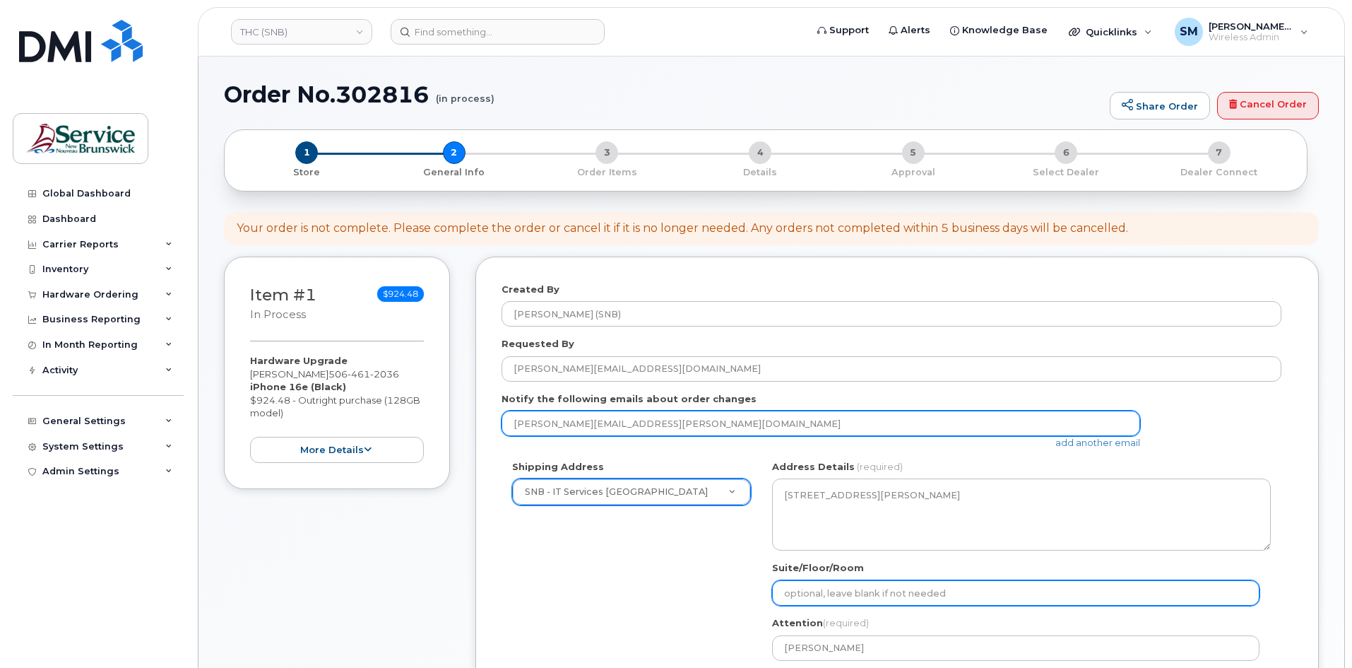
select select
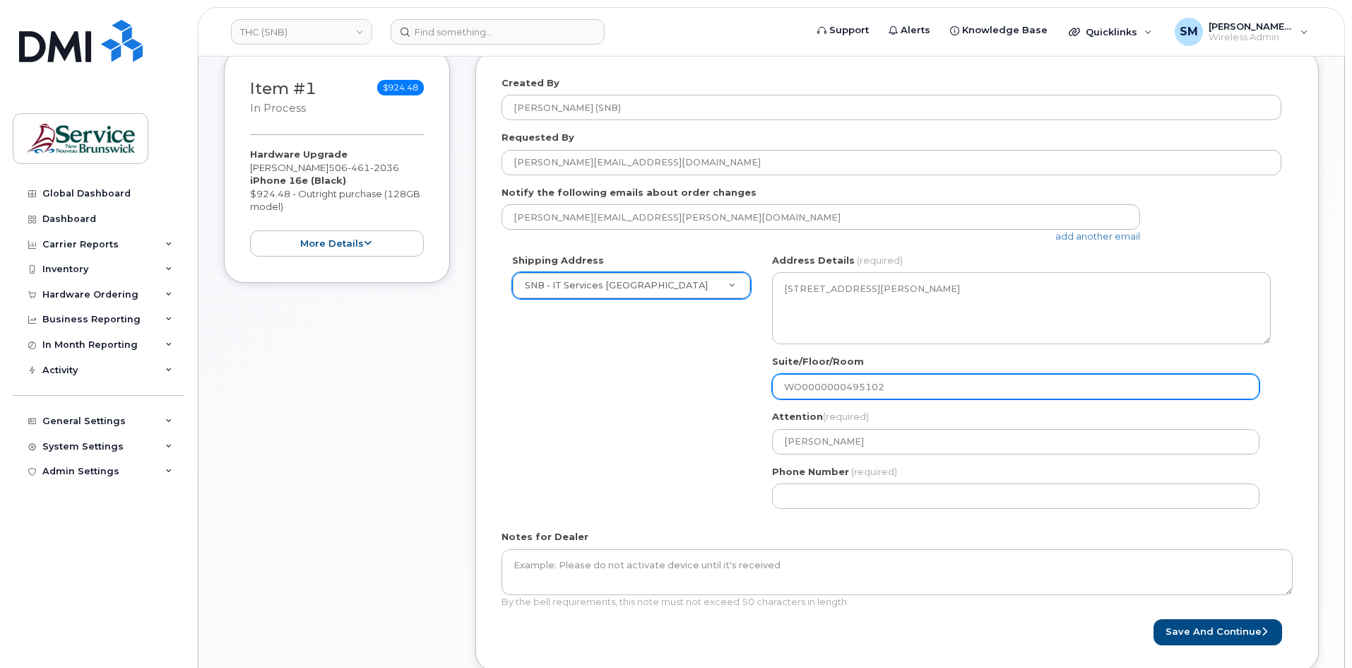
scroll to position [424, 0]
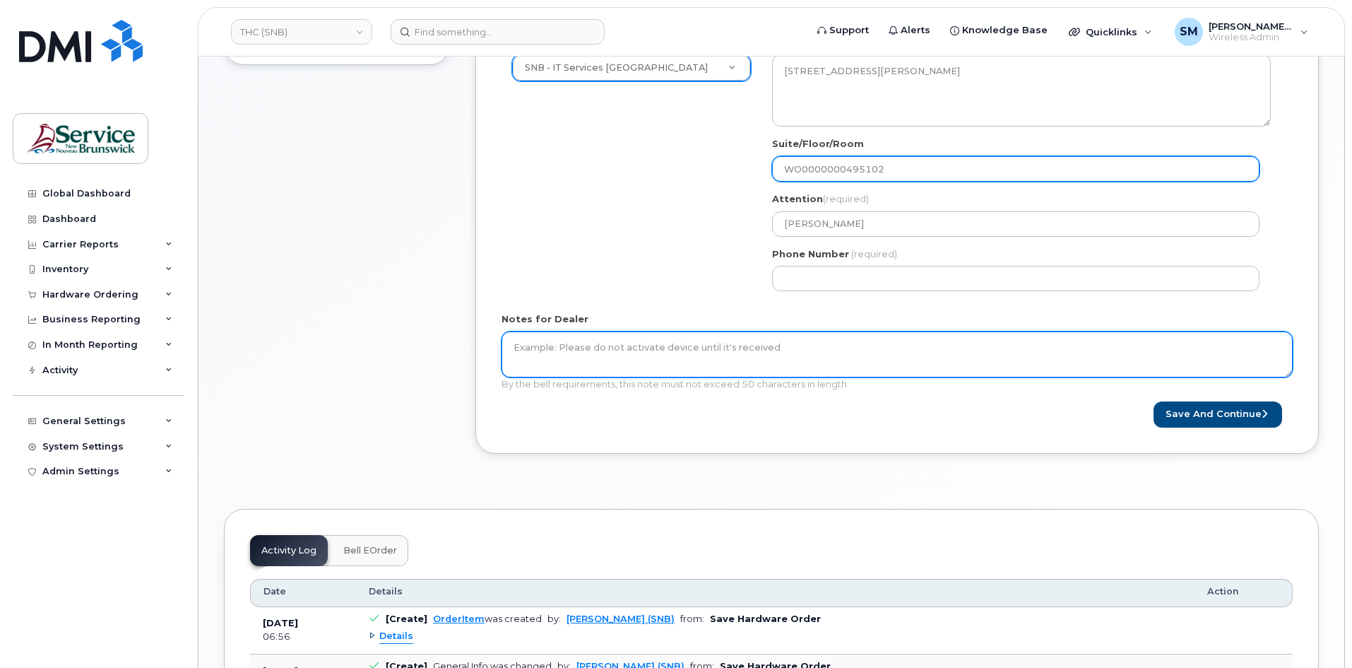
type input "WO0000000495102"
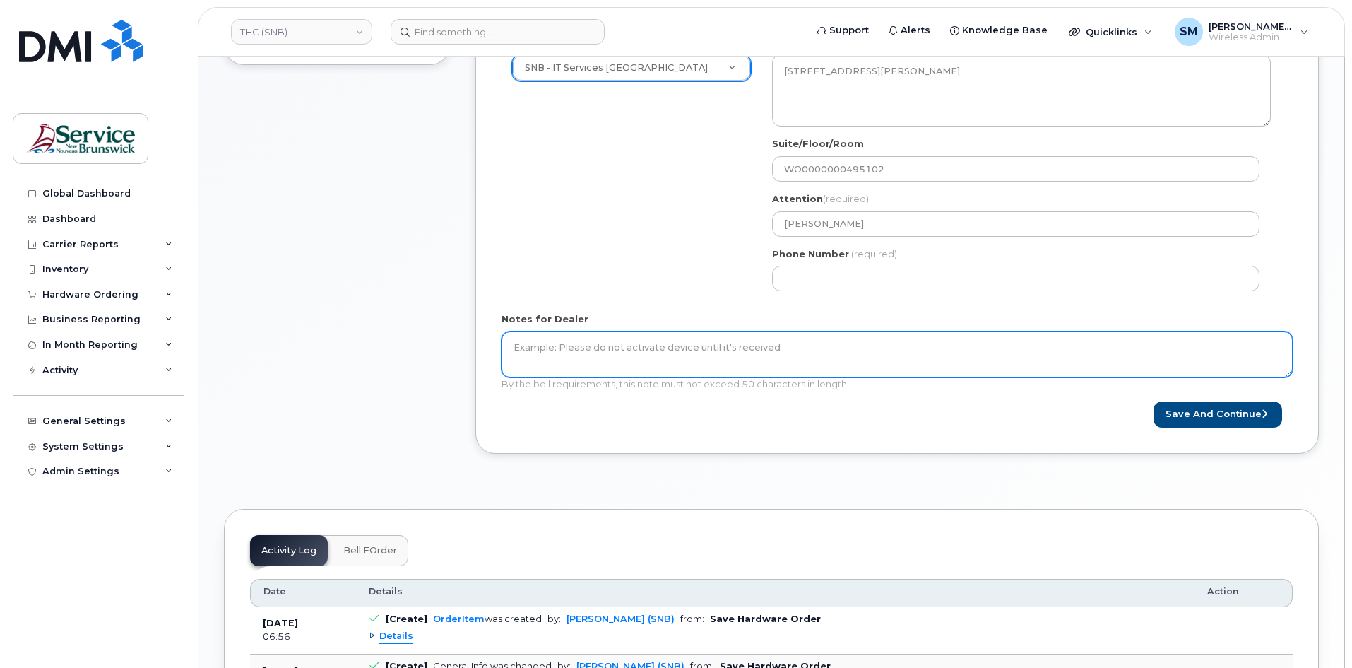
paste textarea "WO0000000495102"
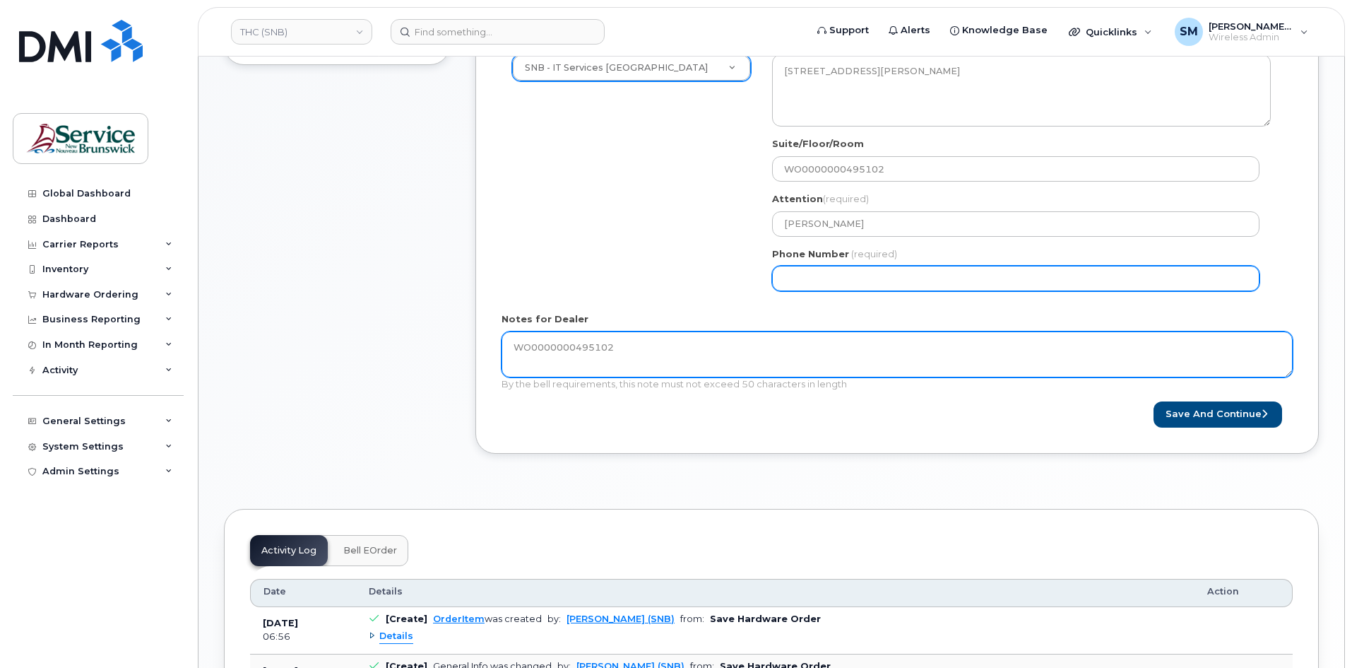
type textarea "WO0000000495102"
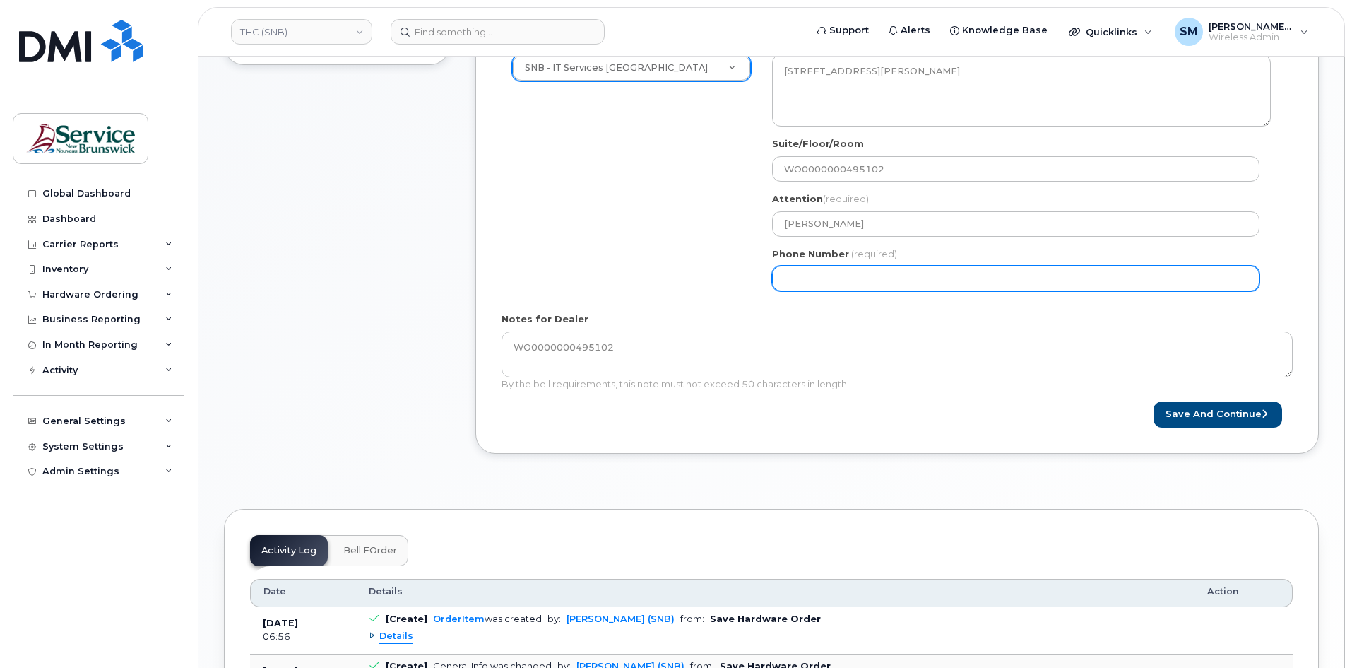
click at [885, 274] on input "Phone Number" at bounding box center [1016, 278] width 488 height 25
select select
type input "506639633"
select select
type input "5066396338"
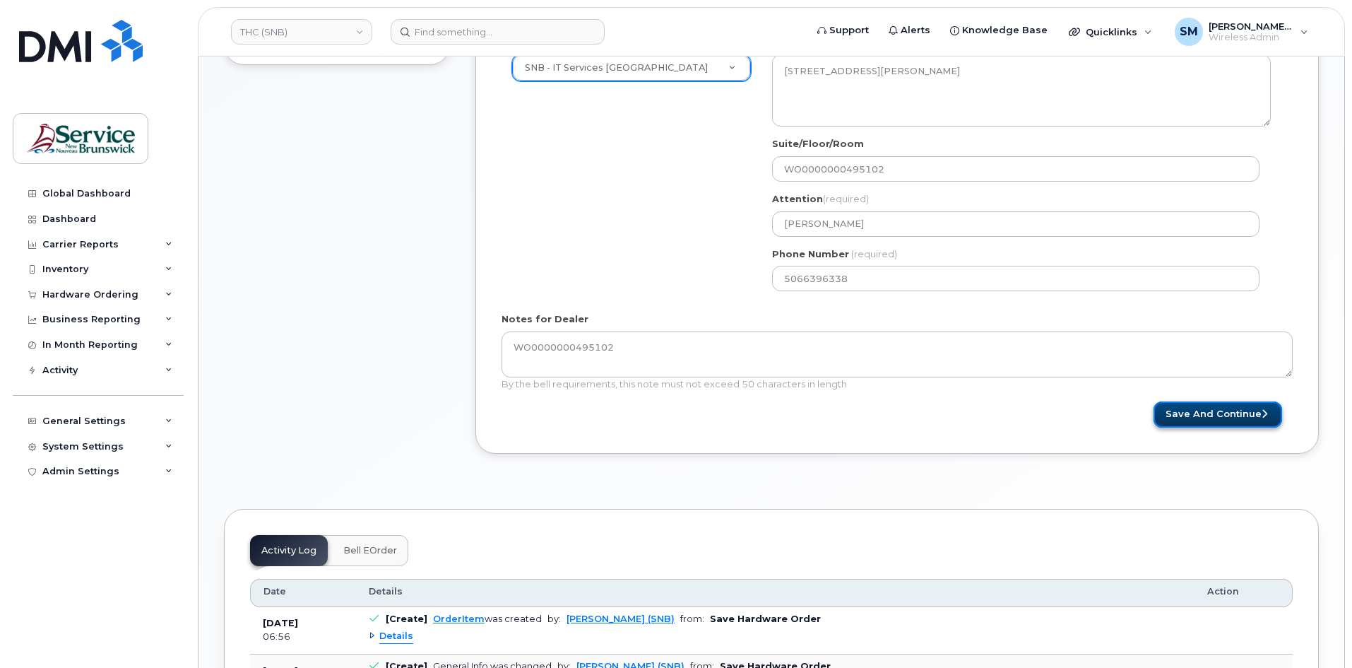
click at [1230, 417] on button "Save and Continue" at bounding box center [1218, 414] width 129 height 26
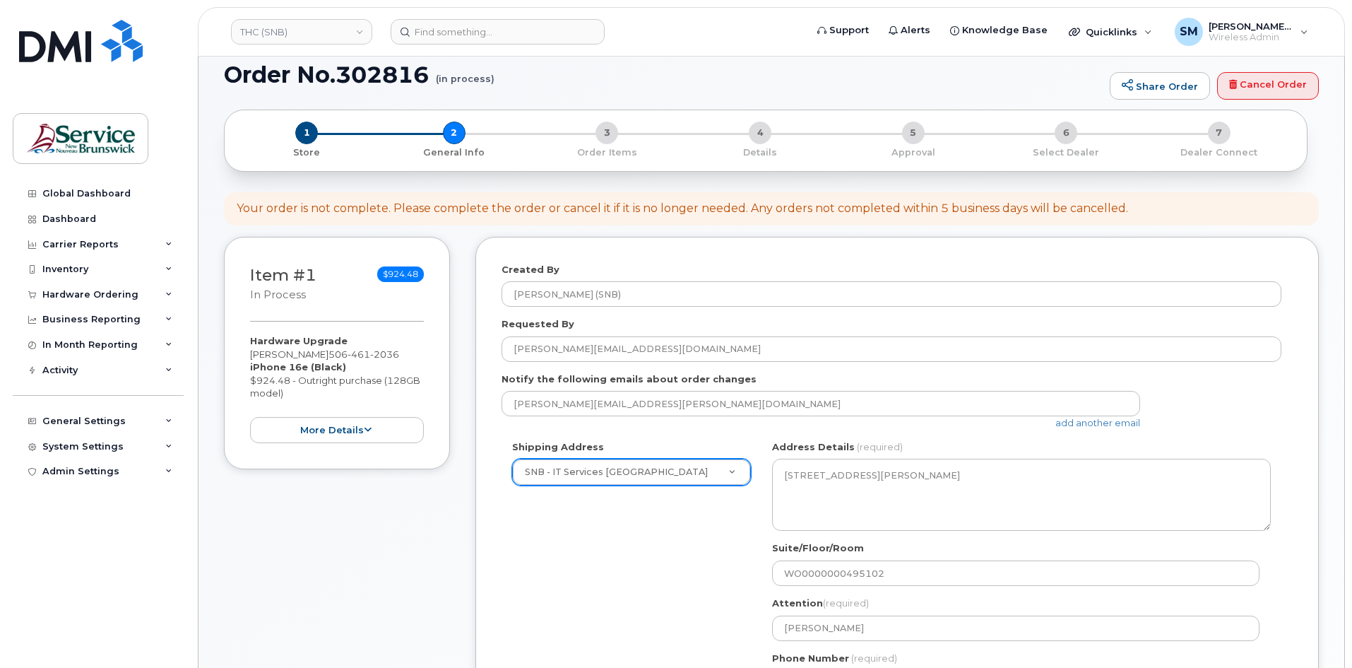
scroll to position [0, 0]
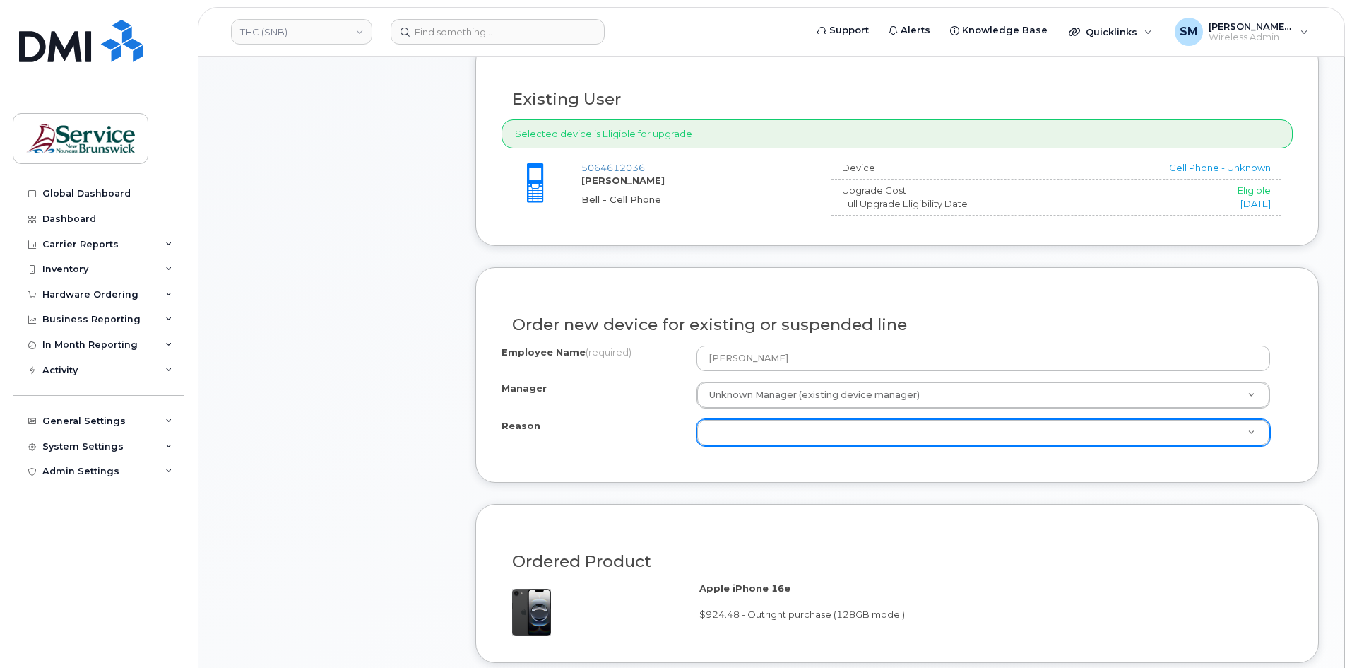
scroll to position [496, 0]
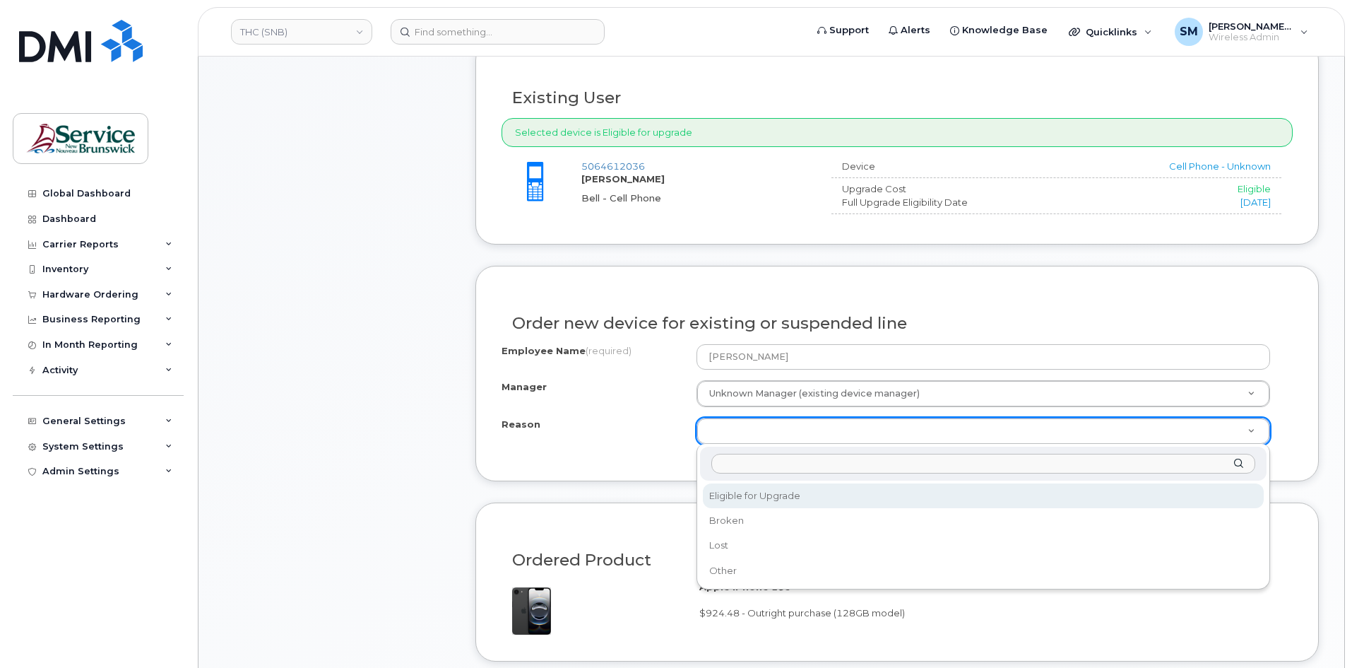
select select "eligible_for_upgrade"
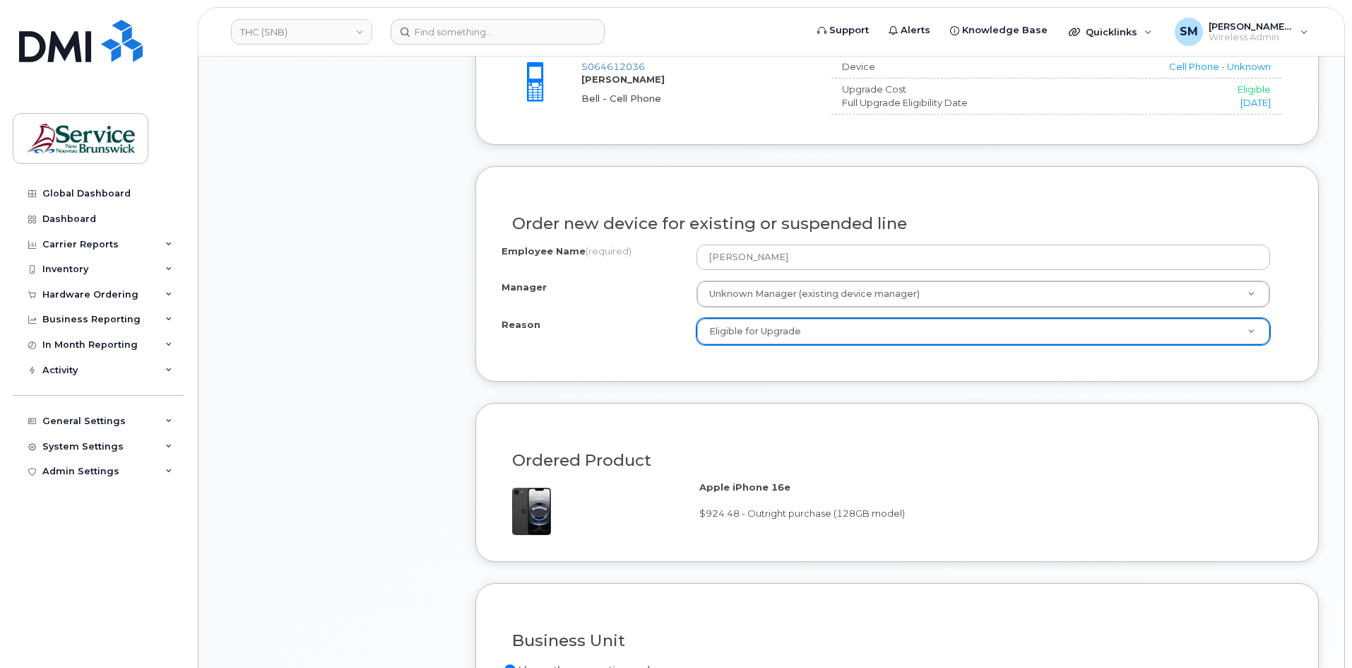
scroll to position [849, 0]
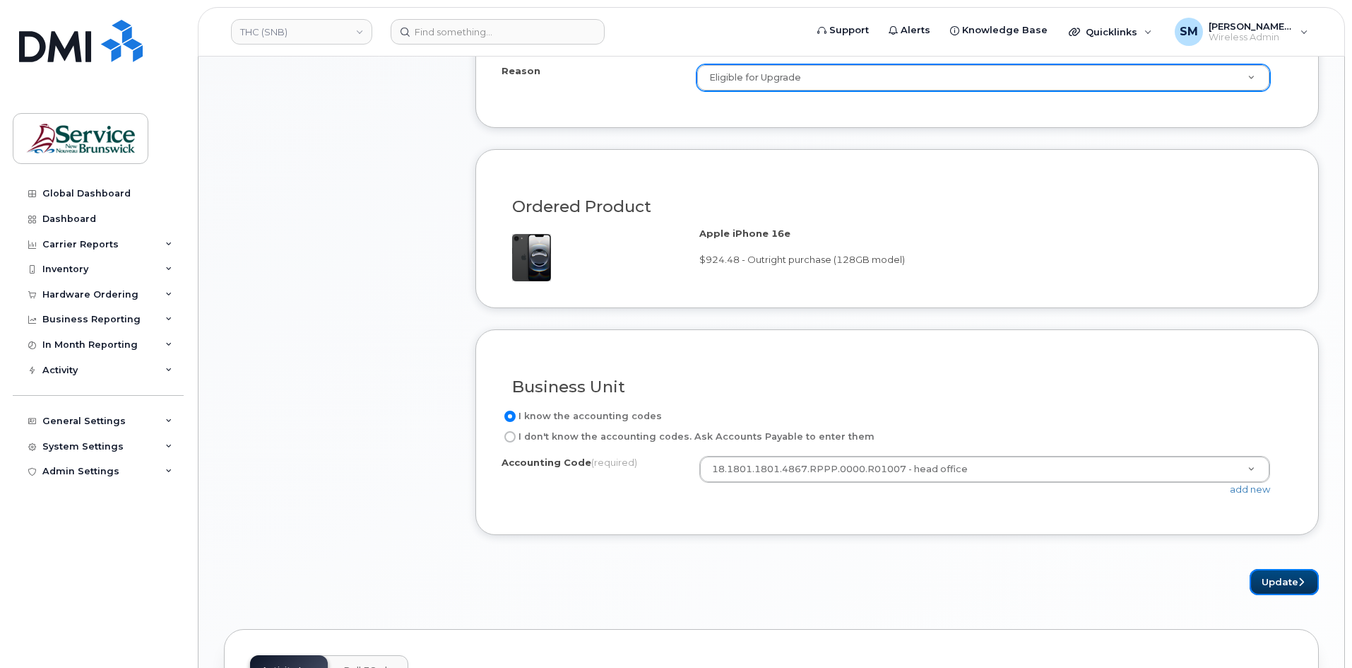
drag, startPoint x: 1283, startPoint y: 582, endPoint x: 1345, endPoint y: 592, distance: 63.0
click at [1285, 582] on button "Update" at bounding box center [1284, 582] width 69 height 26
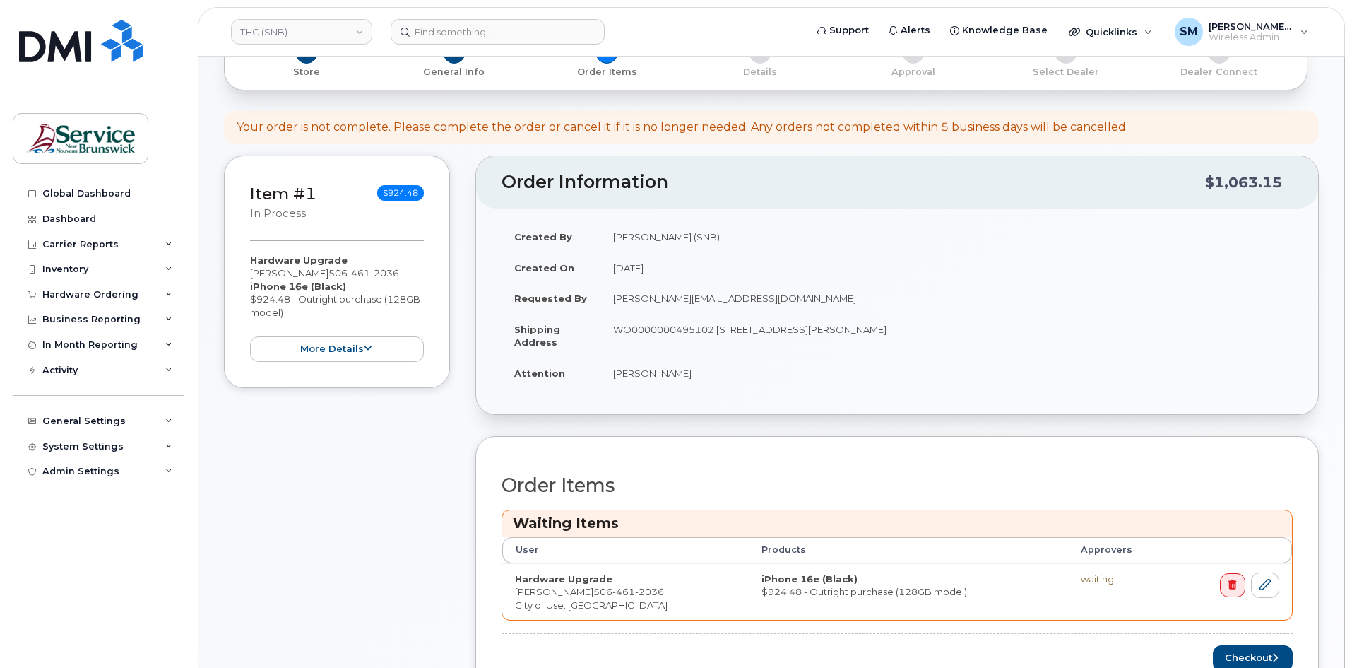
scroll to position [283, 0]
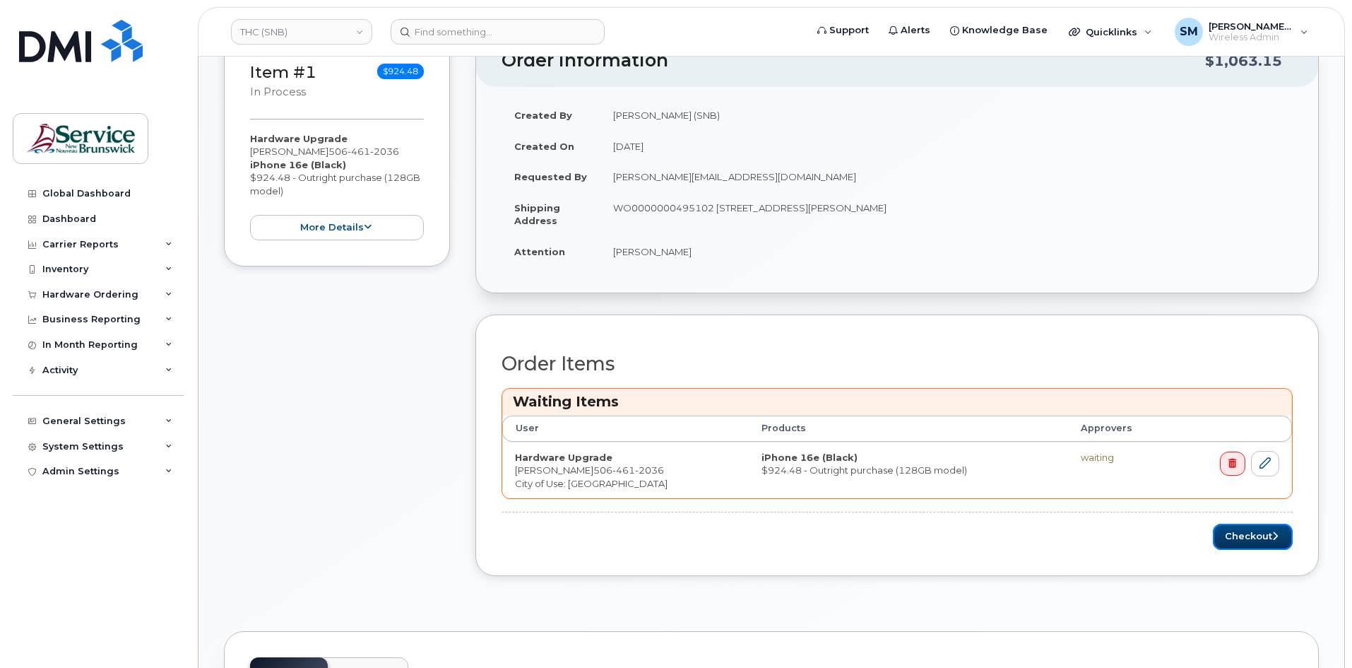
drag, startPoint x: 1251, startPoint y: 543, endPoint x: 1252, endPoint y: 557, distance: 14.2
click at [1251, 543] on button "Checkout" at bounding box center [1253, 537] width 80 height 26
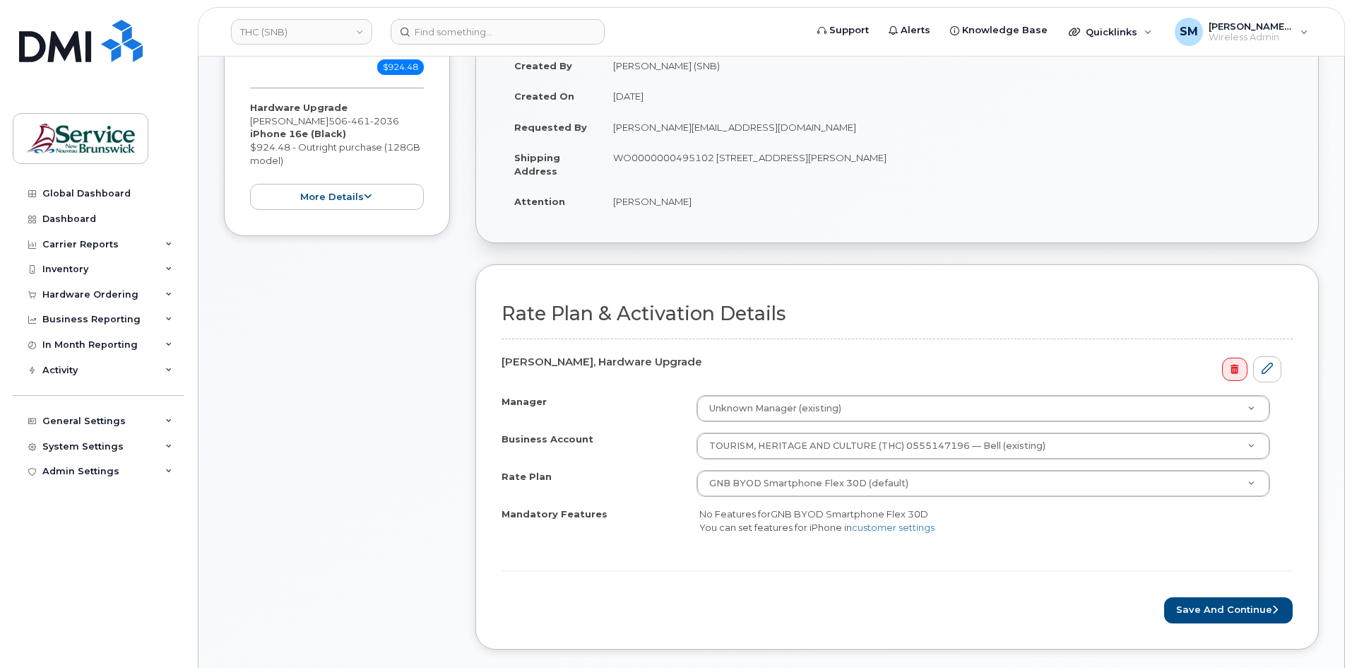
scroll to position [424, 0]
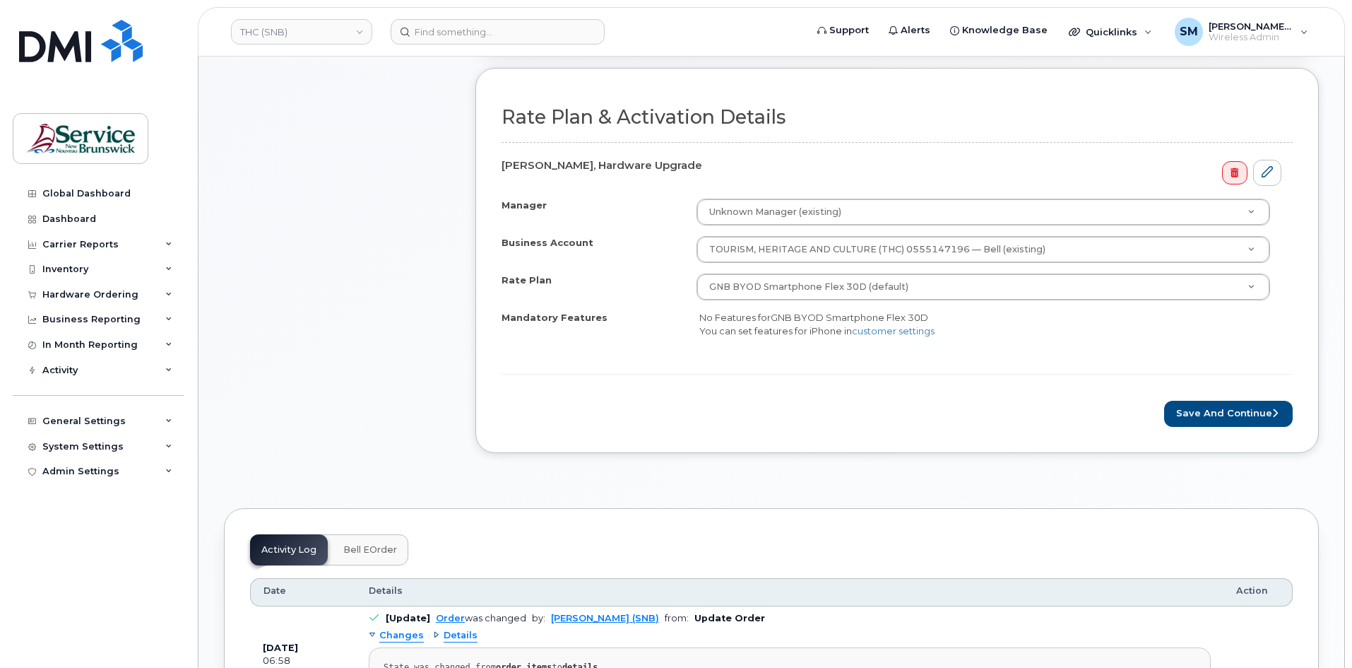
click at [1247, 390] on form "Rate Plan & Activation Details [PERSON_NAME], Hardware Upgrade Manager Unknown …" at bounding box center [897, 266] width 791 height 319
click at [1248, 403] on button "Save and Continue" at bounding box center [1228, 414] width 129 height 26
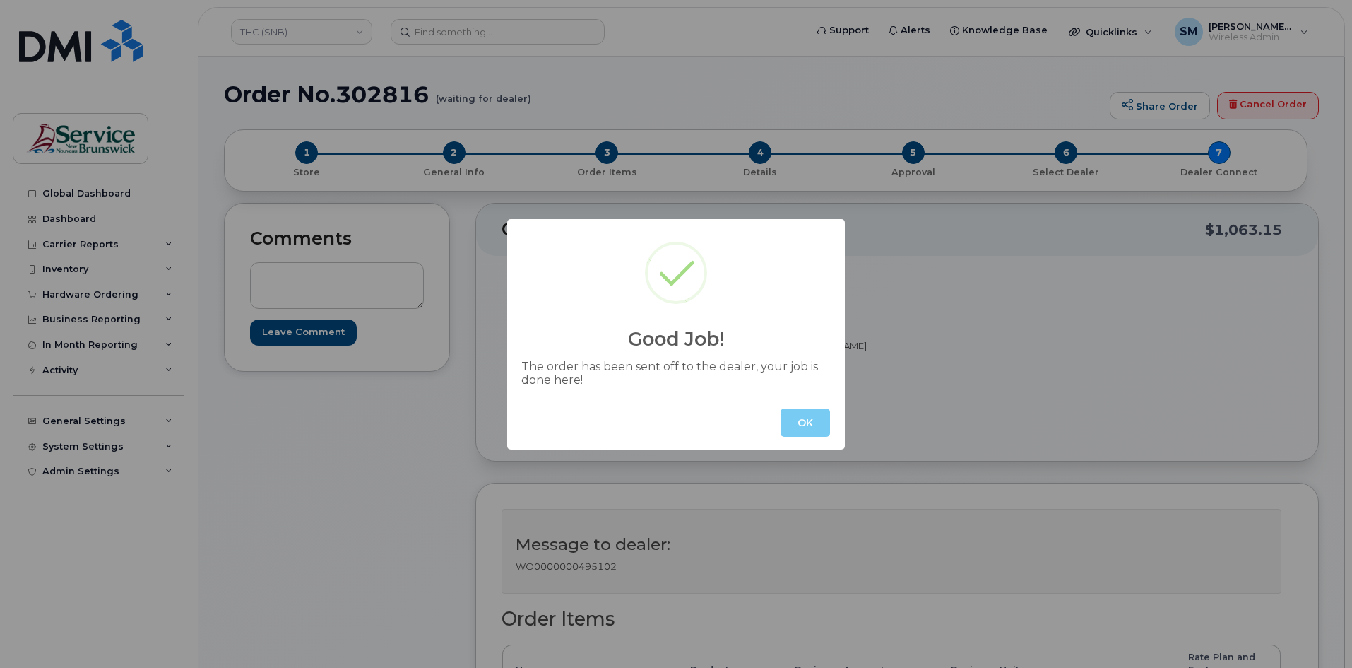
click at [806, 431] on button "OK" at bounding box center [805, 422] width 49 height 28
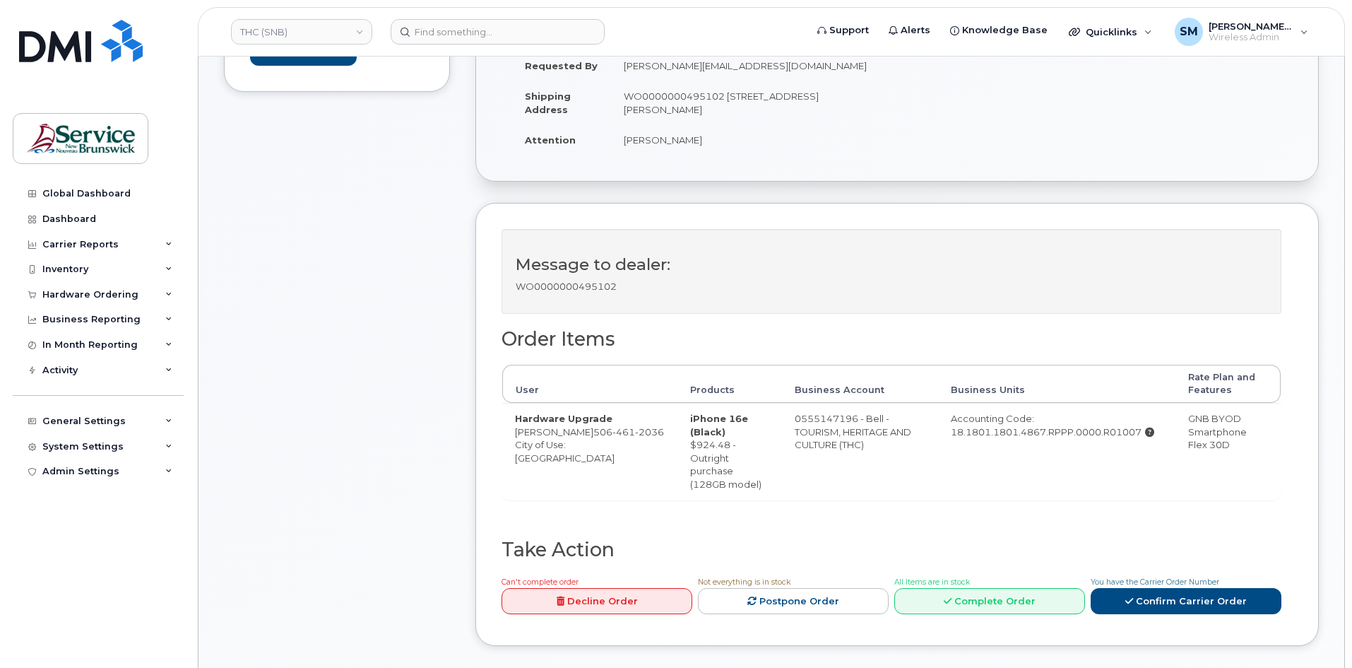
scroll to position [141, 0]
